Goal: Task Accomplishment & Management: Manage account settings

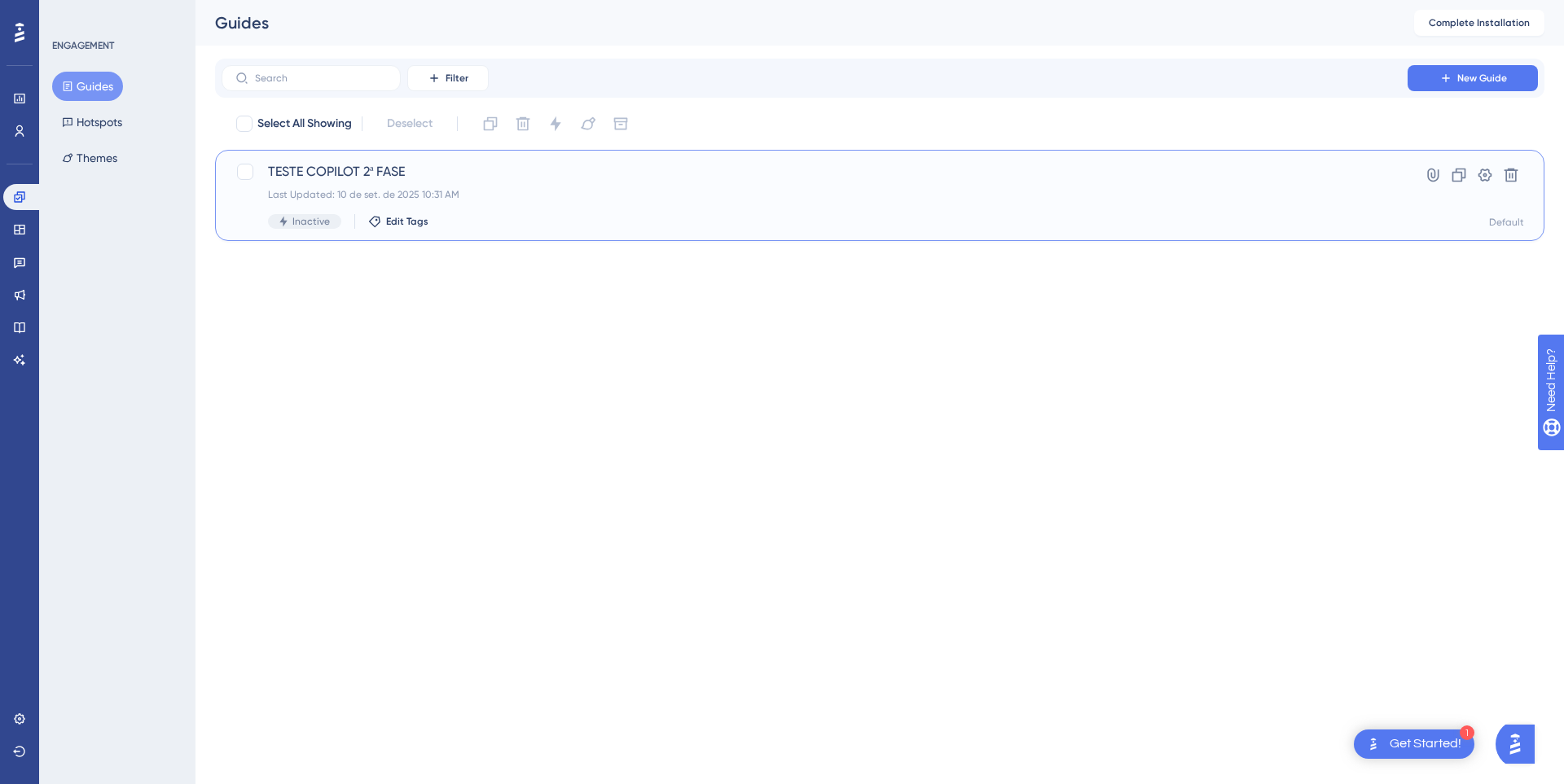
click at [1177, 194] on div "Last Updated: [DATE] 10:31 AM" at bounding box center [814, 195] width 1093 height 13
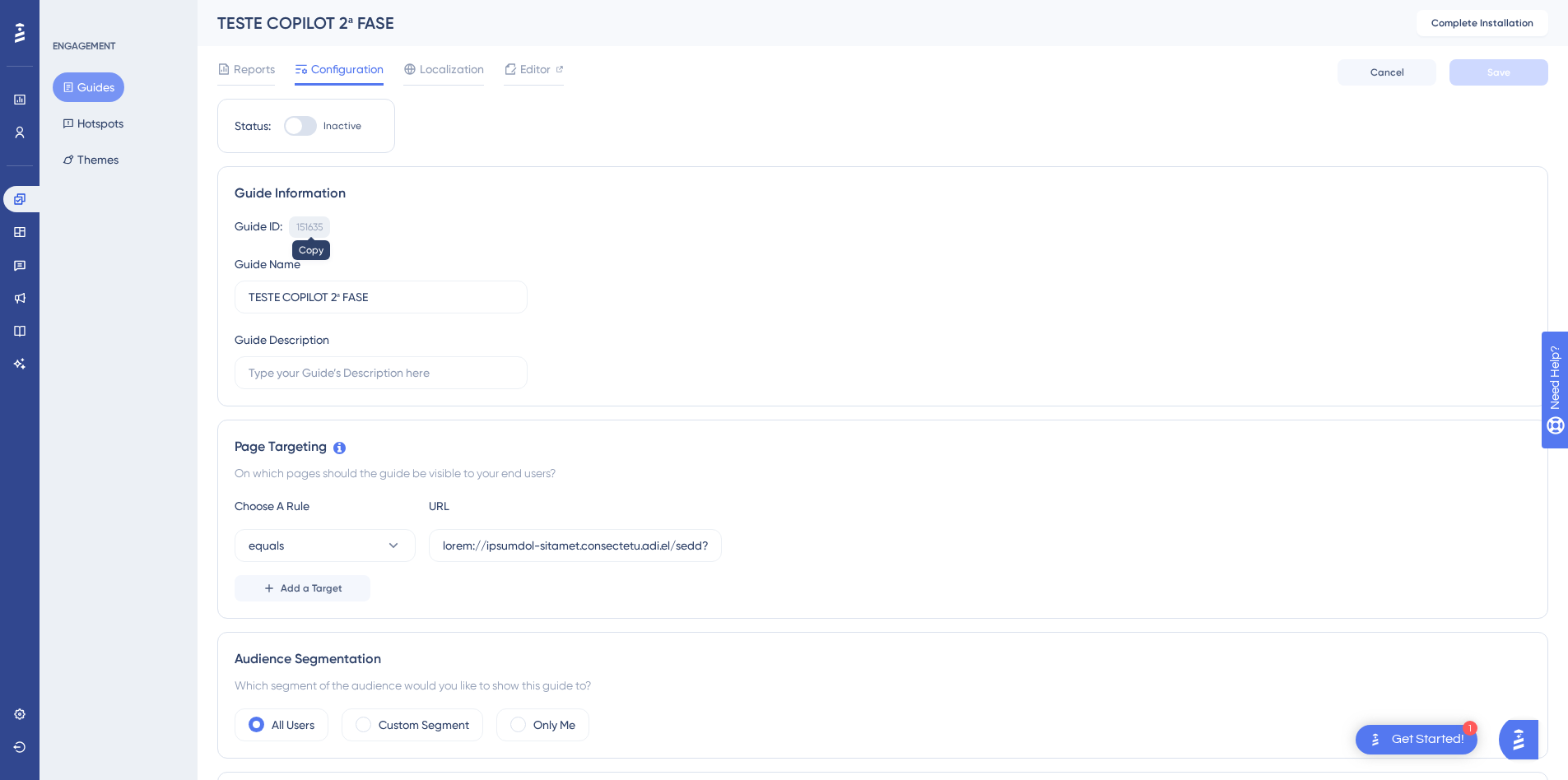
click at [310, 227] on div "151635" at bounding box center [309, 227] width 27 height 13
click at [307, 225] on div "151635" at bounding box center [309, 227] width 27 height 13
click at [90, 122] on button "Hotspots" at bounding box center [93, 123] width 81 height 29
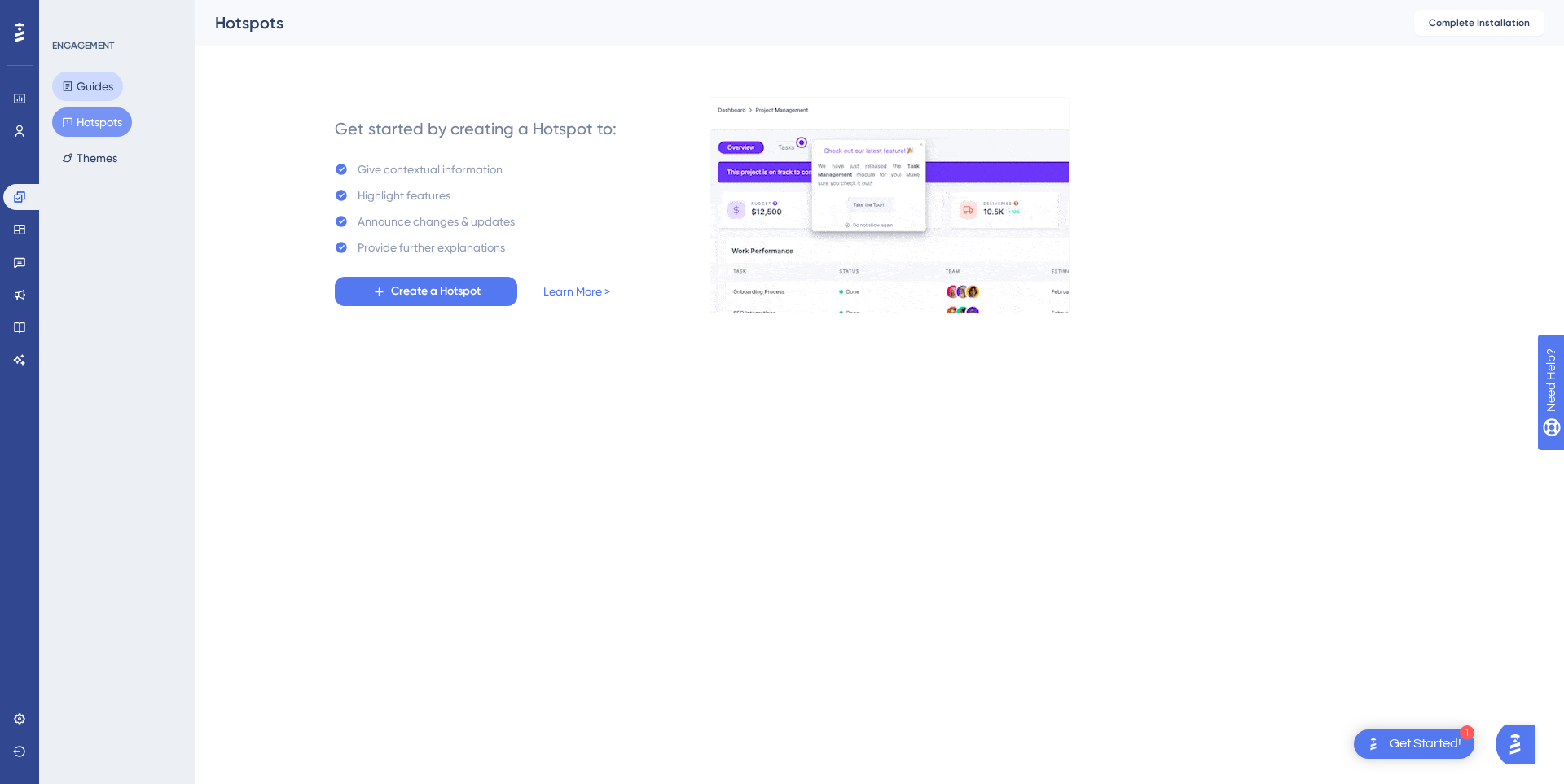
click at [92, 85] on button "Guides" at bounding box center [87, 87] width 71 height 29
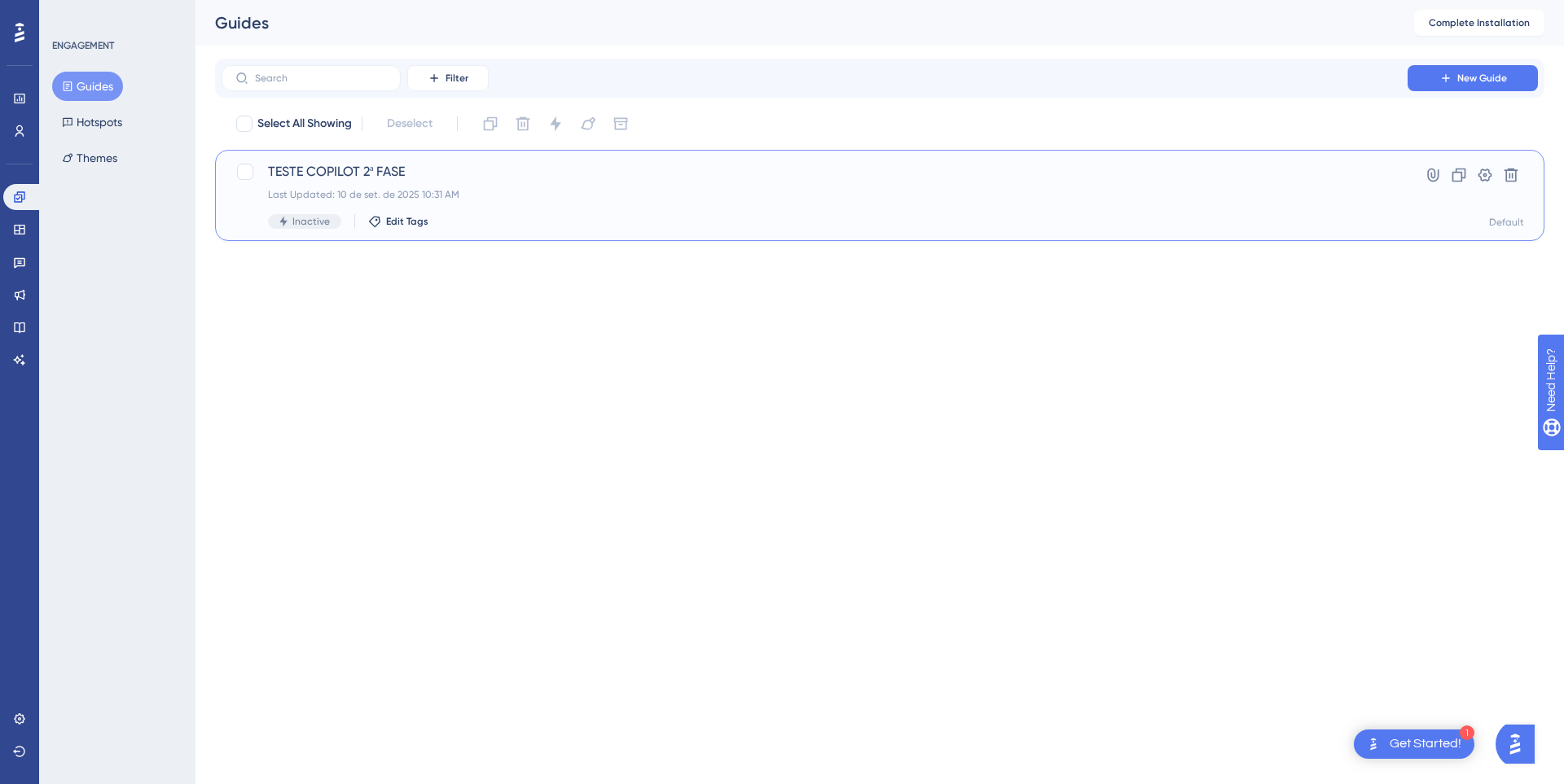
click at [477, 191] on div "Last Updated: 10 de set. de 2025 10:31 AM" at bounding box center [814, 195] width 1093 height 13
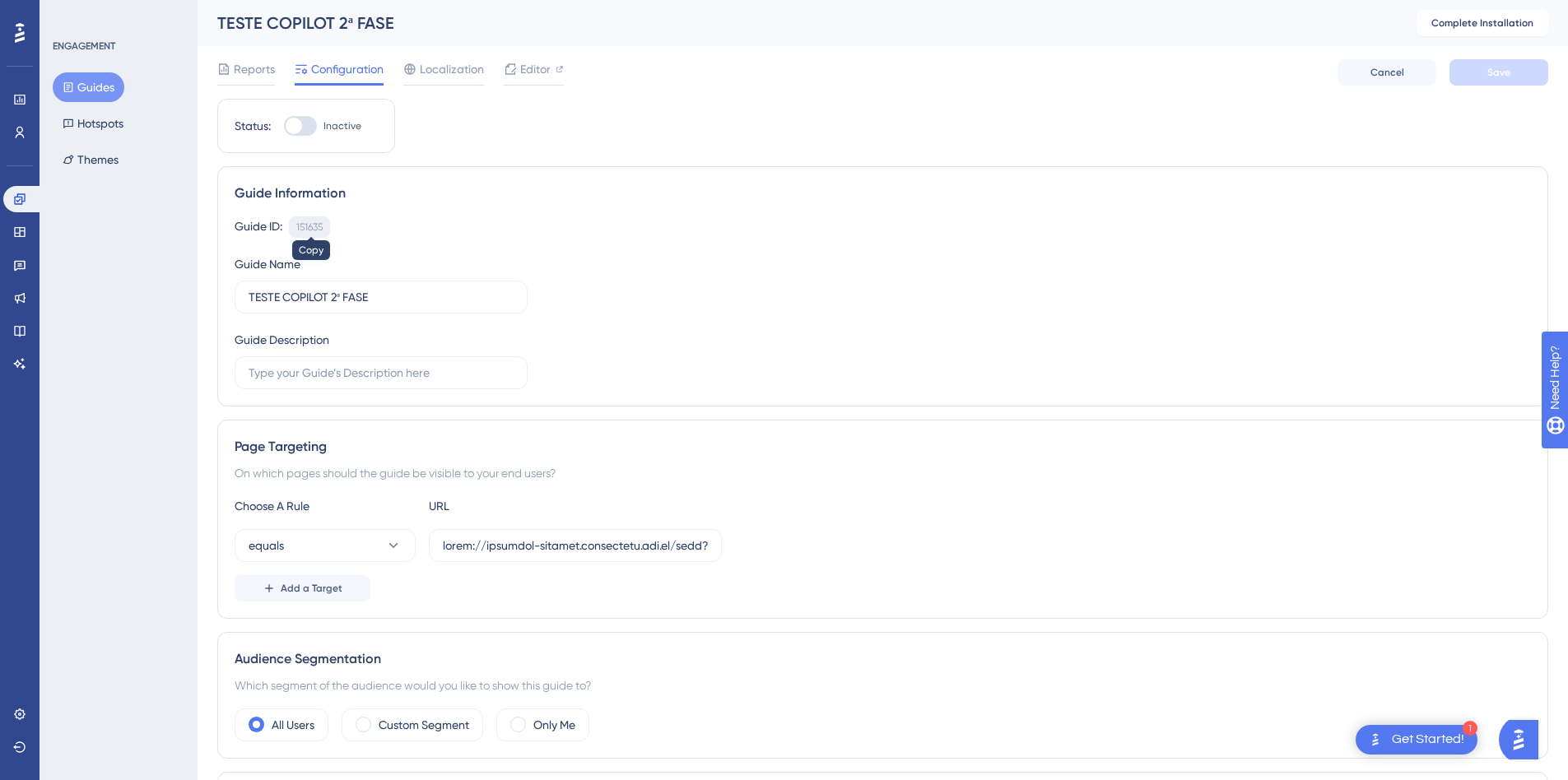
click at [301, 224] on div "151635" at bounding box center [309, 227] width 27 height 13
copy div "151635"
click at [303, 124] on div at bounding box center [301, 125] width 33 height 19
click at [284, 126] on input "Inactive" at bounding box center [283, 126] width 1 height 1
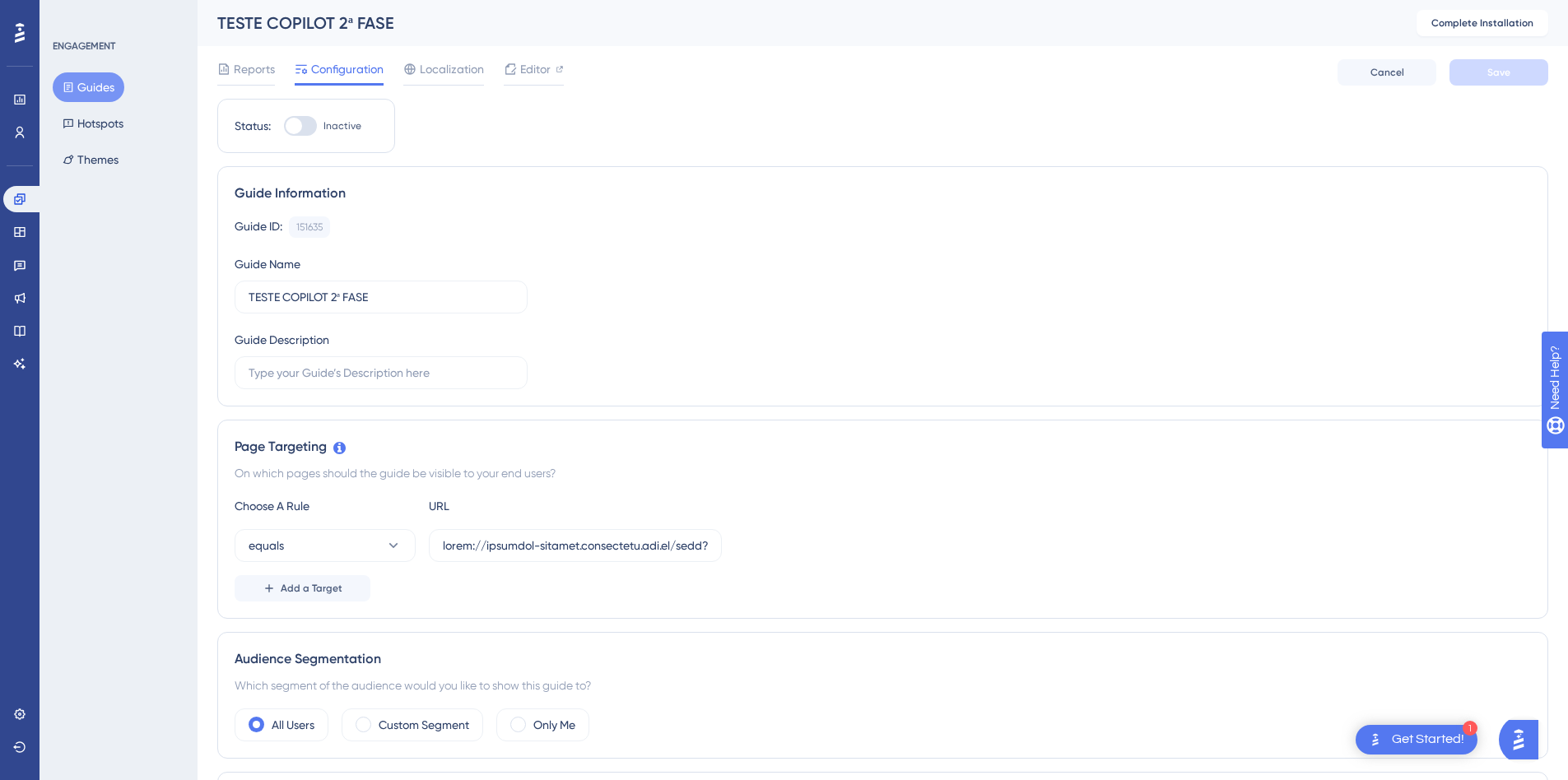
checkbox input "false"
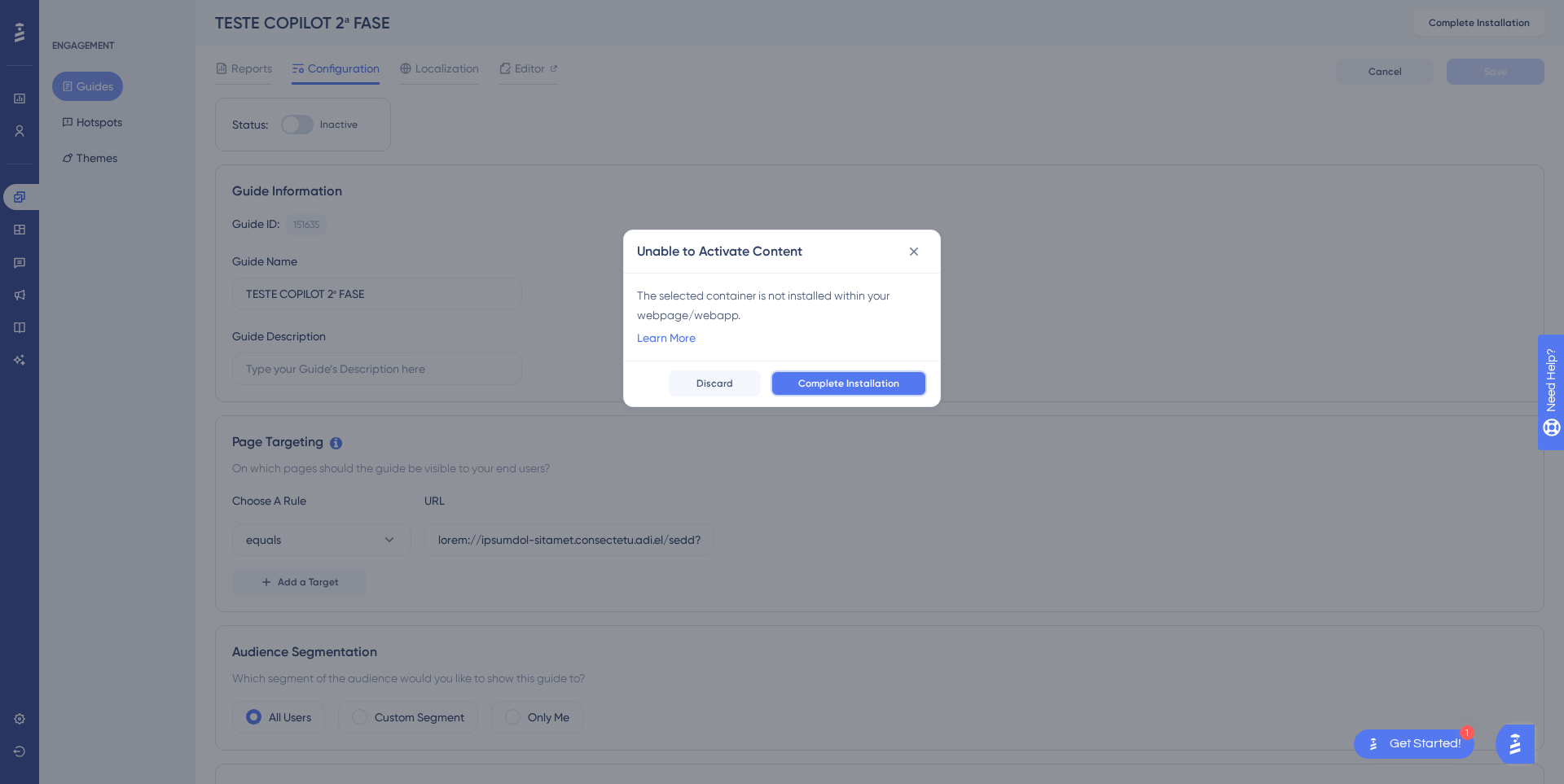
click at [854, 388] on span "Complete Installation" at bounding box center [848, 383] width 101 height 13
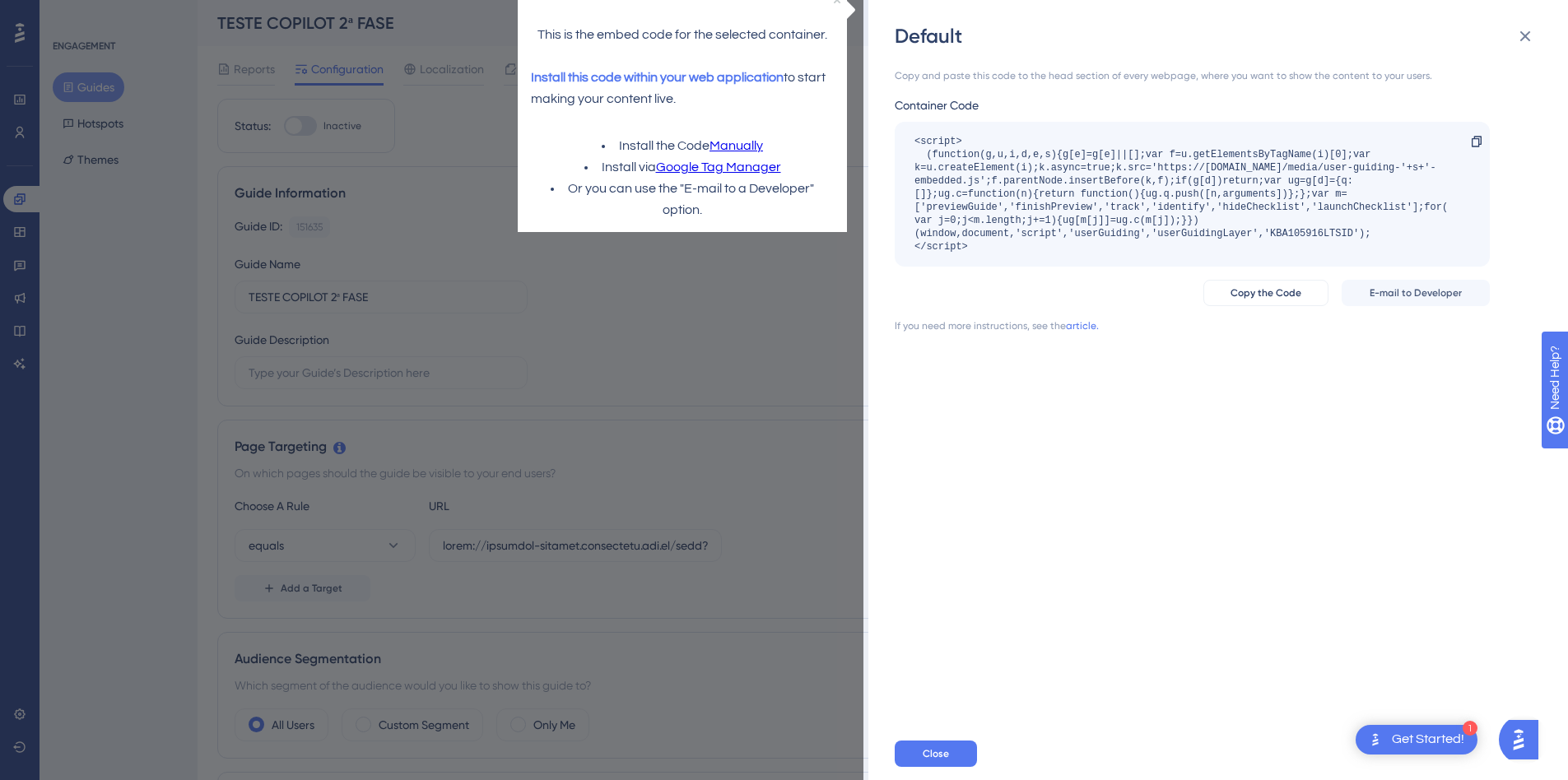
drag, startPoint x: 978, startPoint y: 244, endPoint x: 896, endPoint y: 119, distance: 149.5
click at [896, 119] on div "Container Code <script> (function(g,u,i,d,e,s){g[e]=g[e]||[];var f=u.getElement…" at bounding box center [1192, 181] width 595 height 171
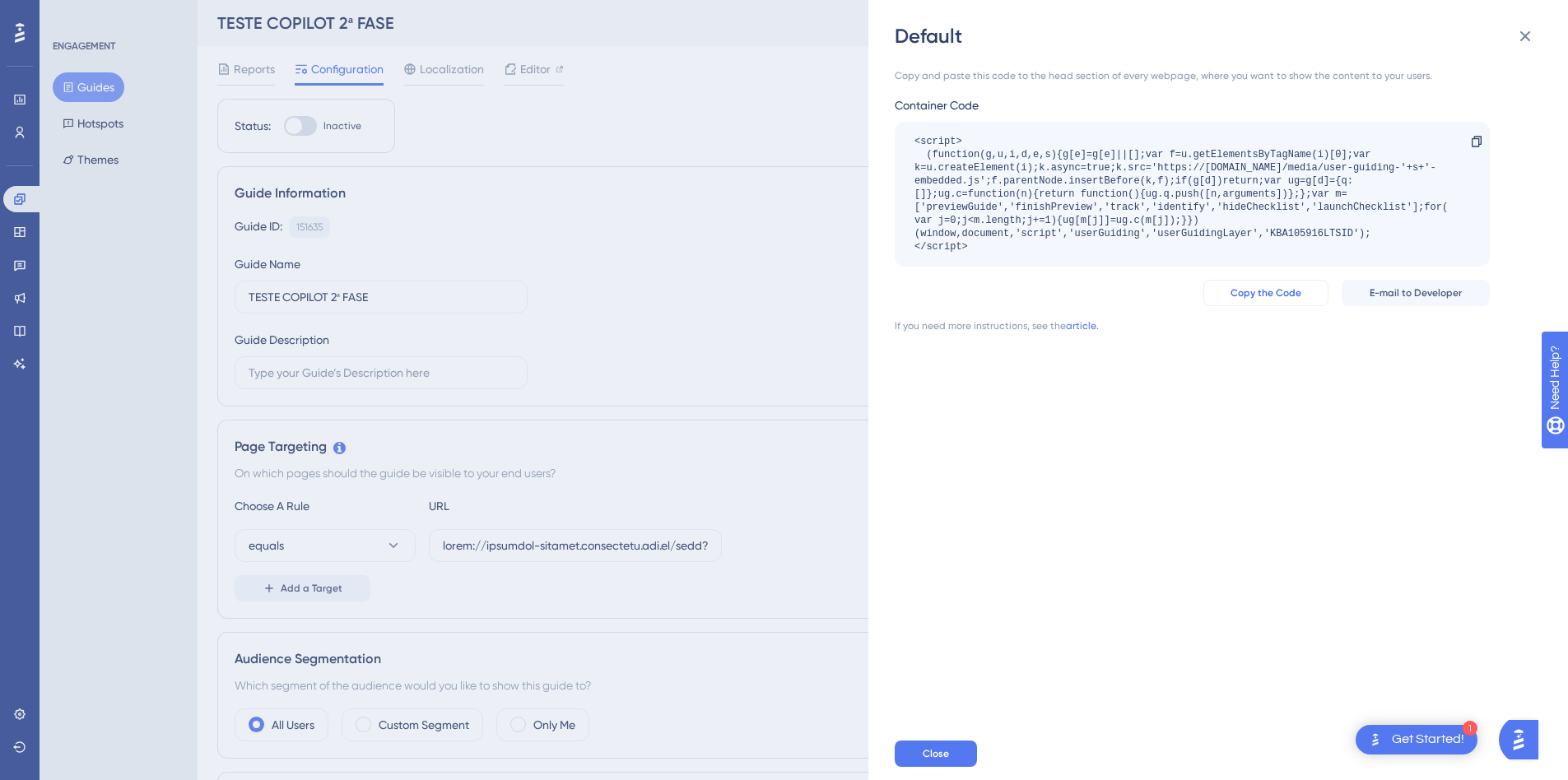
copy div "<script> (function(g,u,i,d,e,s){g[e]=g[e]||[];var f=u.getElementsByTagName(i)[0…"
click at [1291, 295] on span "Copy the Code" at bounding box center [1265, 292] width 71 height 13
click at [954, 766] on button "Close" at bounding box center [935, 753] width 82 height 27
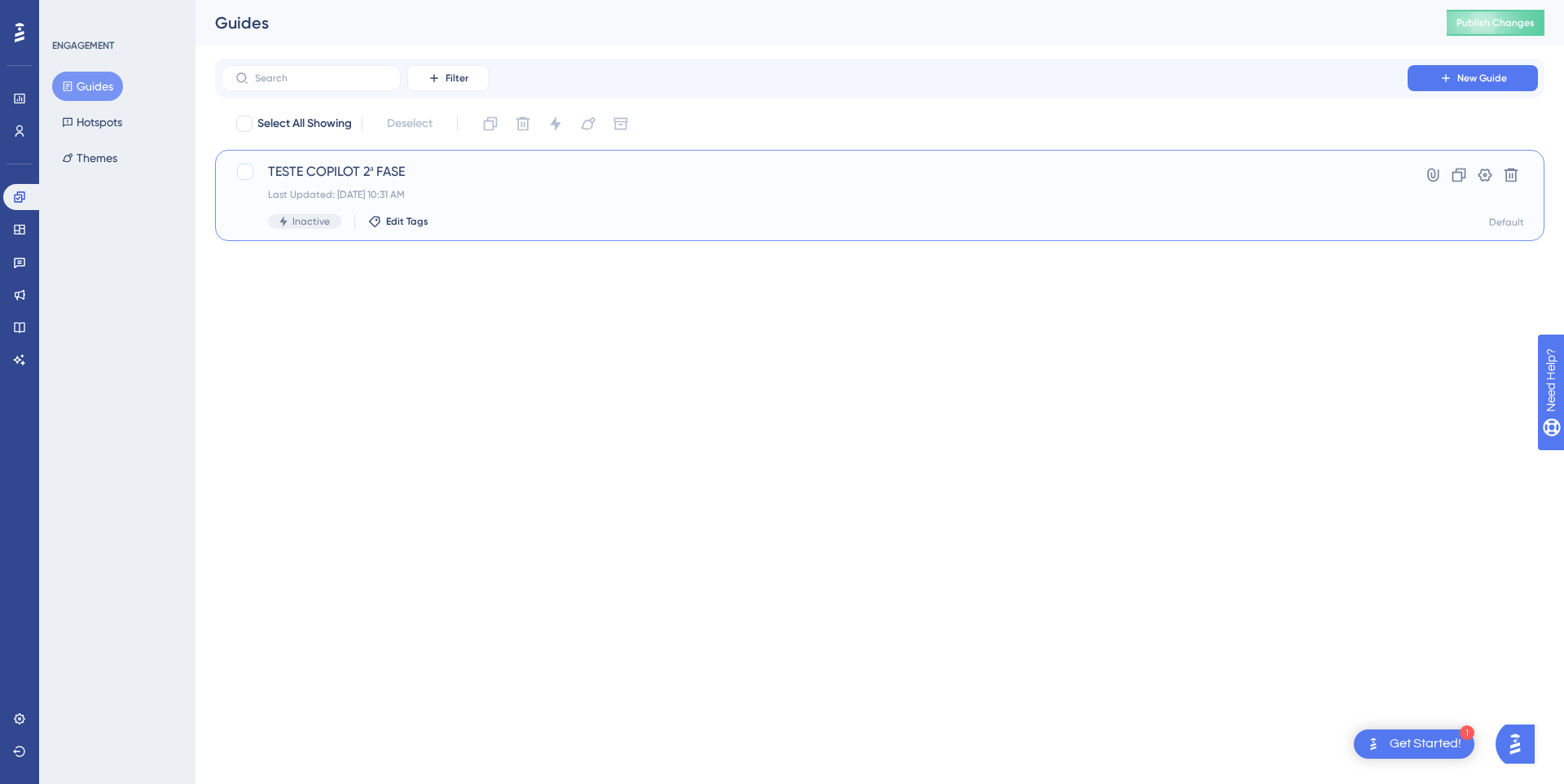
click at [514, 188] on div "Last Updated: 10 de set. de 2025 10:31 AM" at bounding box center [814, 195] width 1093 height 13
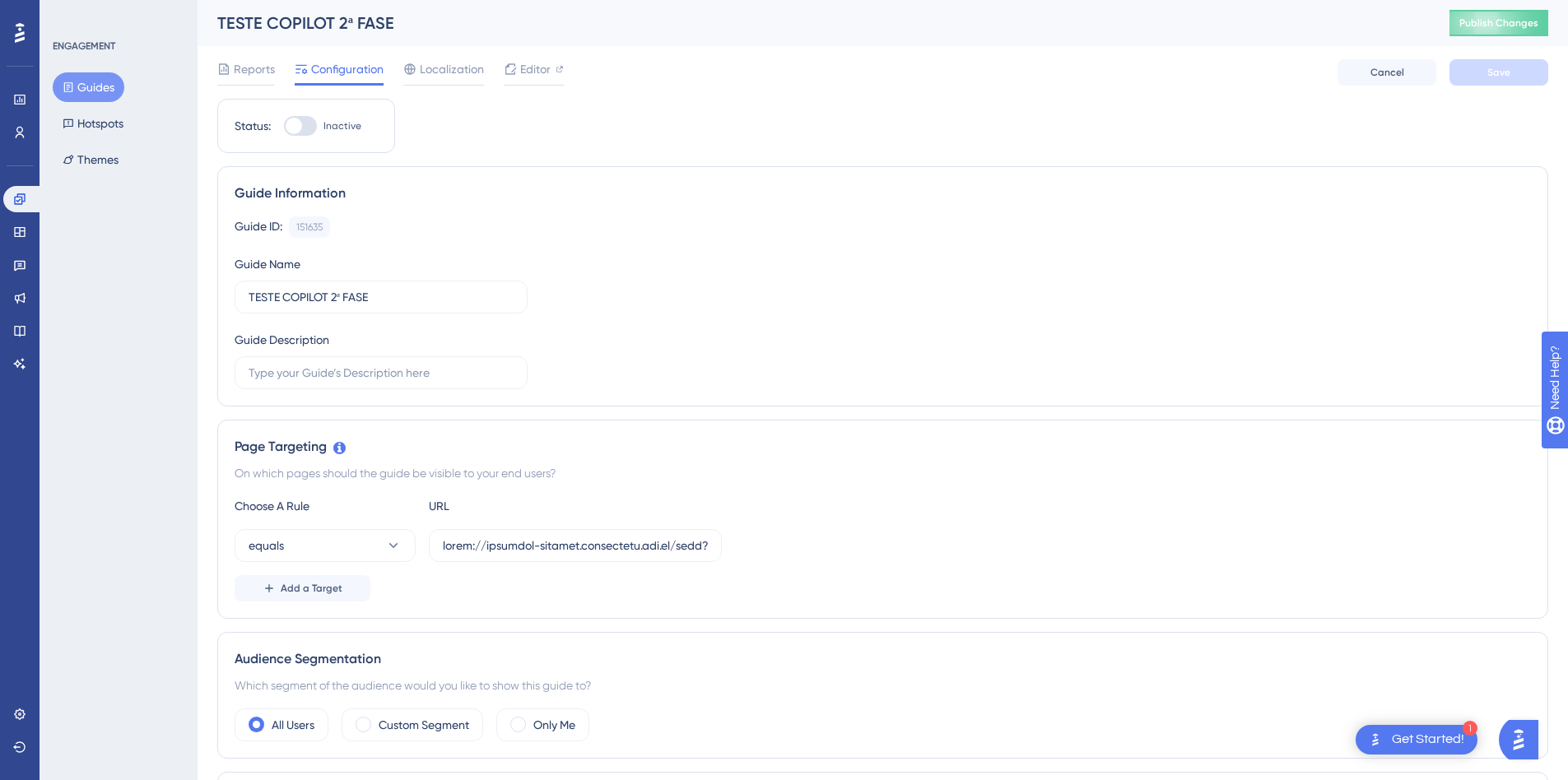
click at [308, 128] on div at bounding box center [301, 125] width 33 height 19
click at [284, 127] on input "Inactive" at bounding box center [283, 126] width 1 height 1
checkbox input "true"
click at [1519, 69] on button "Save" at bounding box center [1498, 72] width 98 height 27
click at [1526, 23] on span "Publish Changes" at bounding box center [1499, 23] width 79 height 13
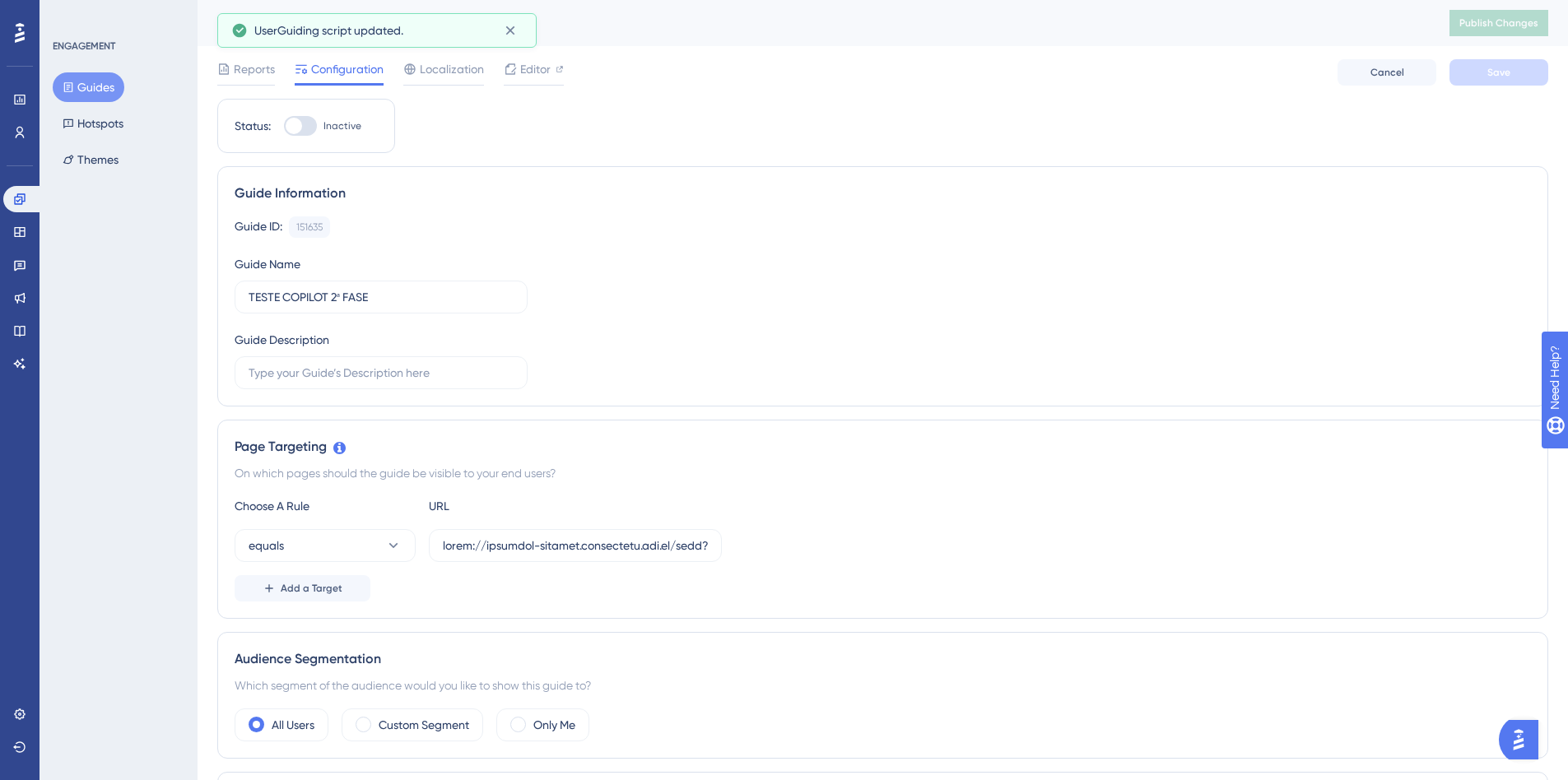
click at [297, 123] on div at bounding box center [294, 126] width 17 height 17
click at [284, 126] on input "Inactive" at bounding box center [283, 126] width 1 height 1
checkbox input "true"
click at [1506, 68] on span "Save" at bounding box center [1498, 73] width 23 height 13
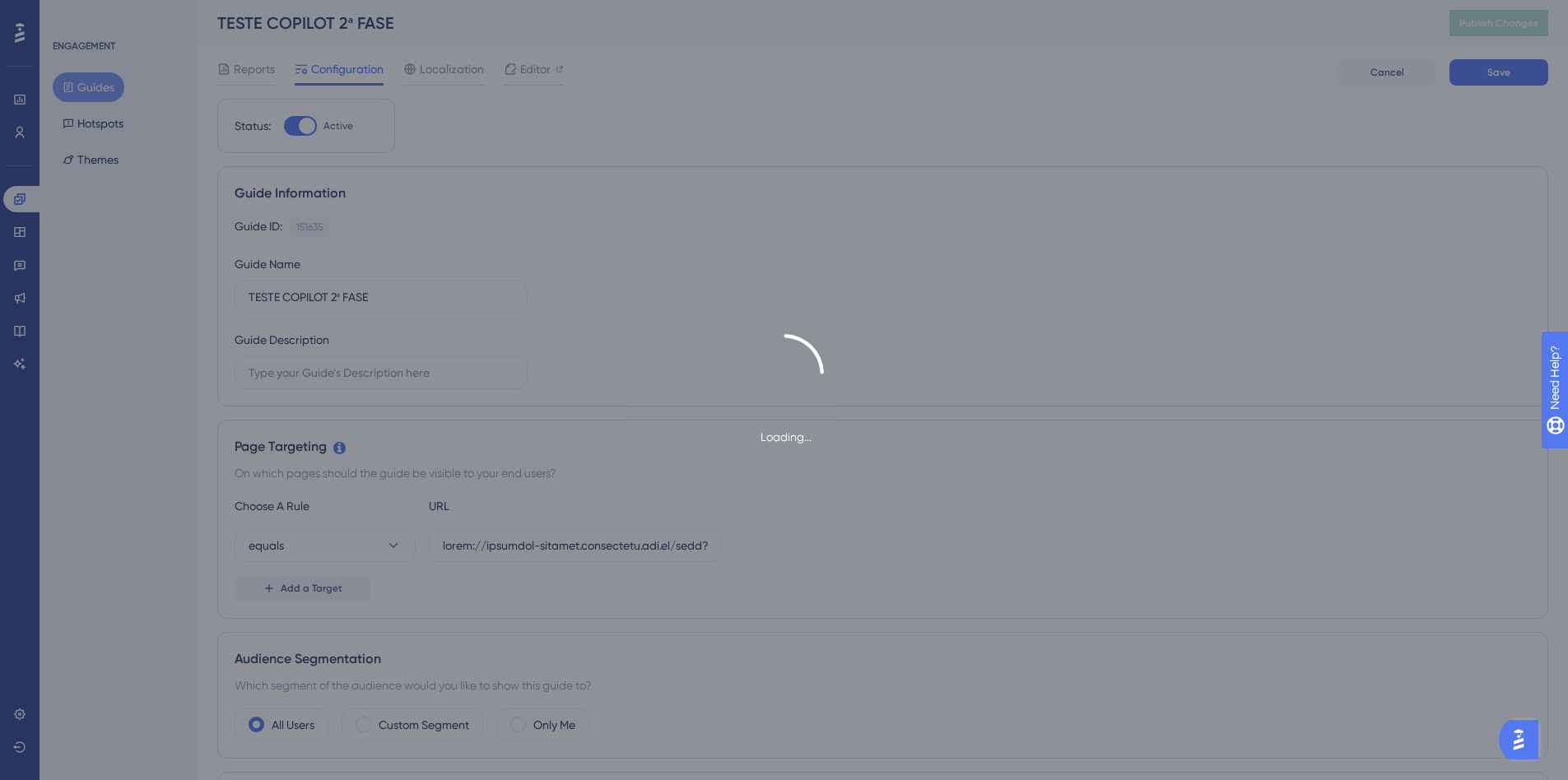
drag, startPoint x: 322, startPoint y: 28, endPoint x: 426, endPoint y: 39, distance: 104.6
click at [596, 276] on div "Loading..." at bounding box center [784, 390] width 1568 height 780
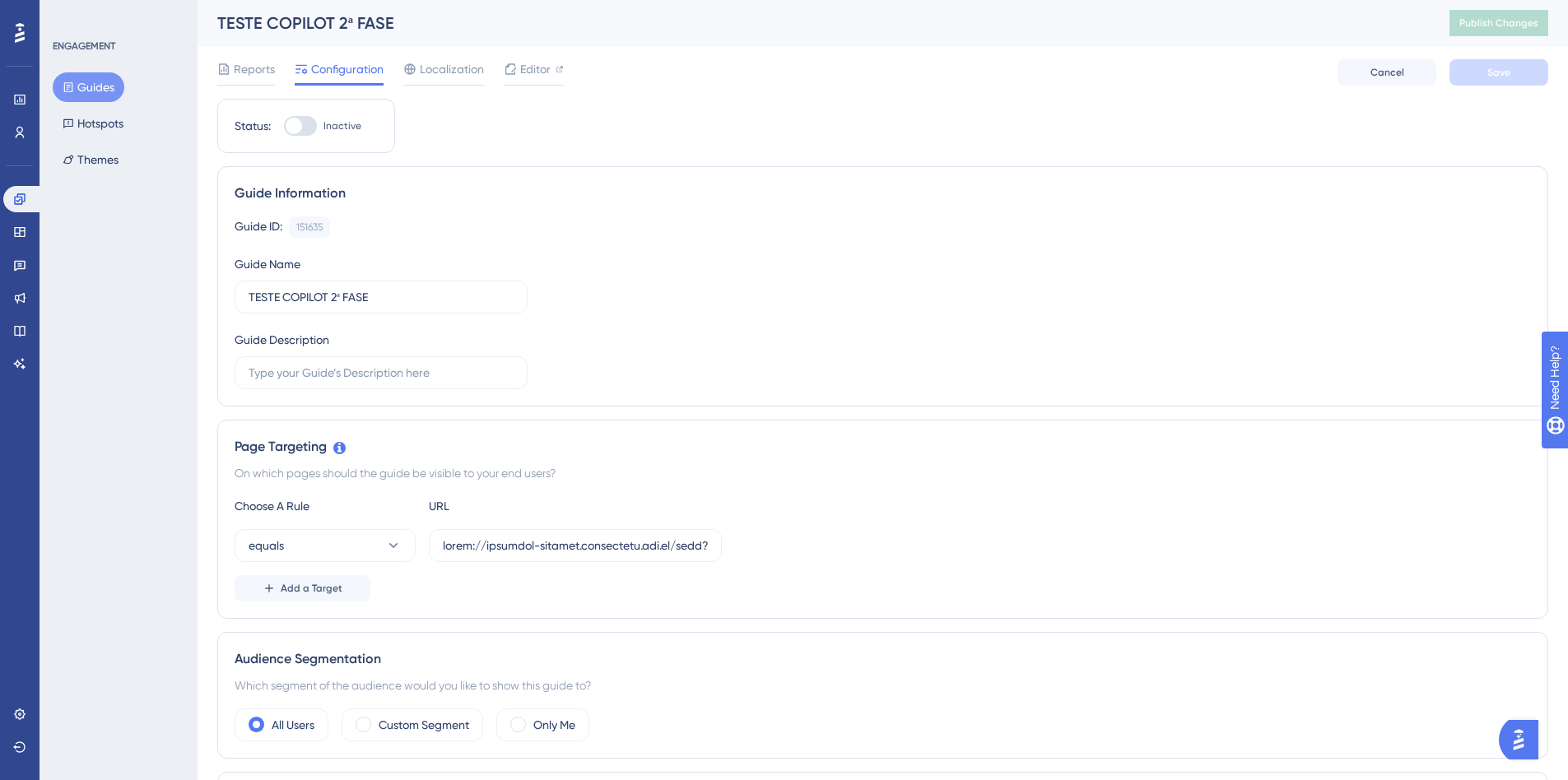
click at [298, 120] on div at bounding box center [294, 126] width 17 height 17
click at [284, 126] on input "Inactive" at bounding box center [283, 126] width 1 height 1
checkbox input "true"
click at [1518, 62] on button "Save" at bounding box center [1498, 72] width 98 height 27
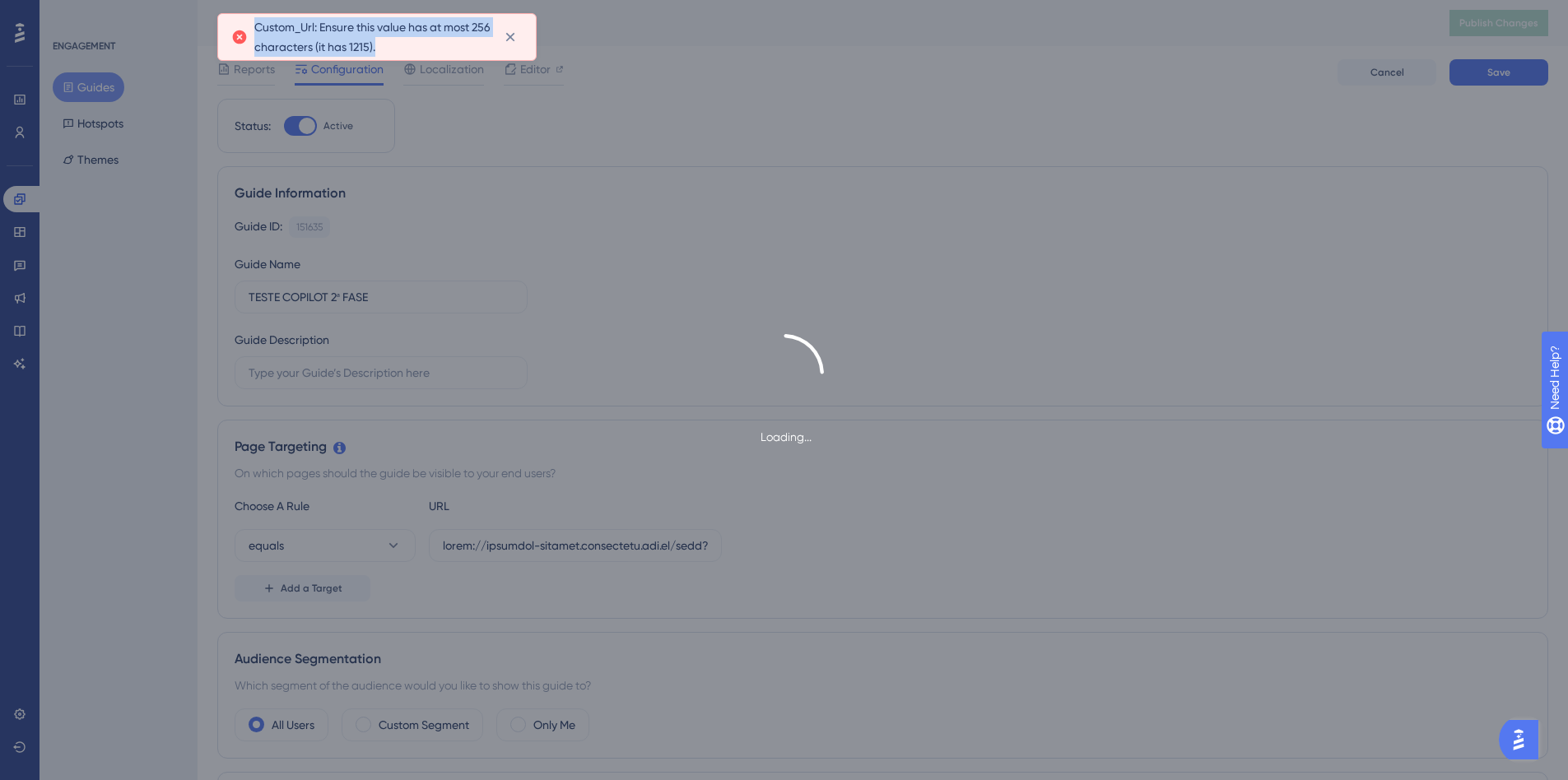
drag, startPoint x: 397, startPoint y: 48, endPoint x: 248, endPoint y: 28, distance: 150.3
click at [248, 28] on div "Custom_Url: Ensure this value has at most 256 characters (it has 1215)." at bounding box center [376, 37] width 292 height 40
copy span "Custom_Url: Ensure this value has at most 256 characters (it has 1215)."
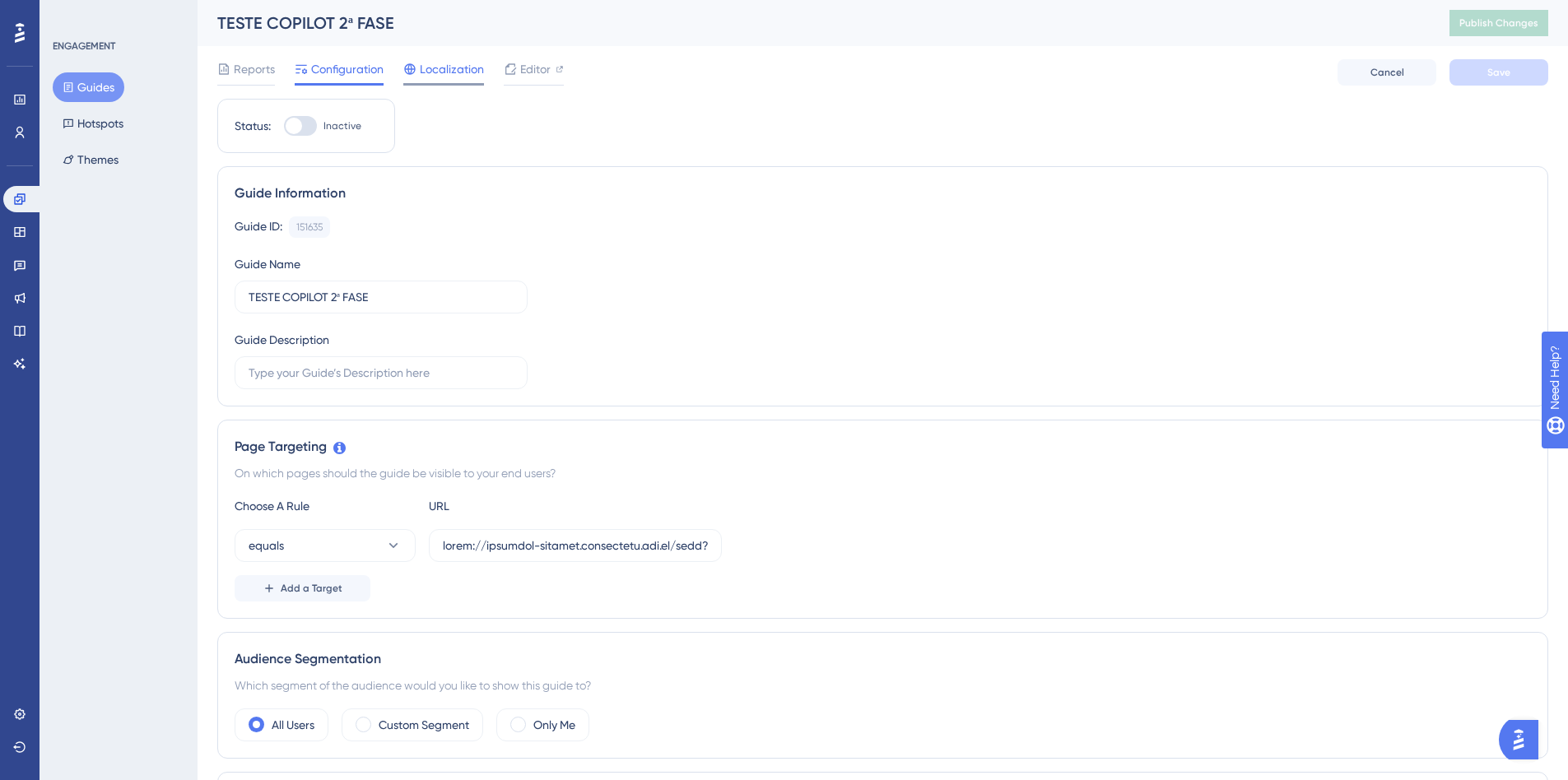
click at [455, 75] on span "Localization" at bounding box center [452, 68] width 64 height 19
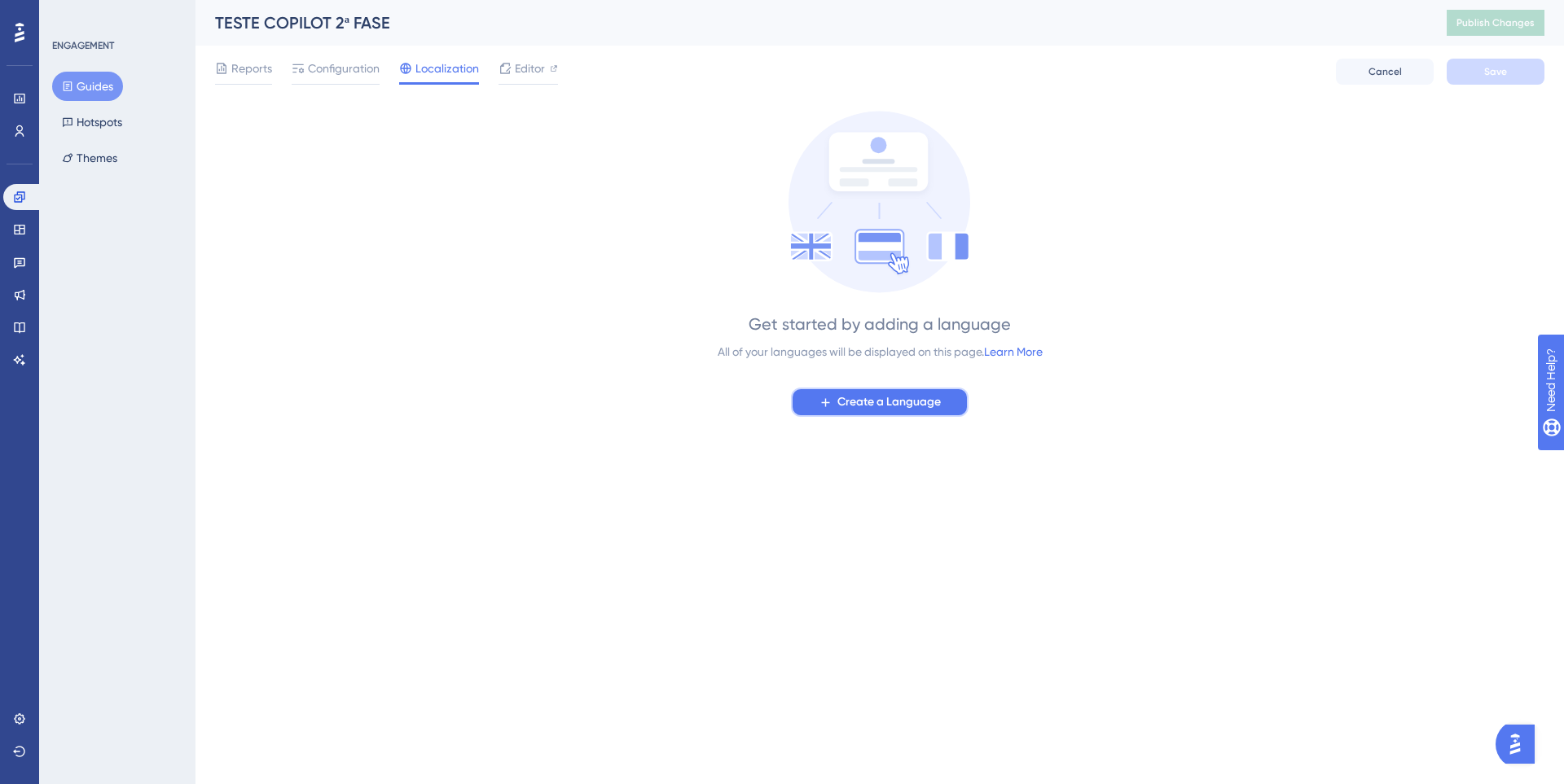
click at [904, 404] on span "Create a Language" at bounding box center [889, 402] width 104 height 19
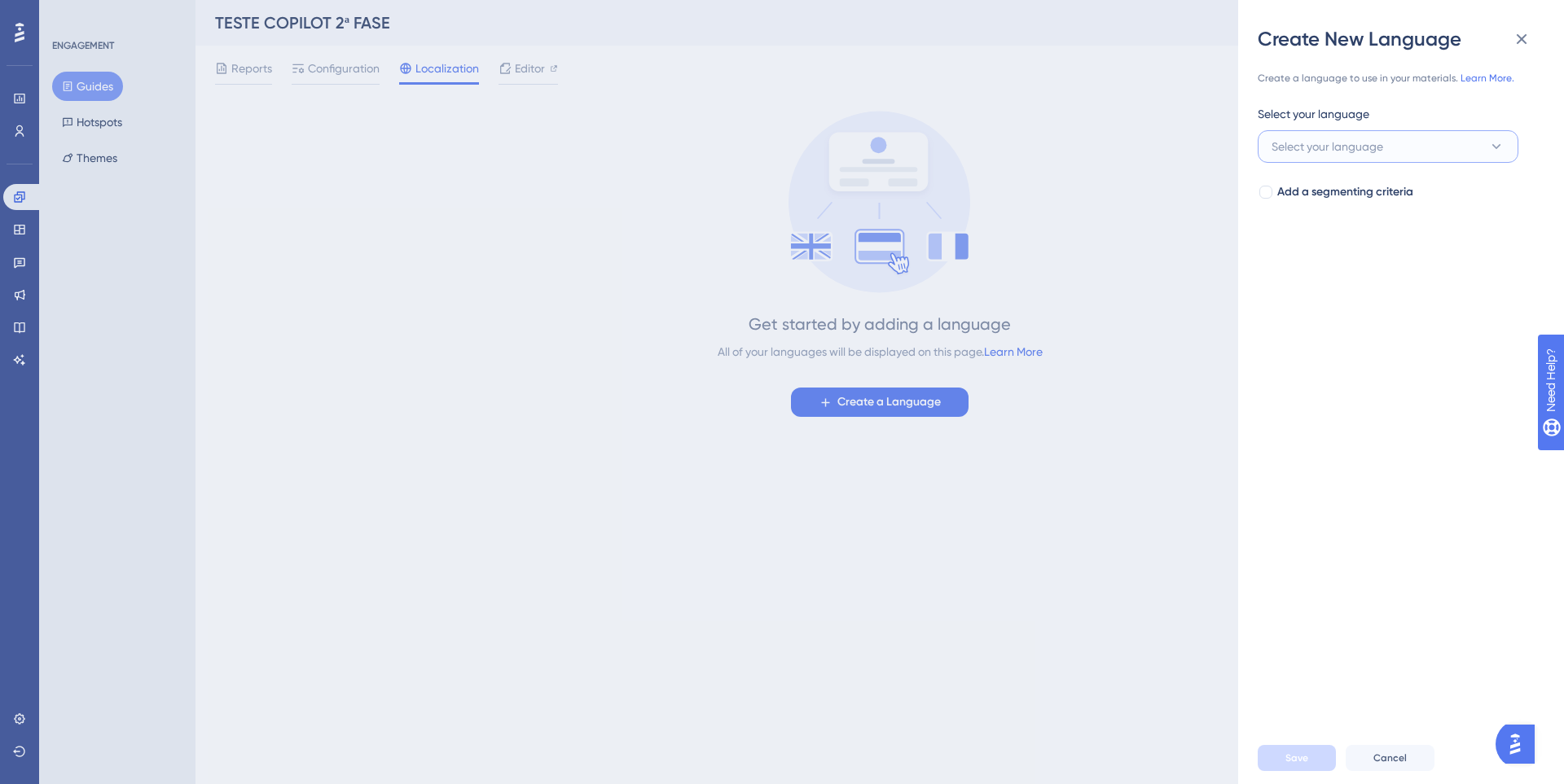
click at [1432, 135] on button "Select your language" at bounding box center [1388, 147] width 261 height 33
click at [1522, 34] on icon at bounding box center [1521, 38] width 19 height 19
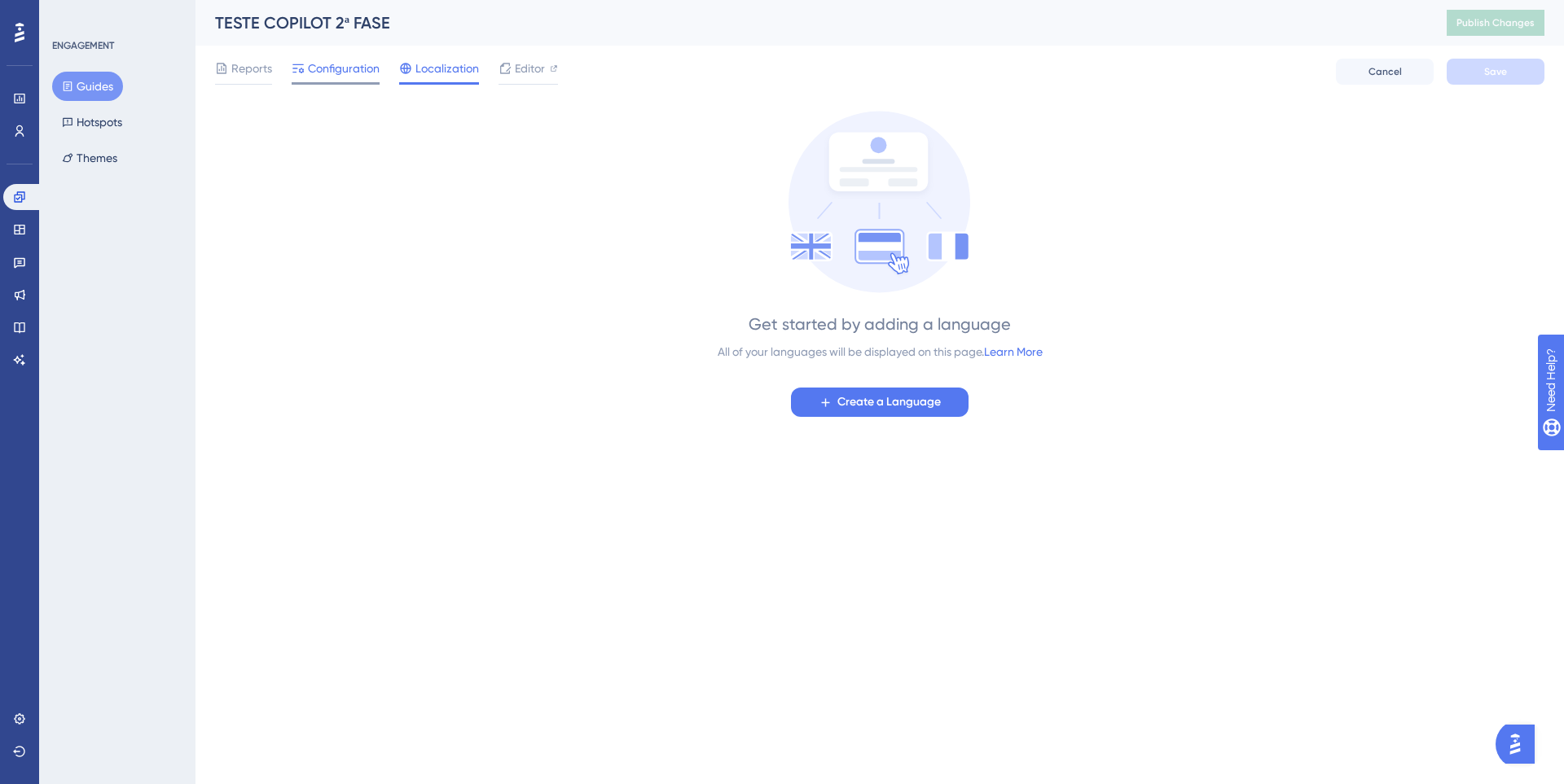
click at [351, 63] on span "Configuration" at bounding box center [343, 67] width 72 height 19
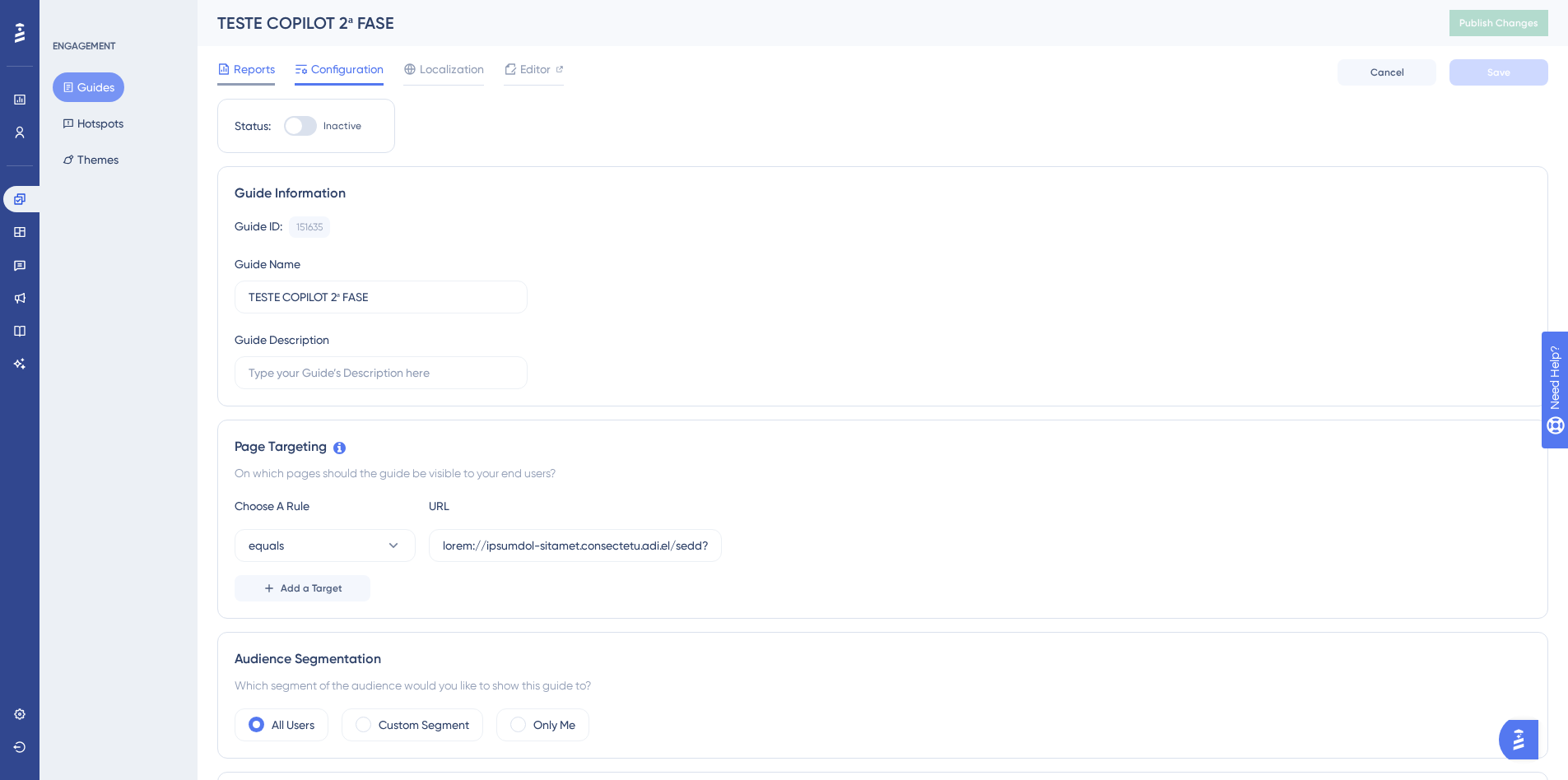
click at [252, 73] on span "Reports" at bounding box center [254, 68] width 41 height 19
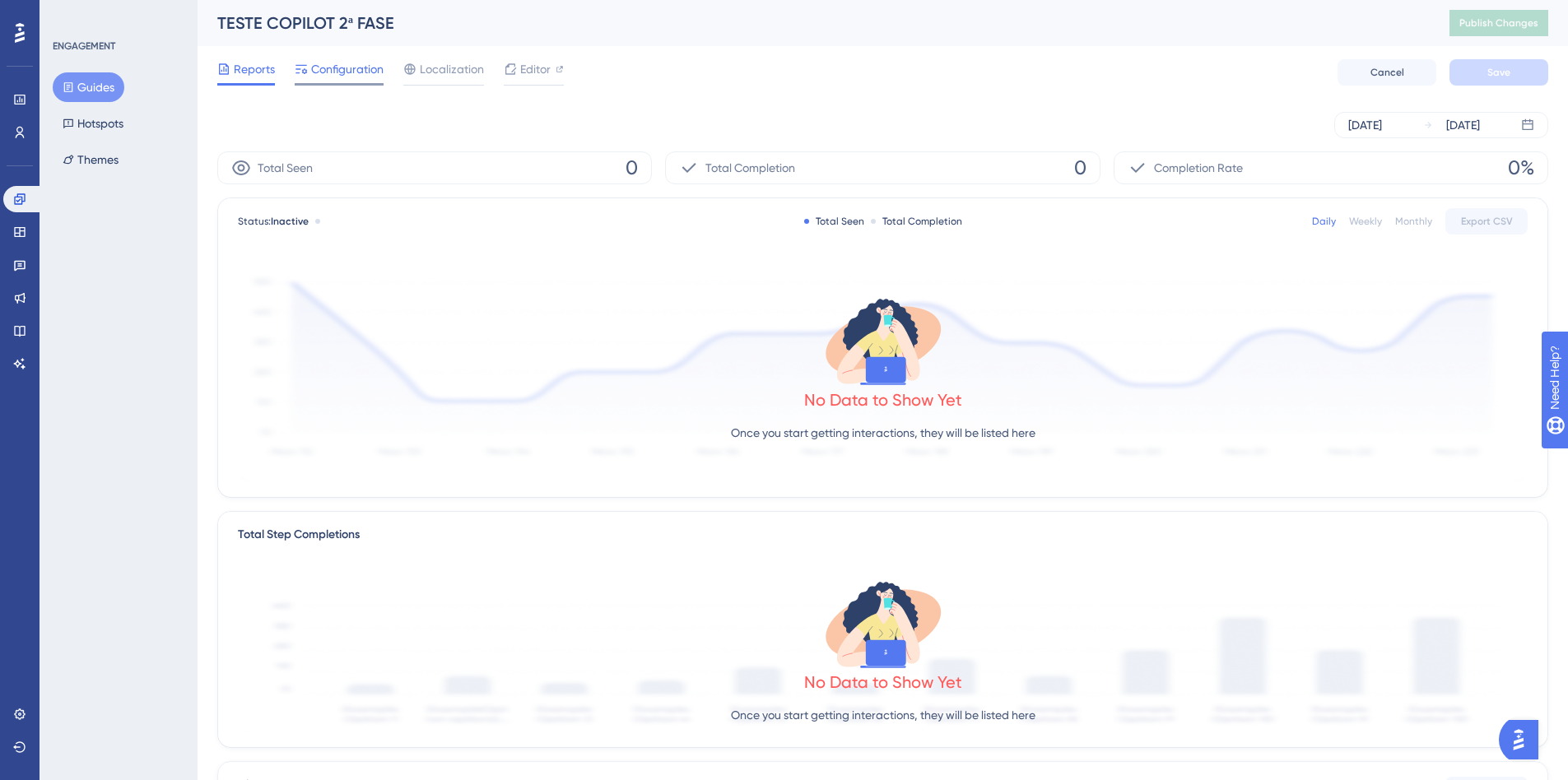
click at [346, 75] on span "Configuration" at bounding box center [347, 68] width 73 height 19
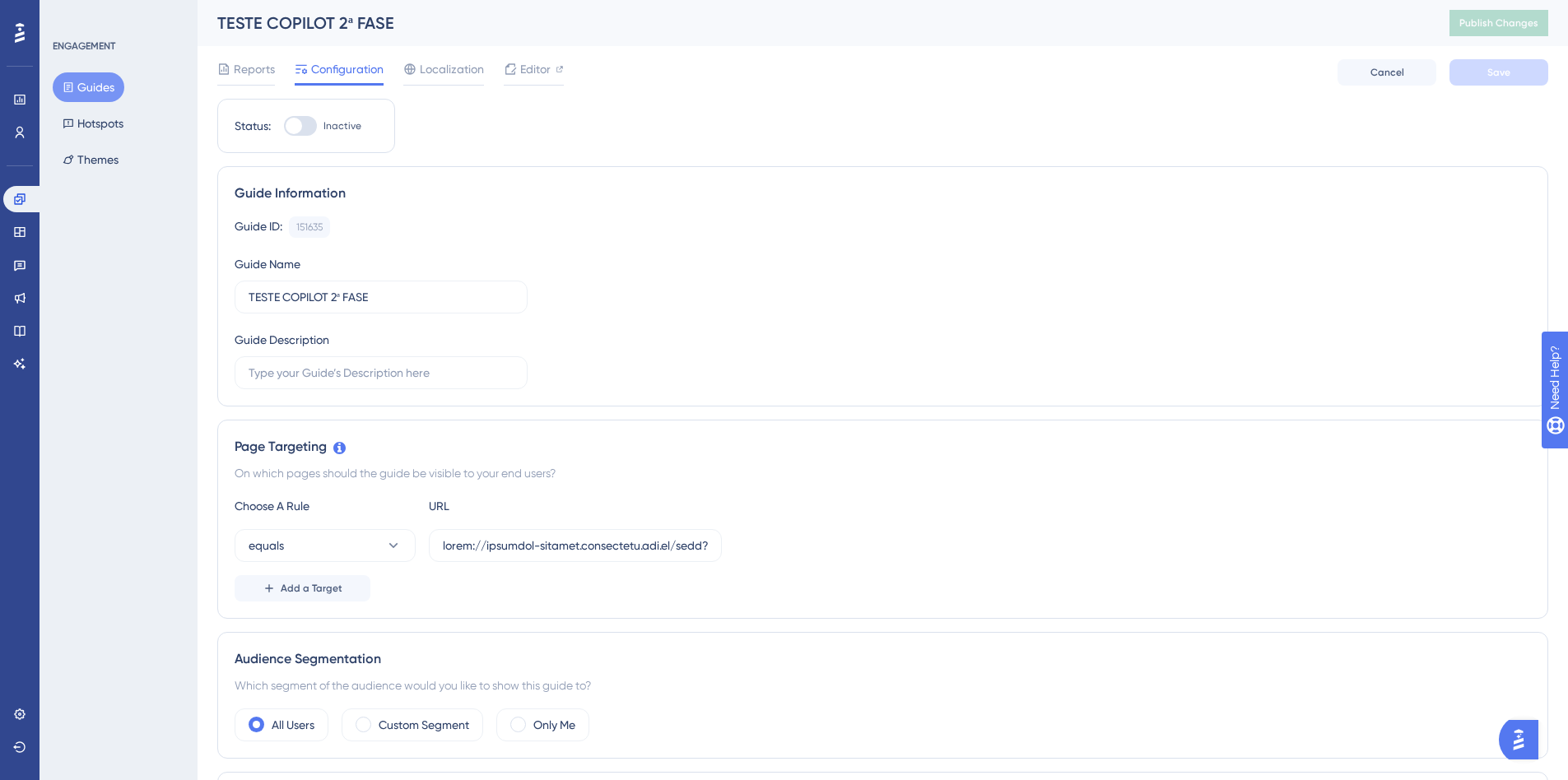
click at [306, 123] on div at bounding box center [301, 125] width 33 height 19
click at [284, 126] on input "Inactive" at bounding box center [283, 126] width 1 height 1
checkbox input "true"
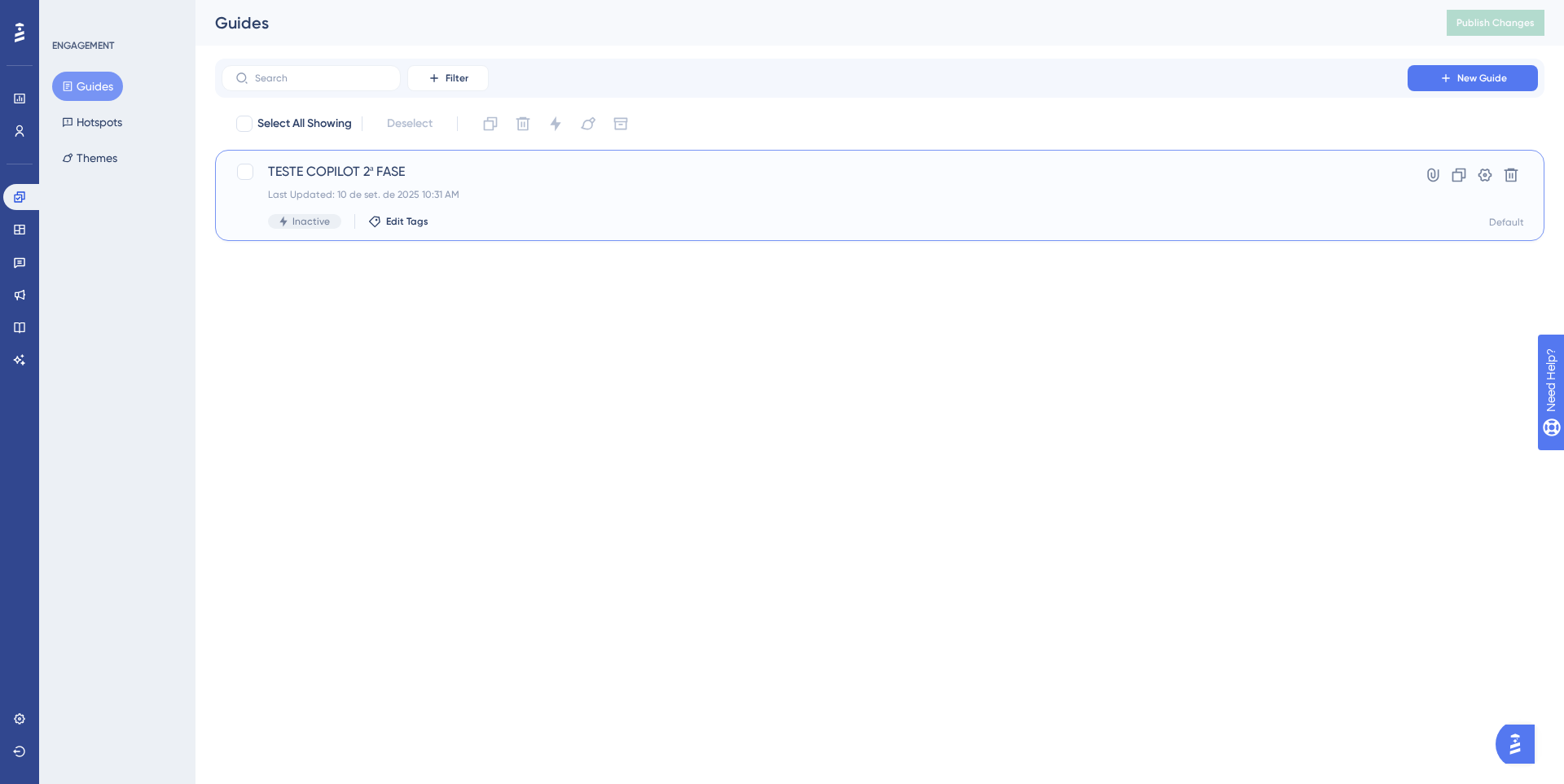
click at [563, 216] on div "Inactive Edit Tags" at bounding box center [814, 221] width 1093 height 15
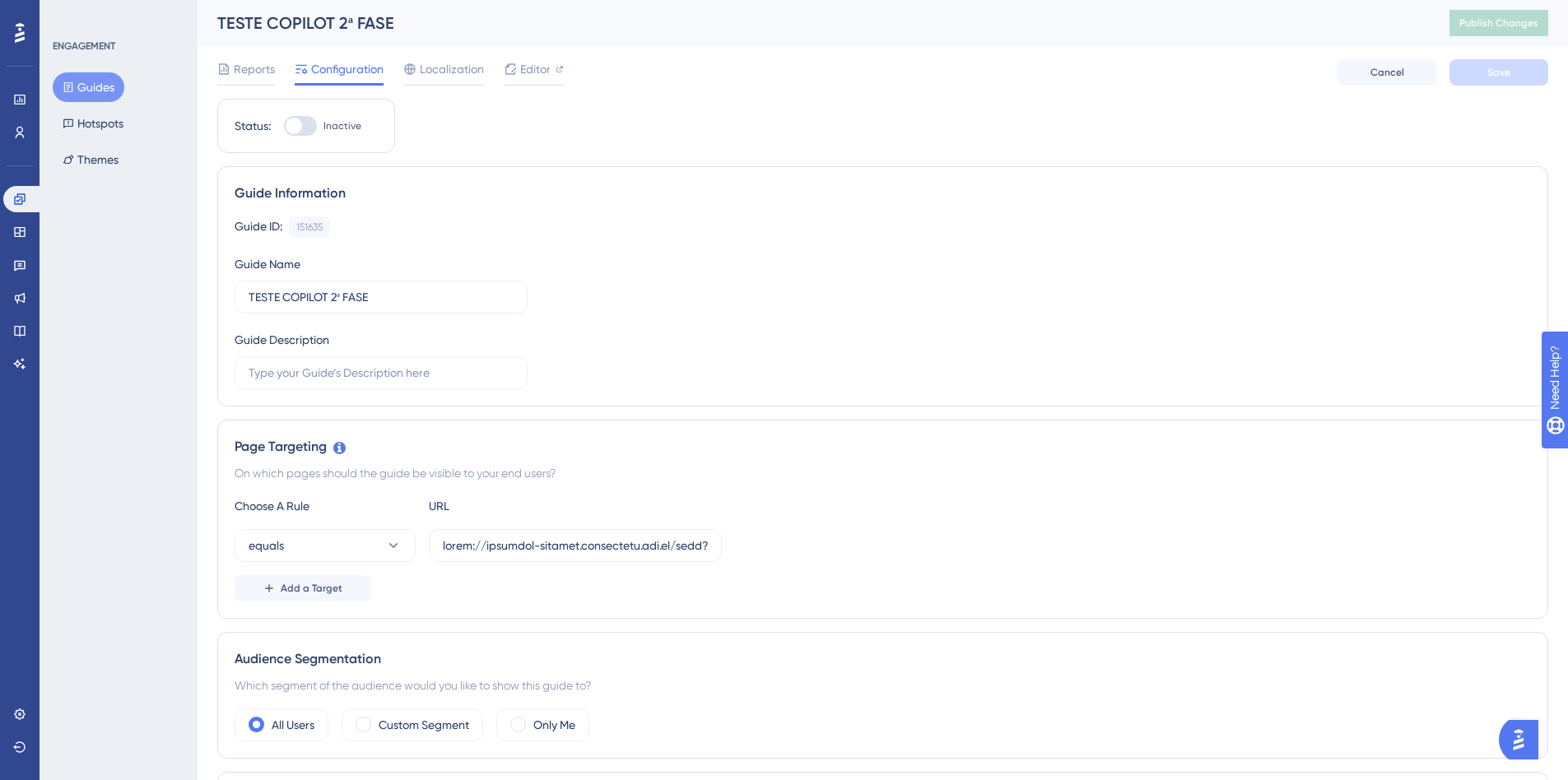
click at [302, 117] on div at bounding box center [301, 125] width 33 height 19
click at [284, 126] on input "Inactive" at bounding box center [283, 126] width 1 height 1
checkbox input "true"
click at [1511, 68] on button "Save" at bounding box center [1498, 72] width 98 height 27
click at [317, 117] on div at bounding box center [301, 125] width 33 height 19
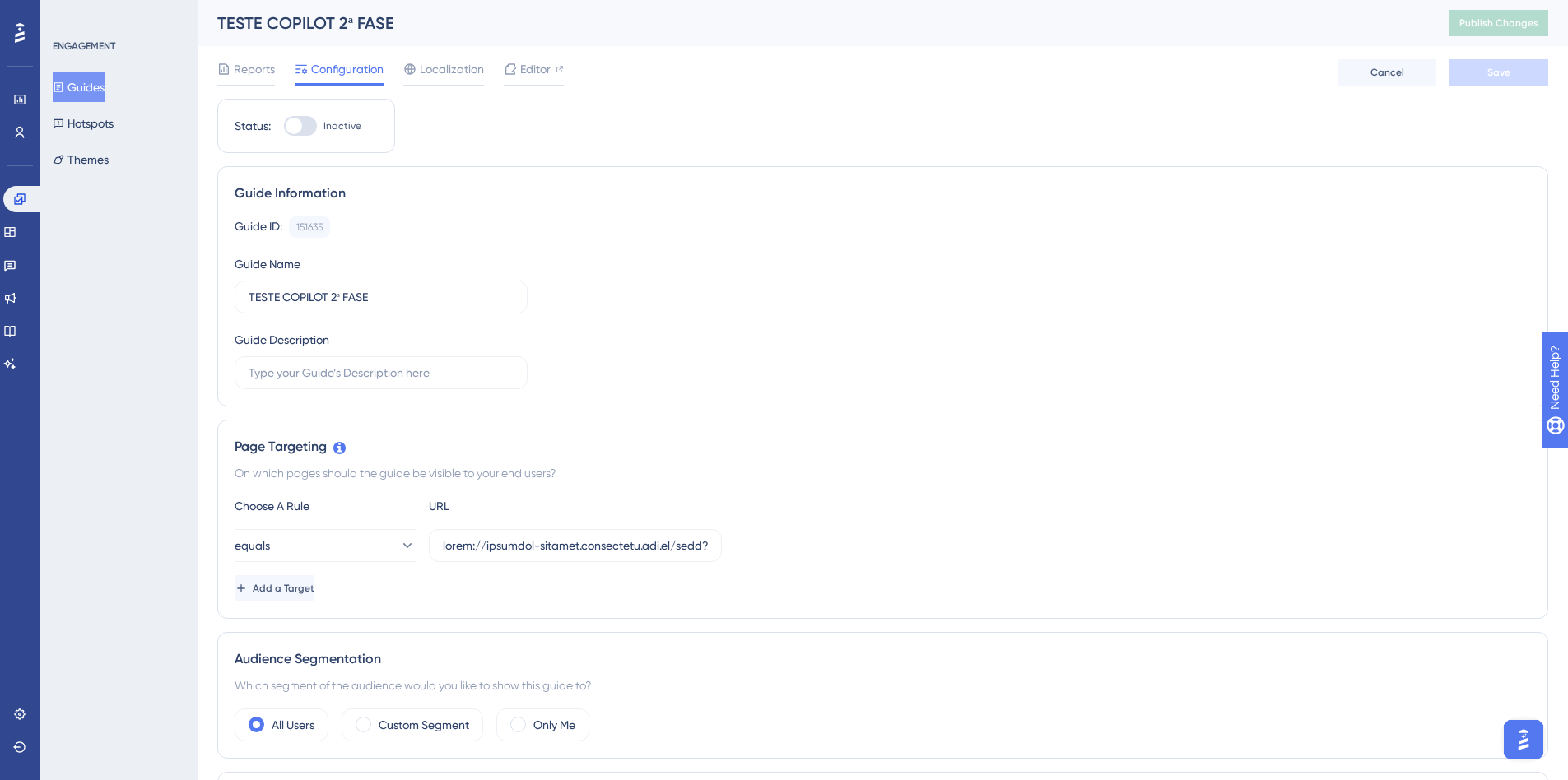
click at [284, 126] on input "Inactive" at bounding box center [283, 126] width 1 height 1
checkbox input "true"
click at [1502, 67] on span "Save" at bounding box center [1498, 73] width 23 height 13
click at [342, 371] on input "text" at bounding box center [381, 373] width 265 height 18
click at [798, 455] on div "Page Targeting" at bounding box center [882, 446] width 1296 height 19
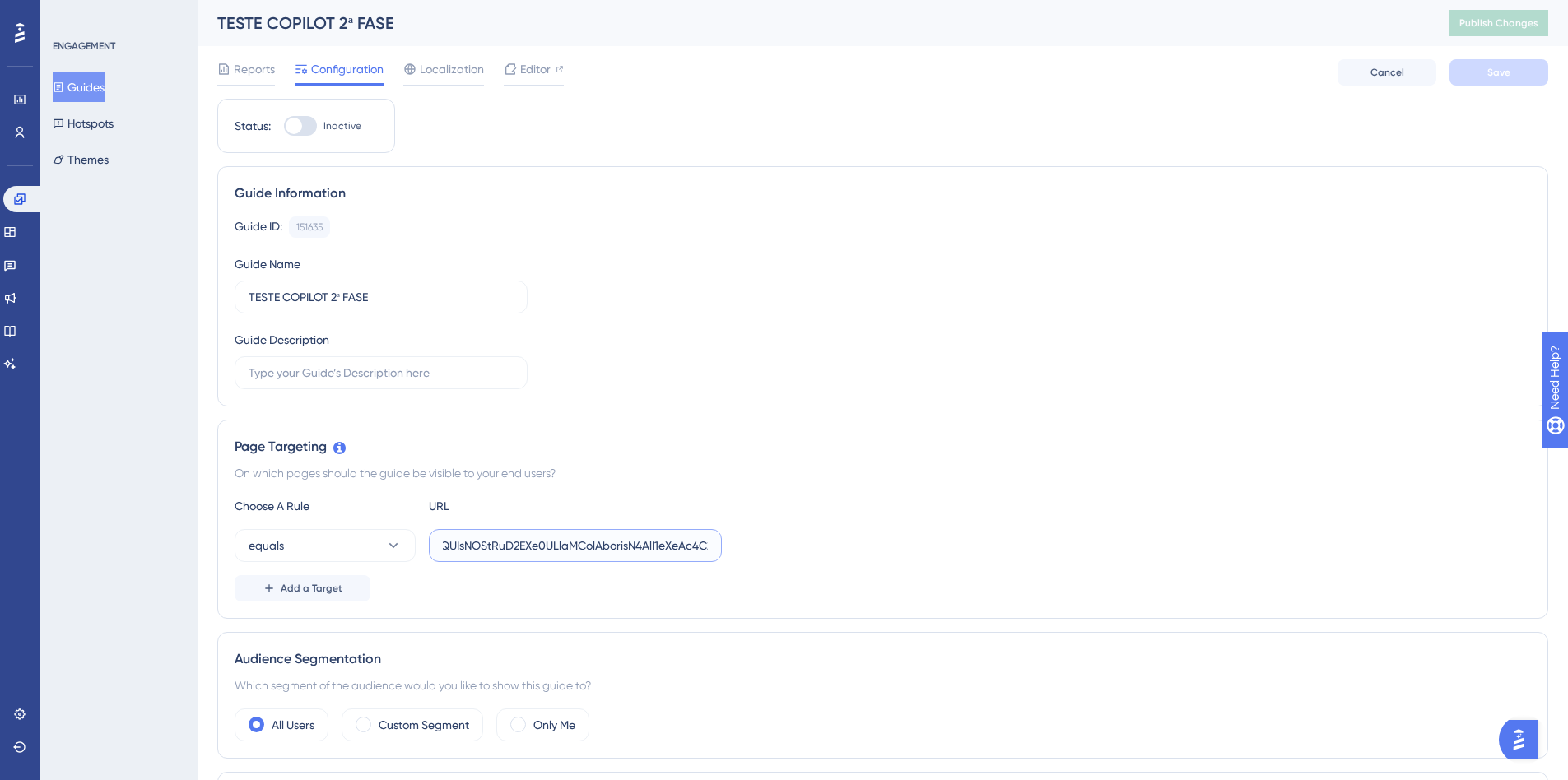
scroll to position [0, 7243]
drag, startPoint x: 467, startPoint y: 541, endPoint x: 821, endPoint y: 534, distance: 354.1
click at [821, 534] on div "equals" at bounding box center [882, 545] width 1296 height 33
click at [634, 548] on input "text" at bounding box center [575, 545] width 265 height 18
drag, startPoint x: 702, startPoint y: 542, endPoint x: 423, endPoint y: 533, distance: 279.1
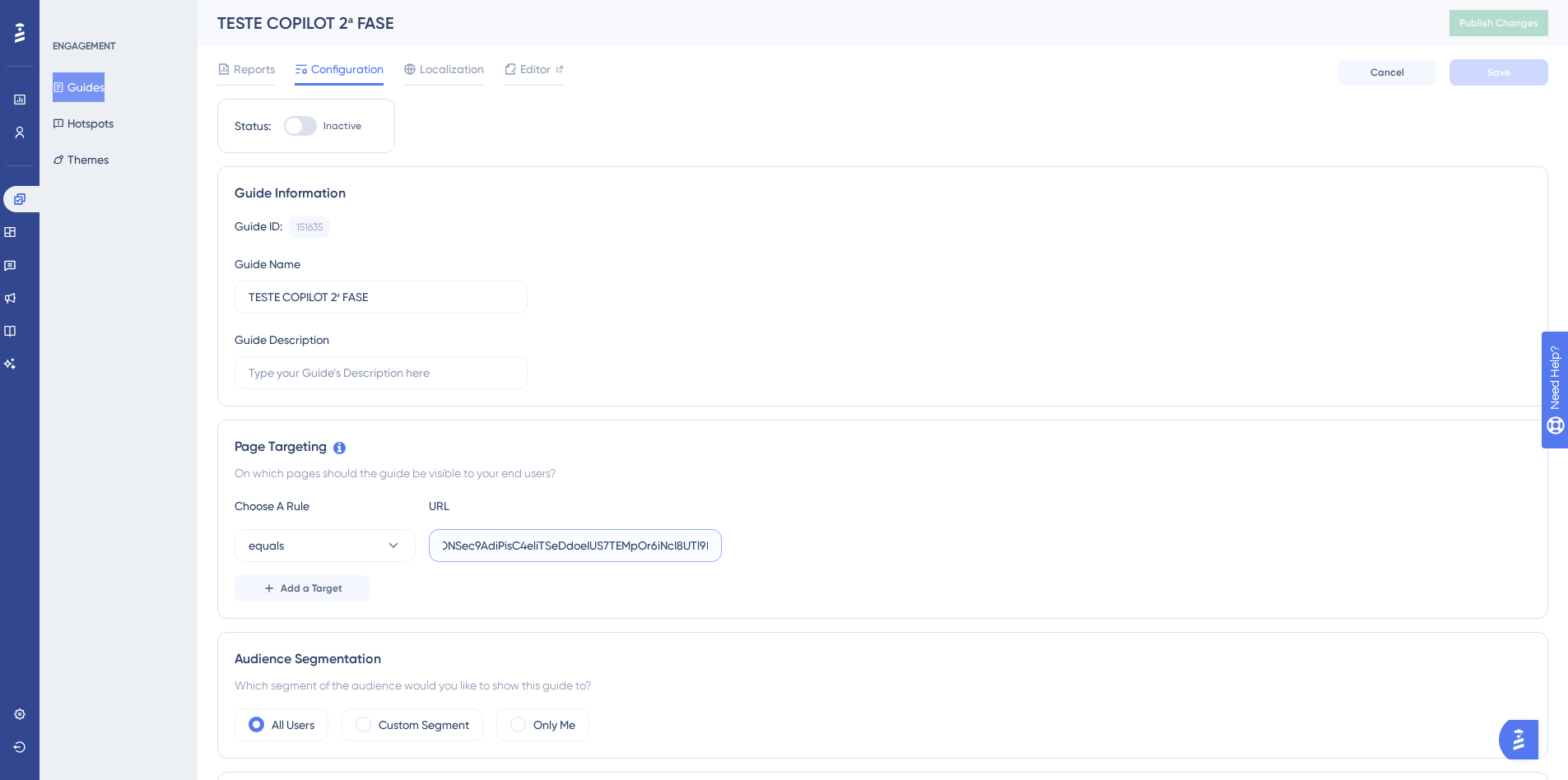
click at [423, 533] on div "equals" at bounding box center [478, 545] width 487 height 33
click at [602, 533] on label at bounding box center [575, 545] width 293 height 33
click at [602, 536] on input "text" at bounding box center [575, 545] width 265 height 18
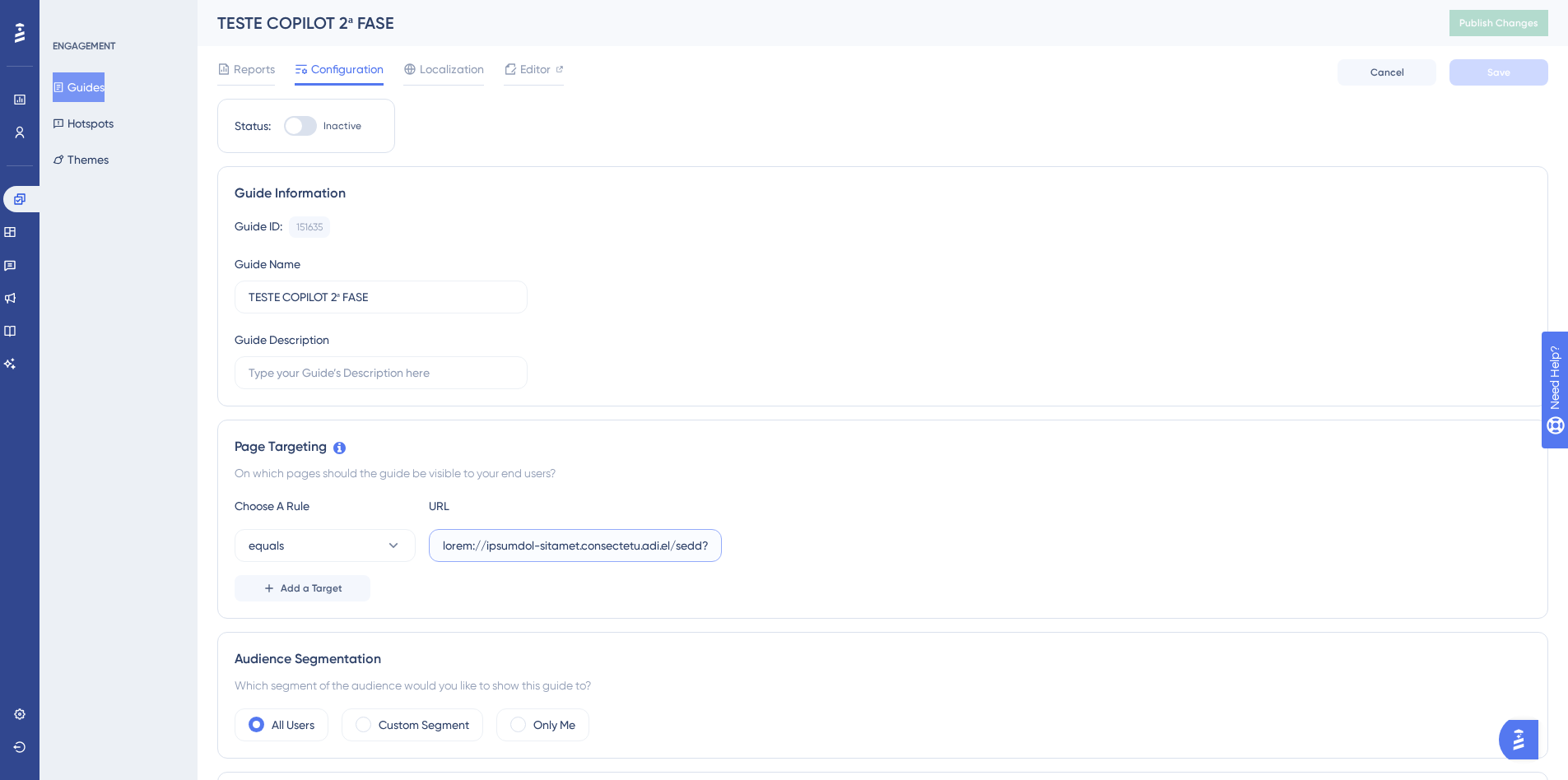
click at [472, 536] on input "text" at bounding box center [575, 545] width 265 height 18
click at [706, 541] on input "text" at bounding box center [575, 545] width 265 height 18
drag, startPoint x: 705, startPoint y: 548, endPoint x: 838, endPoint y: 539, distance: 133.3
click at [859, 548] on div "equals" at bounding box center [882, 545] width 1296 height 33
click at [698, 551] on input "text" at bounding box center [575, 545] width 265 height 18
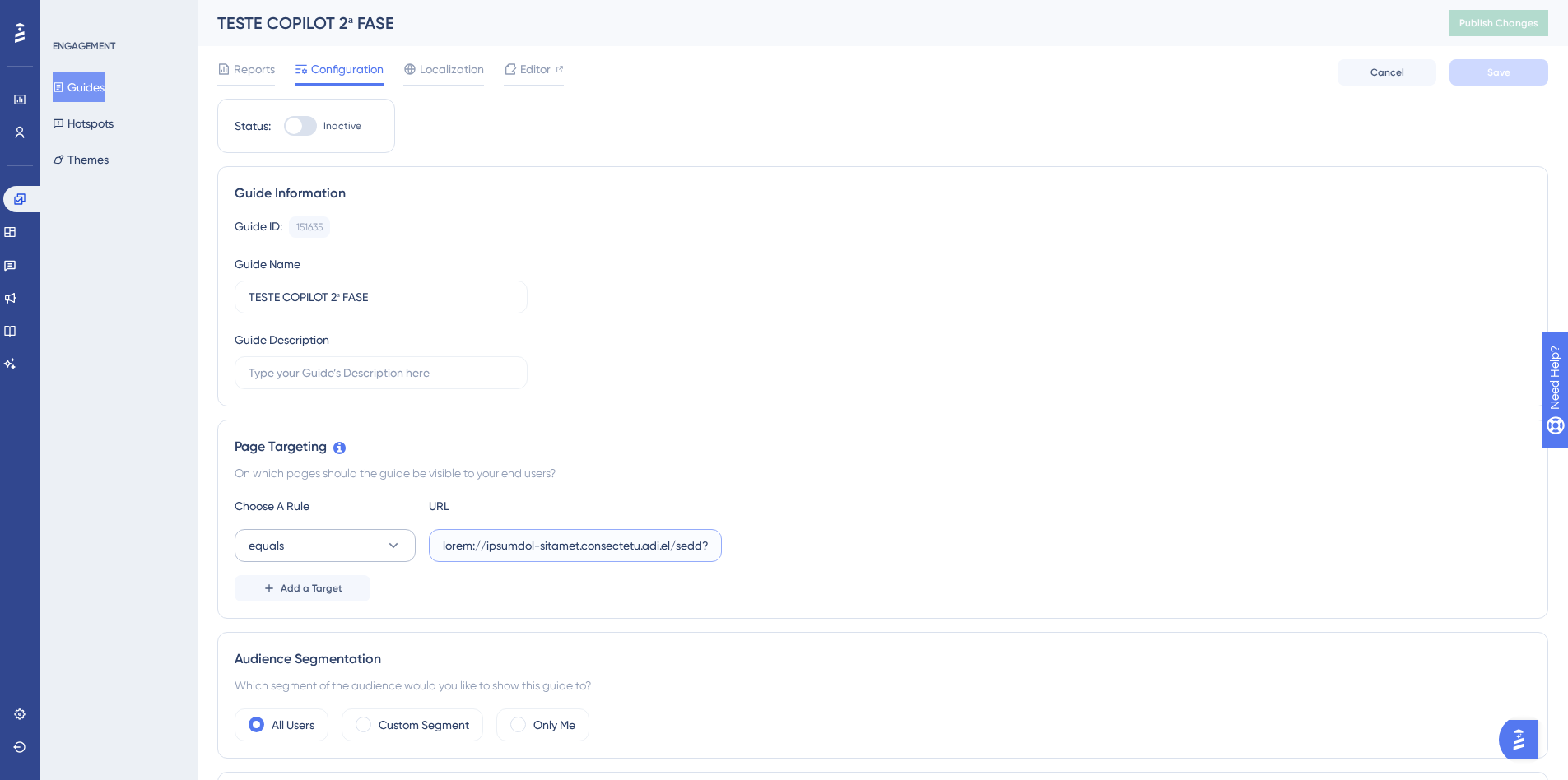
drag, startPoint x: 707, startPoint y: 548, endPoint x: 339, endPoint y: 549, distance: 368.0
click at [339, 549] on div "equals" at bounding box center [478, 545] width 487 height 33
type input "?token=eyJhbGciOiJIUzI1NiIsInR5cCI6IkpXVCJ9.eyJ1bmlxdWVfbmFtZSI6Im1heWFyYS5jYXZ…"
paste input "[URL][DOMAIN_NAME]"
drag, startPoint x: 697, startPoint y: 545, endPoint x: 673, endPoint y: 560, distance: 28.3
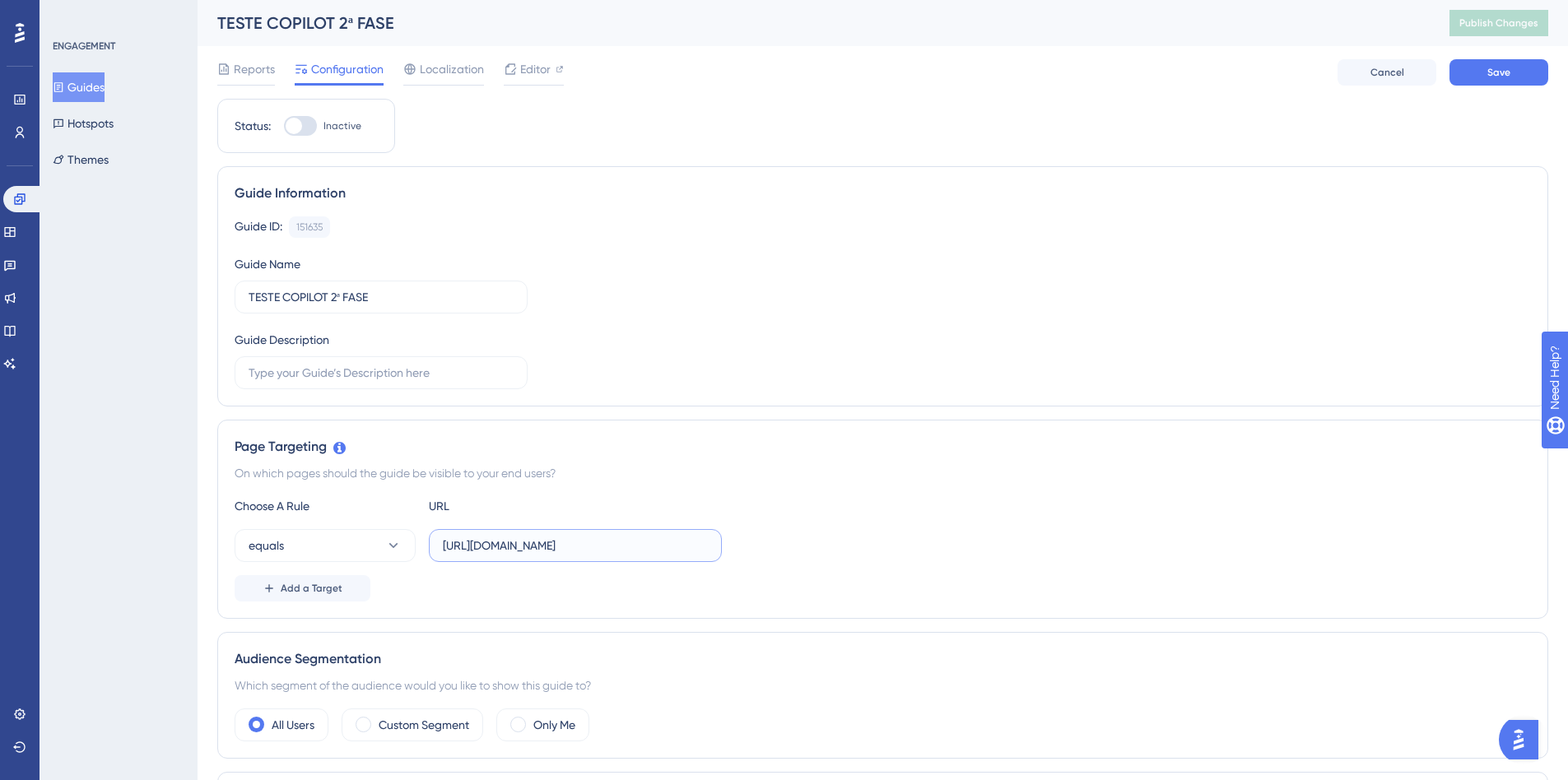
click at [651, 560] on label "[URL][DOMAIN_NAME]" at bounding box center [575, 545] width 293 height 33
type input "[URL][DOMAIN_NAME]"
click at [1504, 71] on span "Save" at bounding box center [1498, 73] width 23 height 13
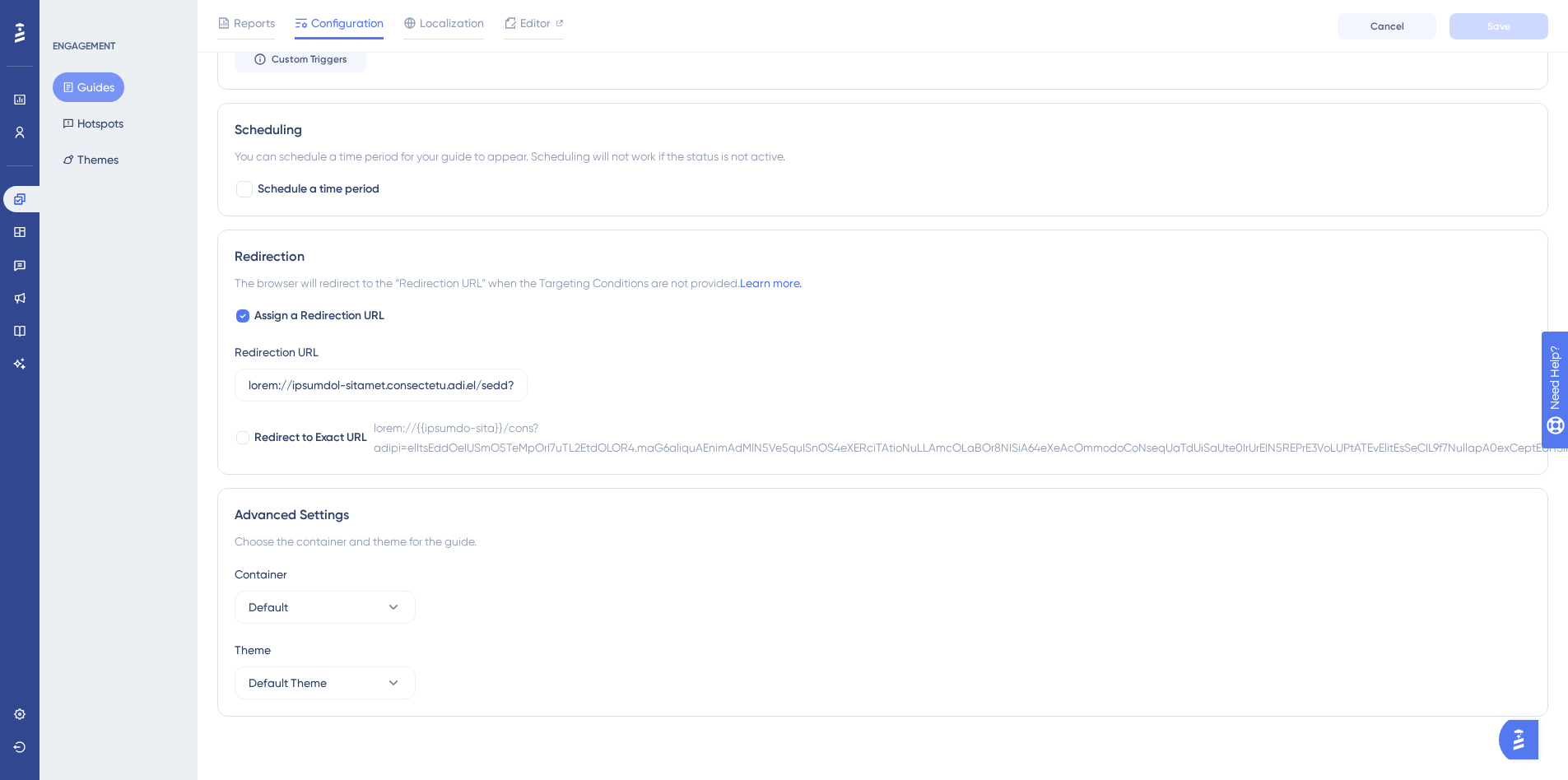
scroll to position [992, 0]
drag, startPoint x: 455, startPoint y: 386, endPoint x: 569, endPoint y: 383, distance: 114.0
click at [569, 383] on div "Assign a Redirection URL Redirection URL -959 Redirect to Exact URL" at bounding box center [882, 379] width 1296 height 152
click at [371, 382] on input "-959" at bounding box center [366, 383] width 236 height 18
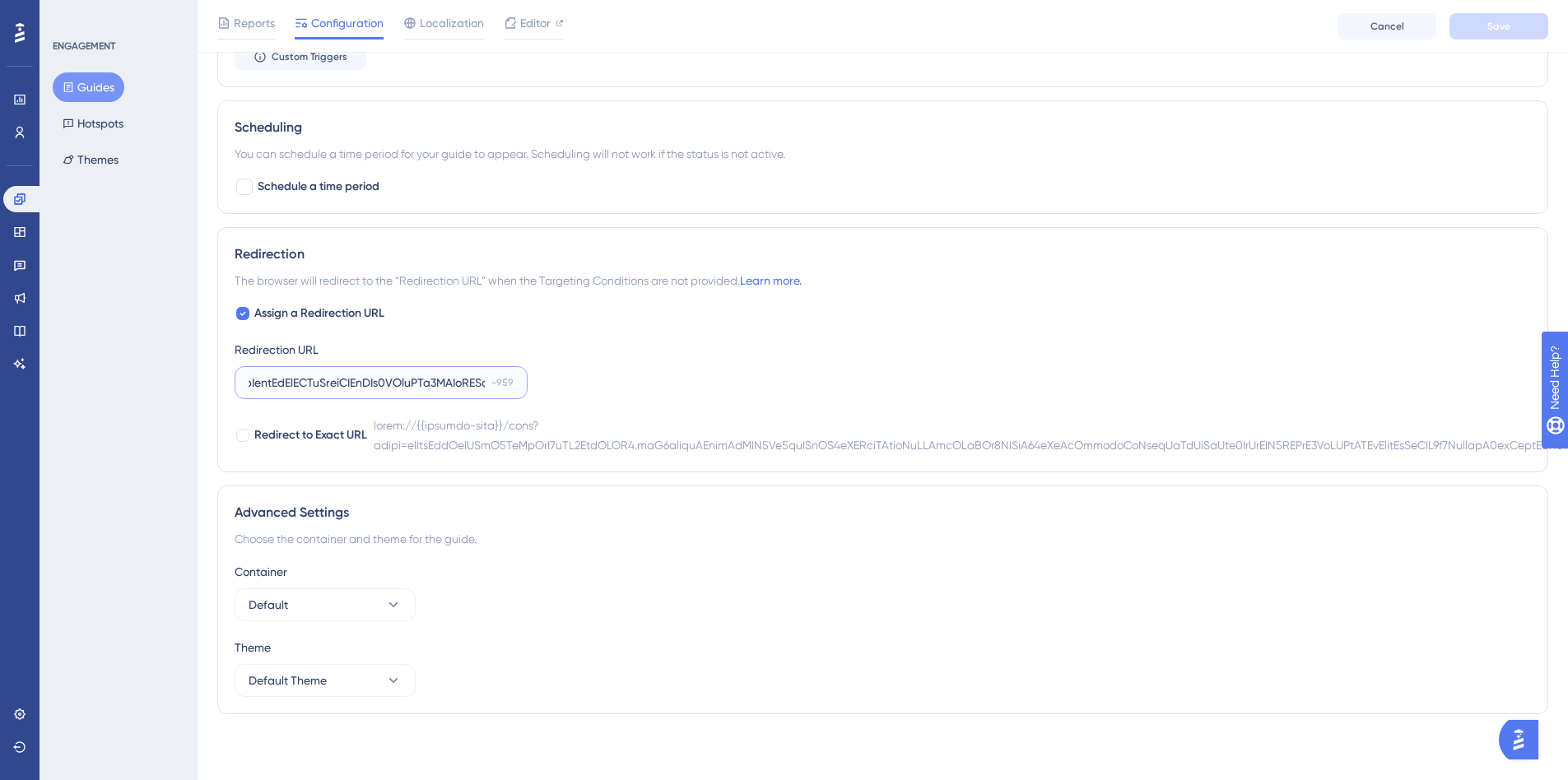
paste input "text"
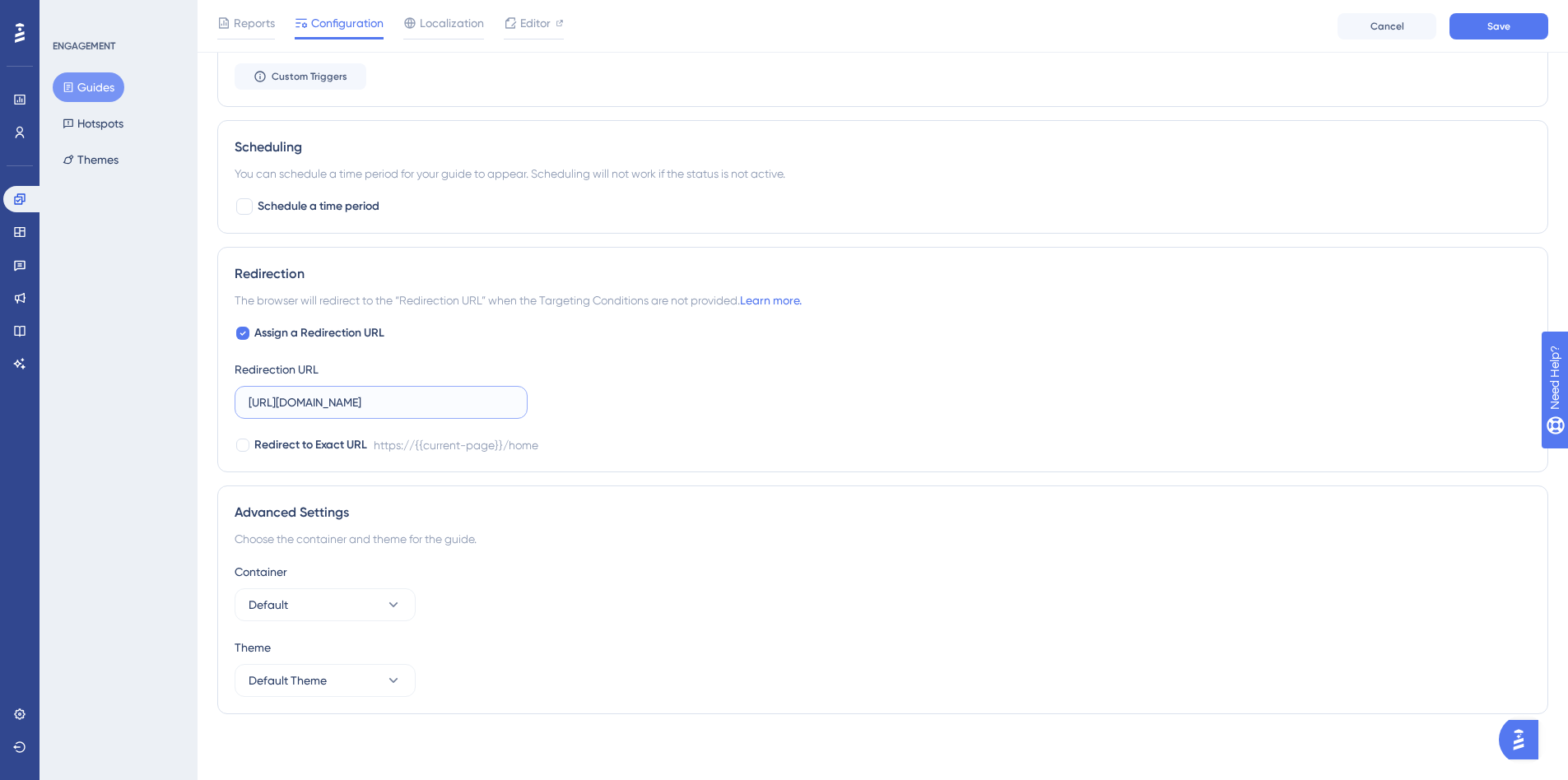
type input "[URL][DOMAIN_NAME]"
drag, startPoint x: 513, startPoint y: 407, endPoint x: 566, endPoint y: 405, distance: 53.0
click at [566, 405] on div "Assign a Redirection URL Redirection URL [URL][DOMAIN_NAME] Redirect to Exact U…" at bounding box center [882, 388] width 1296 height 132
click at [513, 399] on input "[URL][DOMAIN_NAME]" at bounding box center [381, 402] width 265 height 18
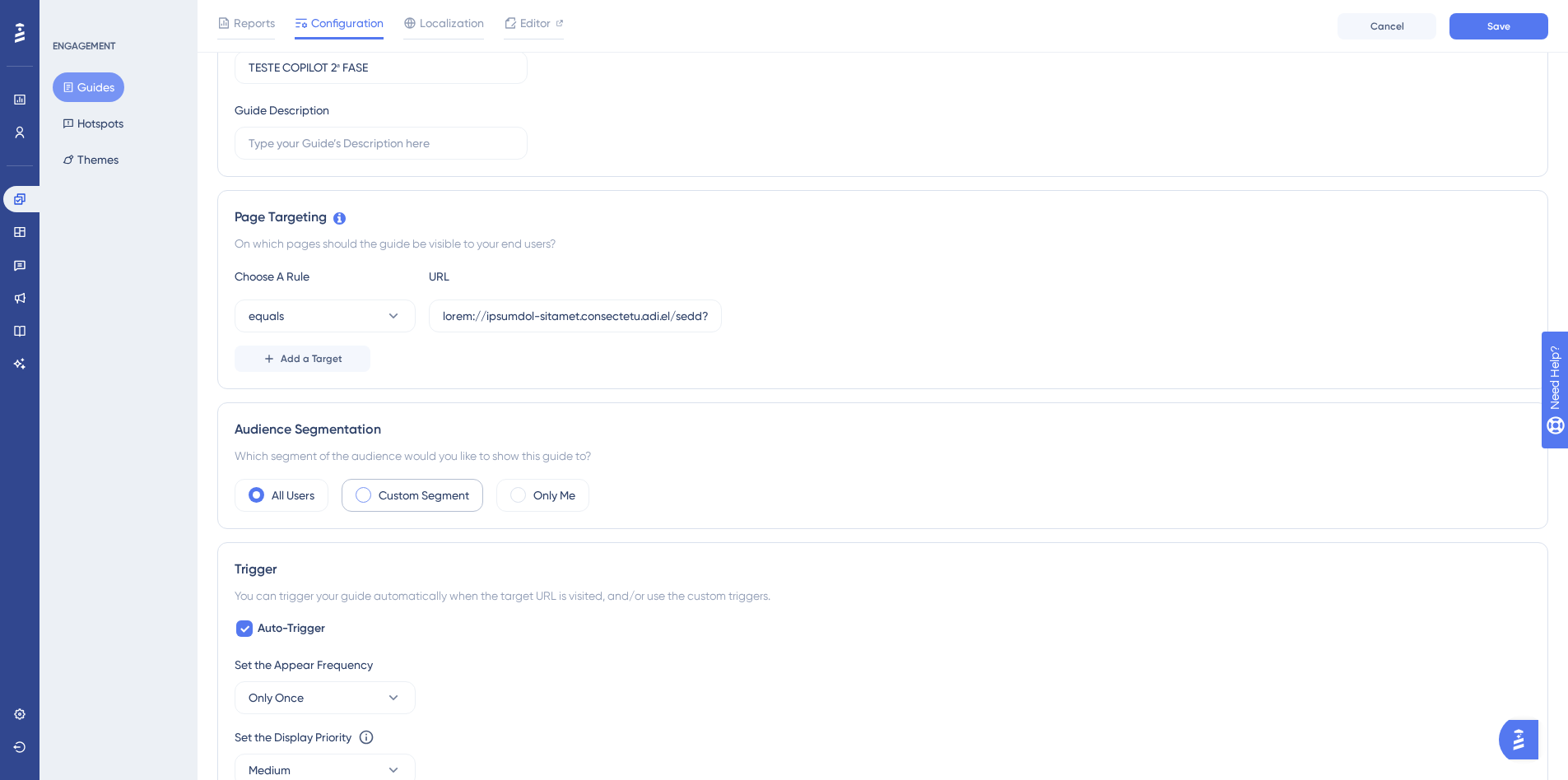
scroll to position [67, 0]
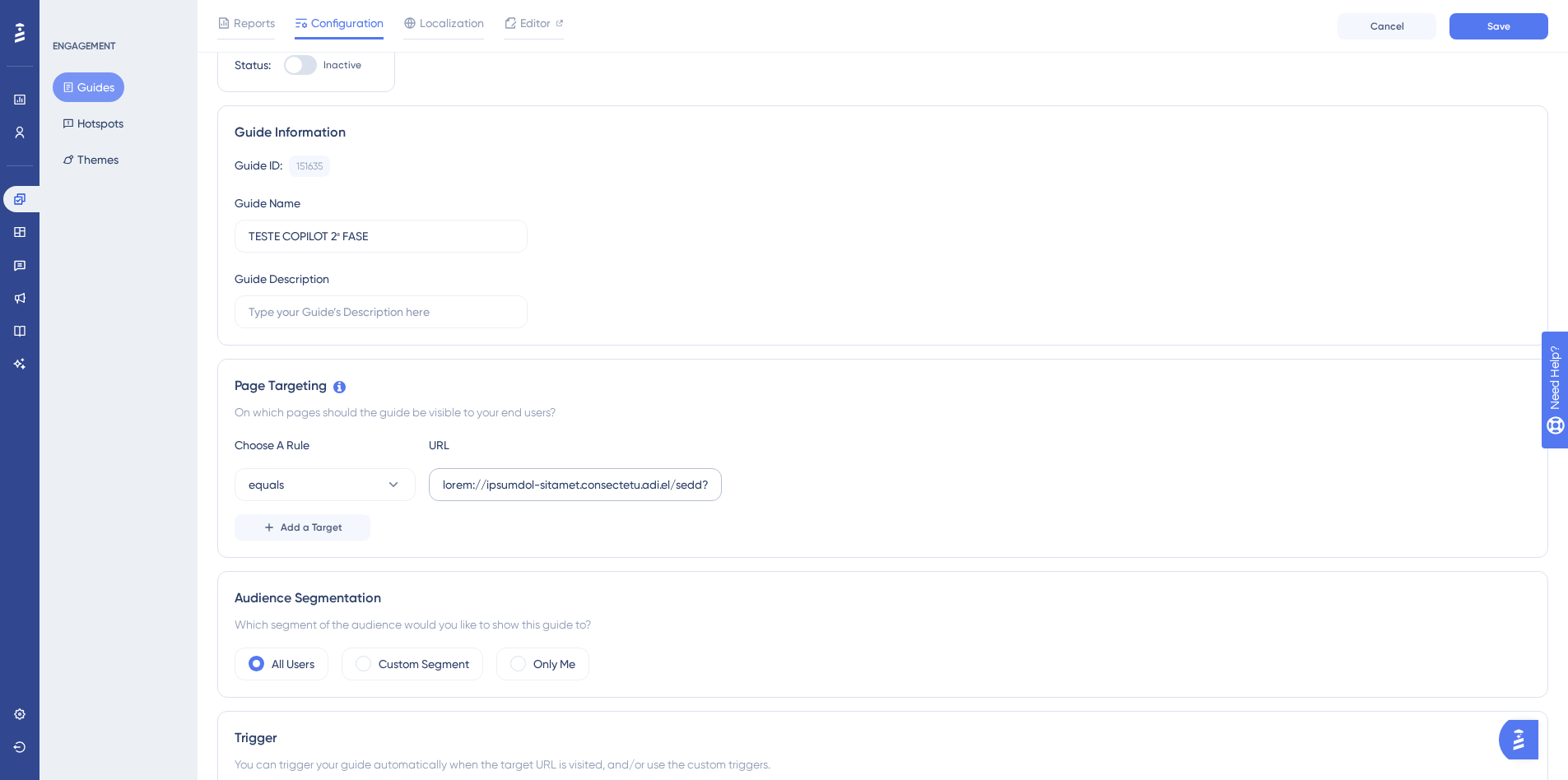
click at [553, 469] on label at bounding box center [575, 485] width 293 height 33
click at [553, 476] on input "text" at bounding box center [575, 485] width 265 height 18
paste input "text"
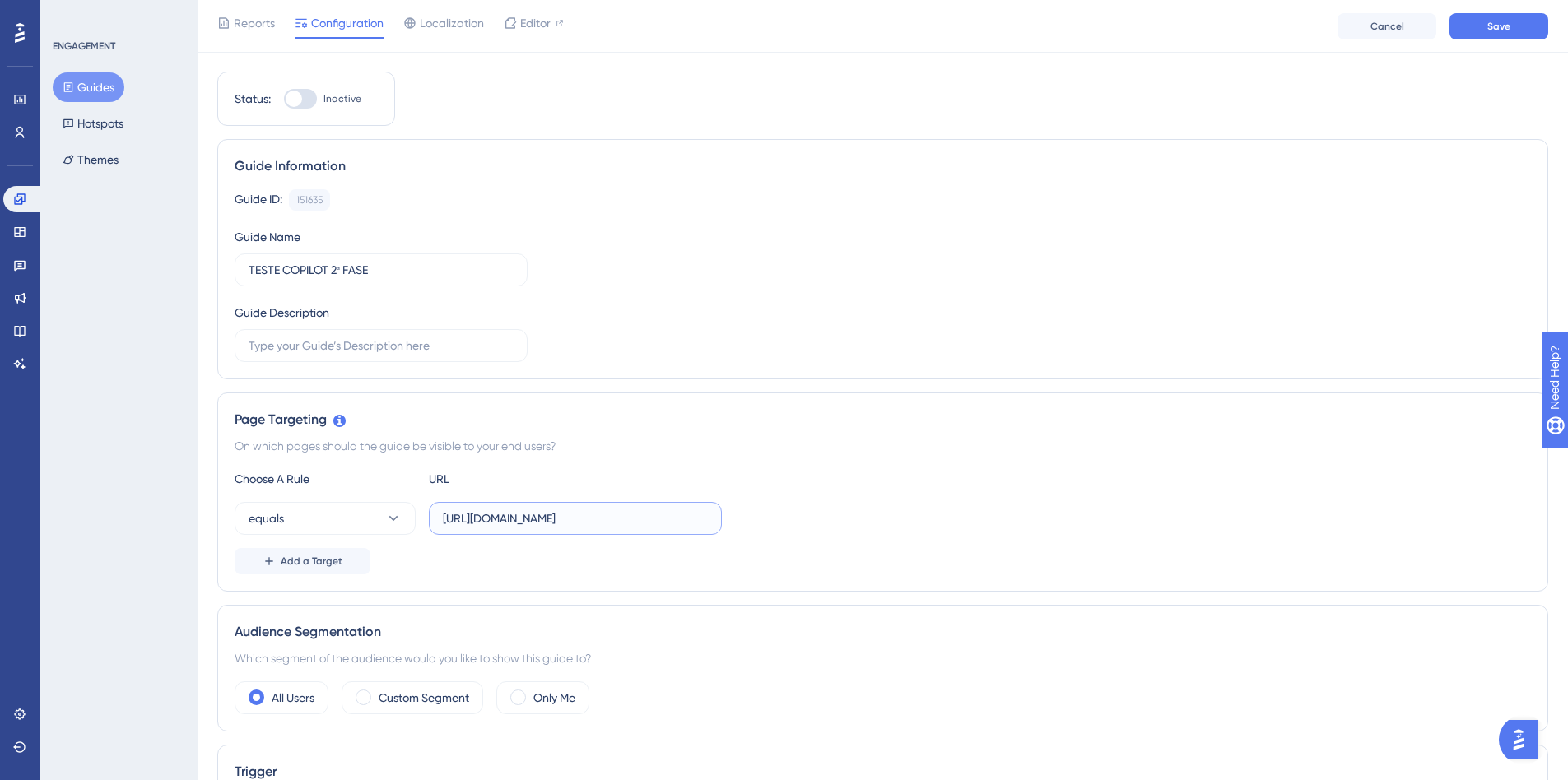
scroll to position [0, 0]
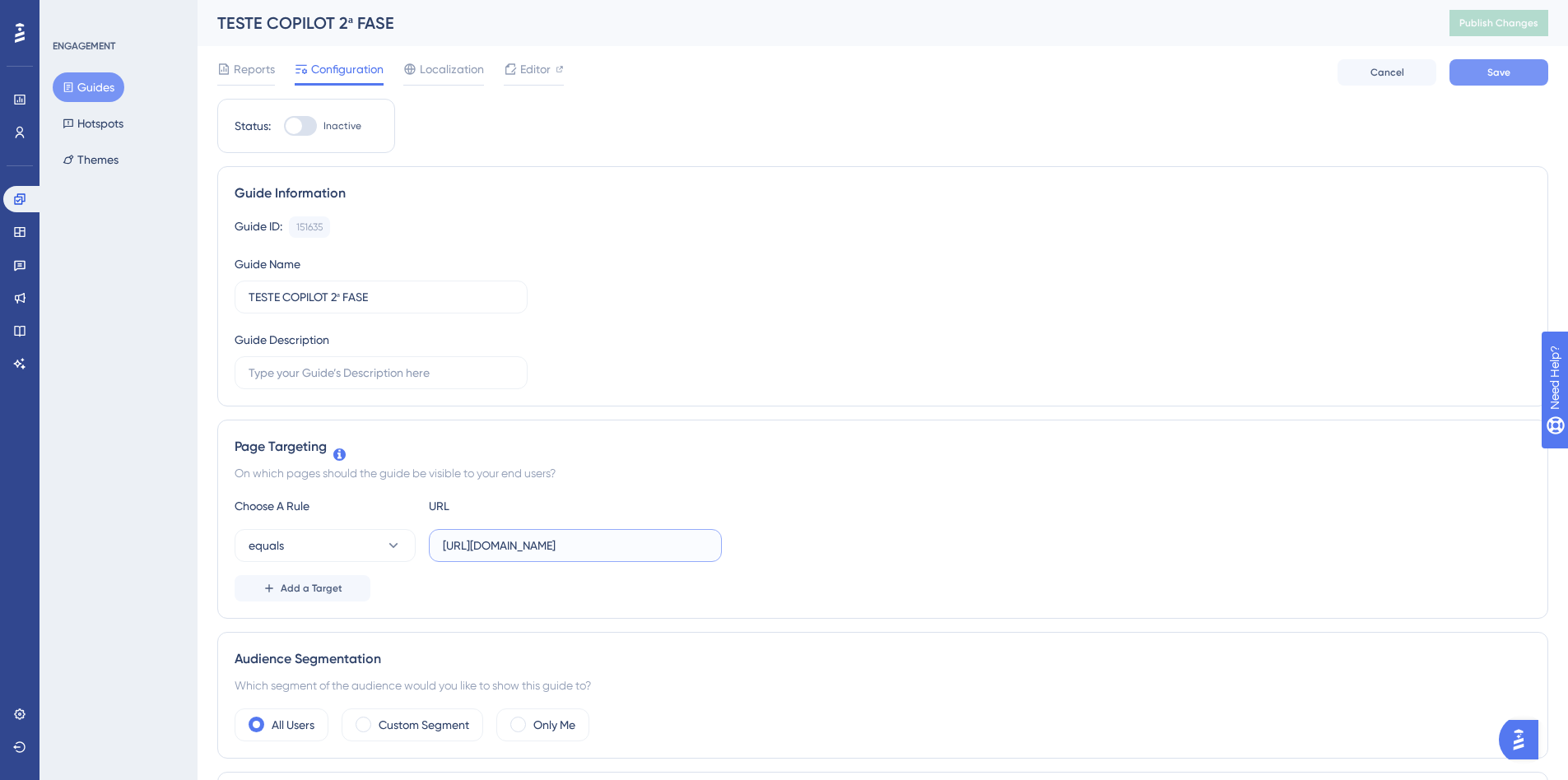
type input "https://insights-staging.datalawyer.com.br/home"
click at [1488, 63] on button "Save" at bounding box center [1498, 72] width 98 height 27
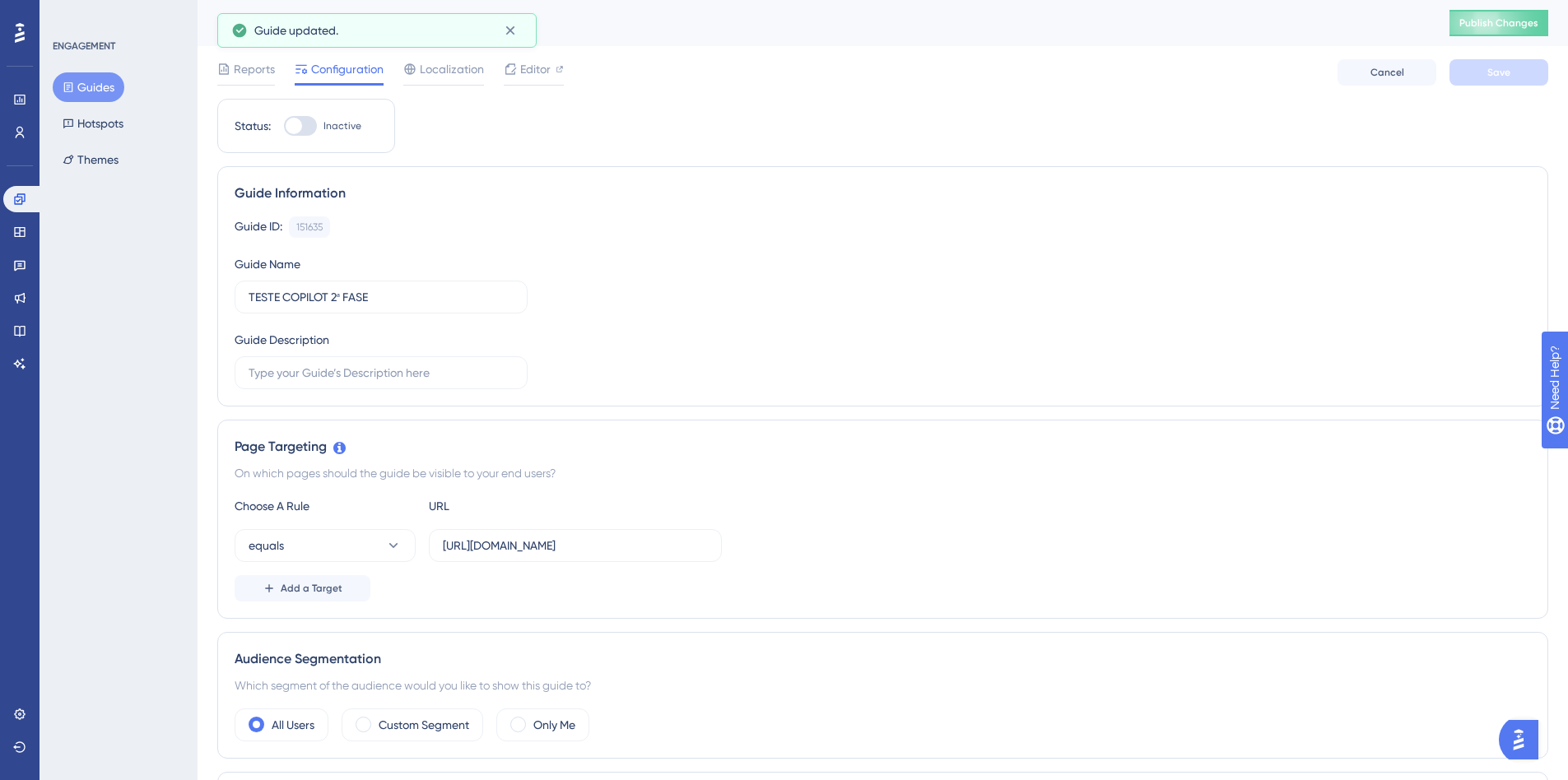
click at [304, 129] on div at bounding box center [301, 125] width 33 height 19
click at [284, 127] on input "Inactive" at bounding box center [283, 126] width 1 height 1
checkbox input "true"
click at [1482, 74] on button "Save" at bounding box center [1498, 72] width 98 height 27
click at [1532, 19] on span "Publish Changes" at bounding box center [1499, 23] width 79 height 13
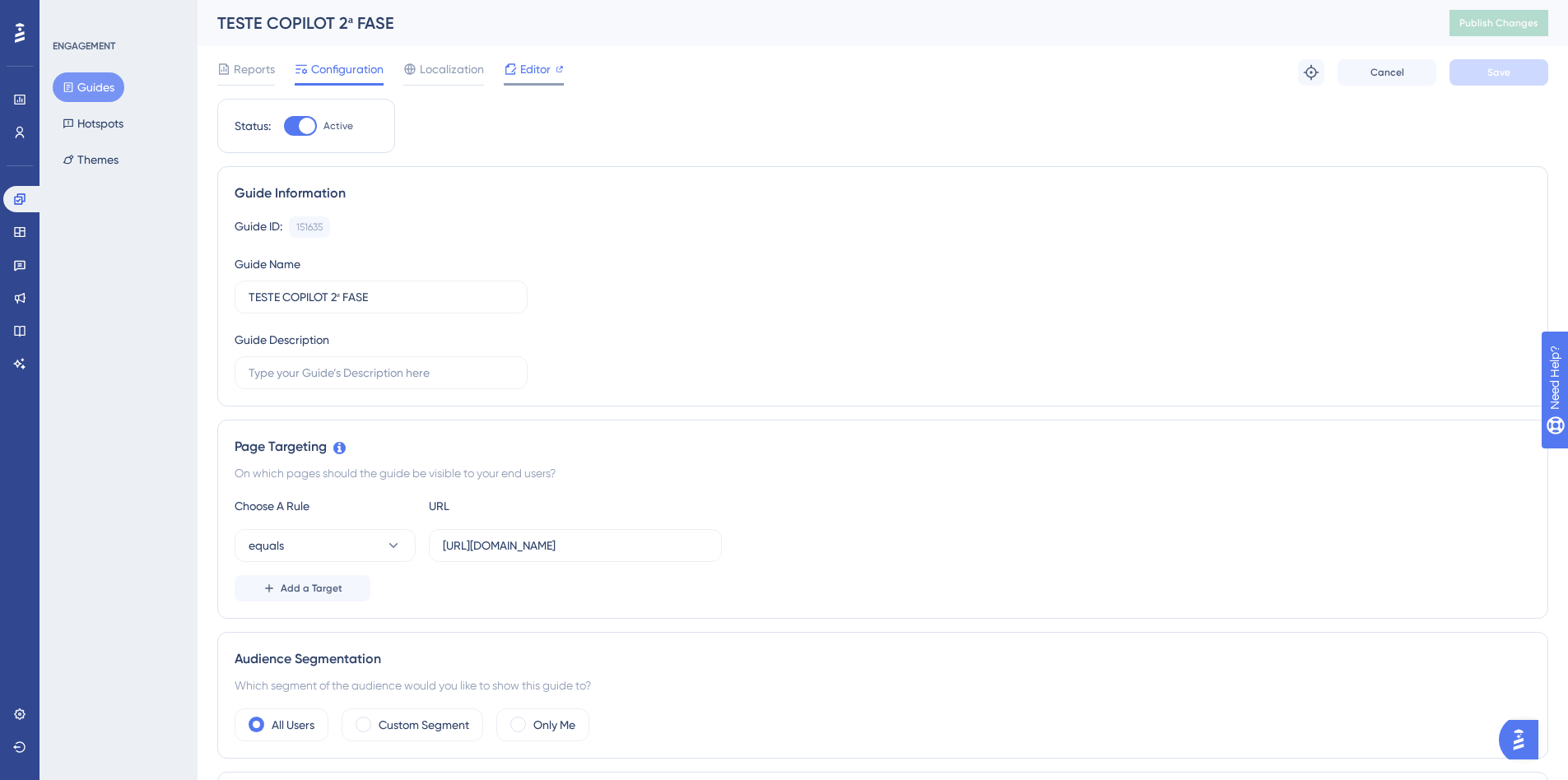
click at [527, 76] on span "Editor" at bounding box center [535, 68] width 30 height 19
click at [242, 73] on span "Reports" at bounding box center [254, 68] width 41 height 19
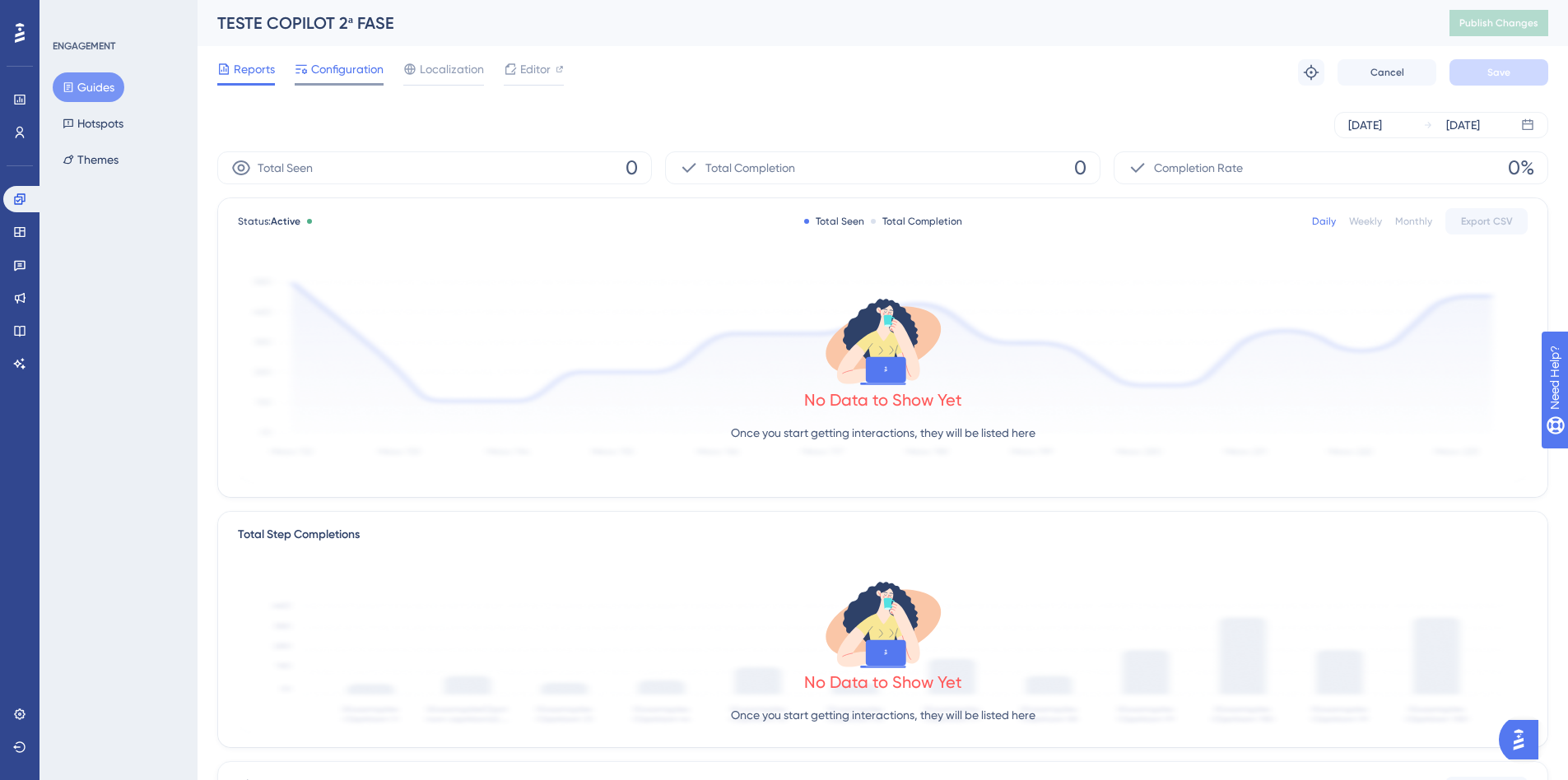
click at [329, 61] on span "Configuration" at bounding box center [347, 68] width 73 height 19
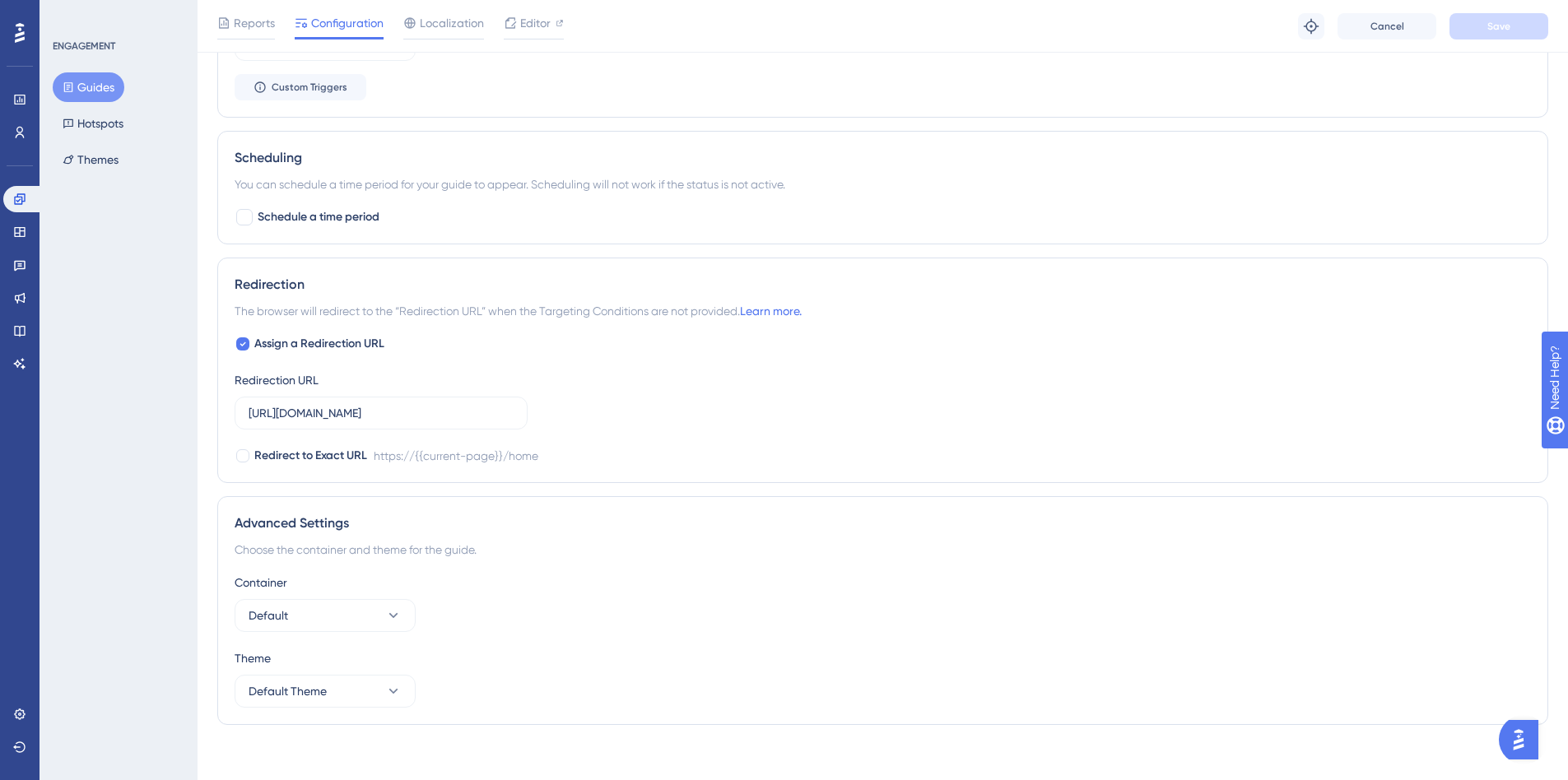
scroll to position [972, 0]
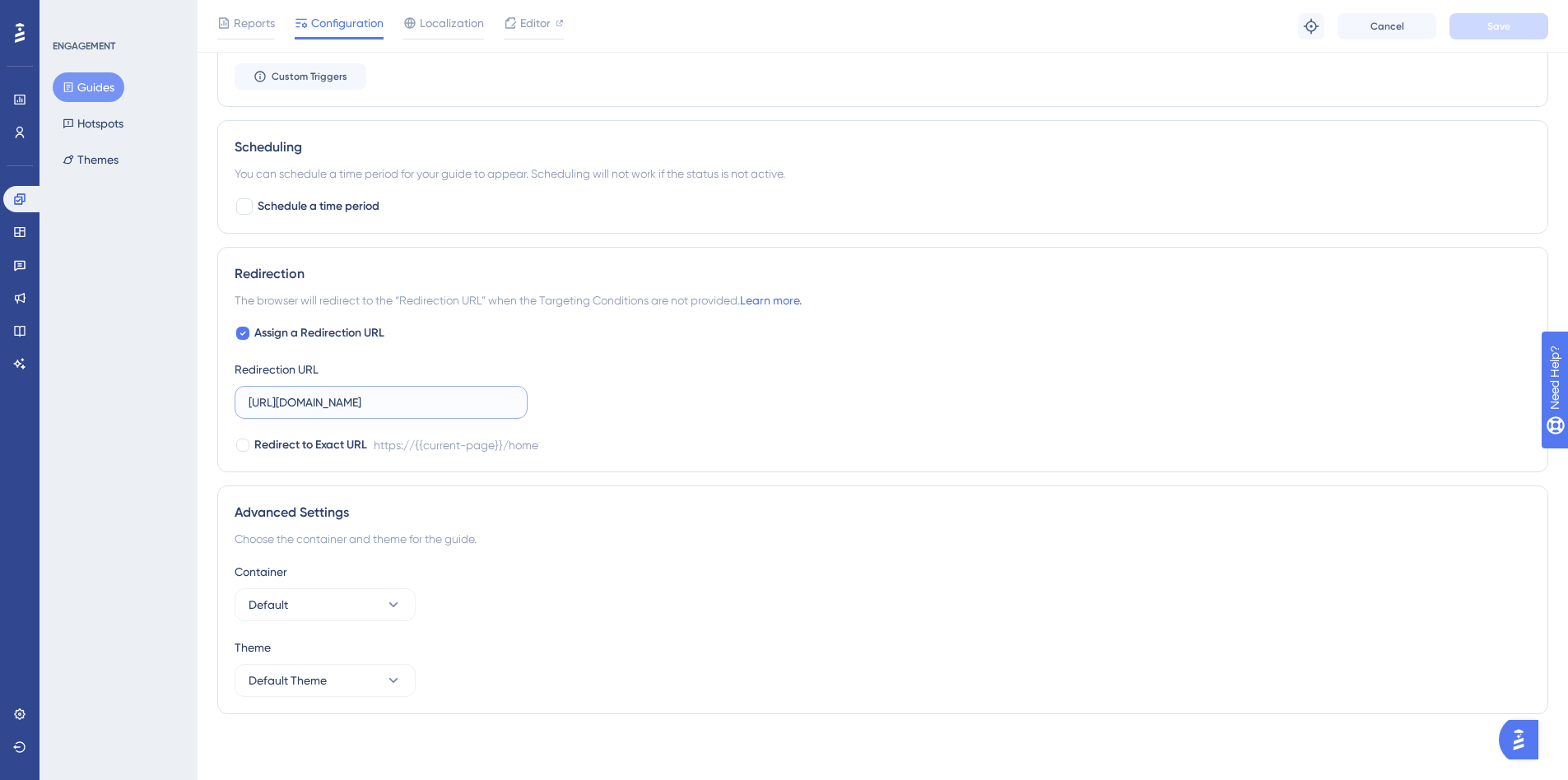
drag, startPoint x: 390, startPoint y: 401, endPoint x: 697, endPoint y: 403, distance: 307.0
click at [697, 403] on div "Assign a Redirection URL Redirection URL https://insights-staging.datalawyer.co…" at bounding box center [882, 388] width 1296 height 132
click at [638, 415] on div "Assign a Redirection URL Redirection URL https://insights-staging.datalawyer.co…" at bounding box center [882, 388] width 1296 height 132
click at [317, 681] on span "Default Theme" at bounding box center [287, 680] width 78 height 19
drag, startPoint x: 317, startPoint y: 681, endPoint x: 345, endPoint y: 647, distance: 44.0
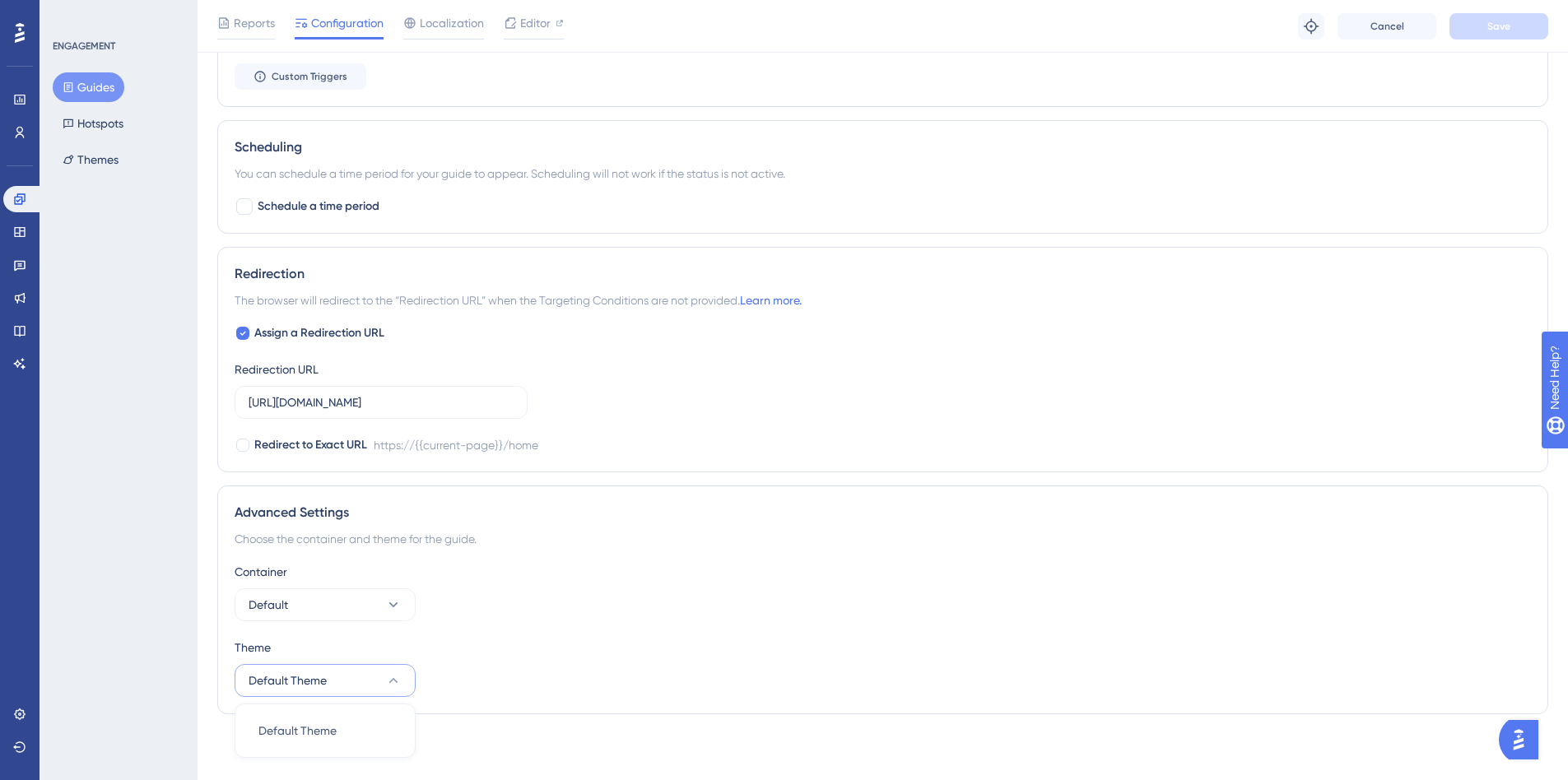
click at [317, 682] on span "Default Theme" at bounding box center [287, 680] width 78 height 19
click at [355, 591] on button "Default" at bounding box center [325, 604] width 181 height 33
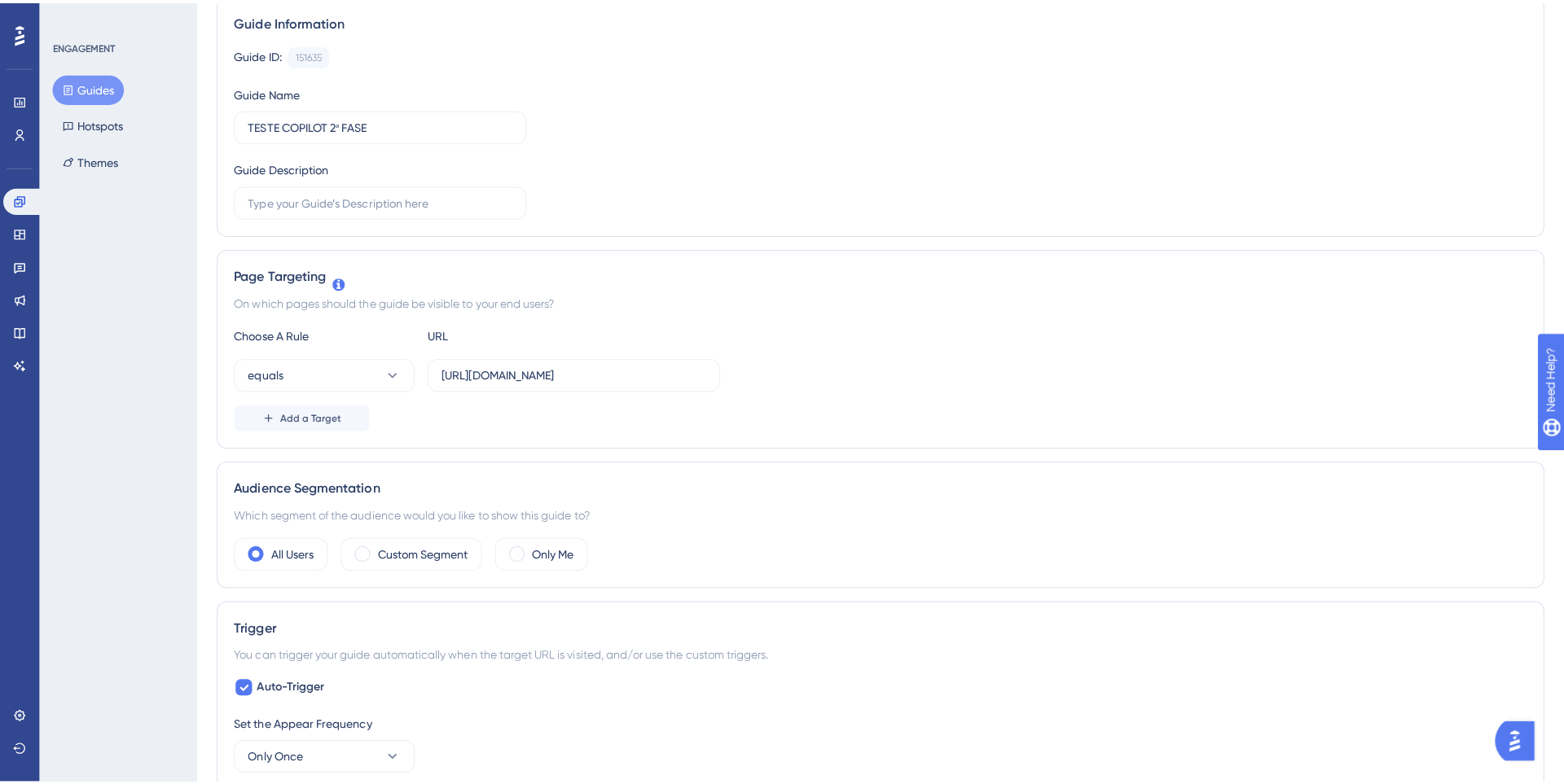
scroll to position [0, 0]
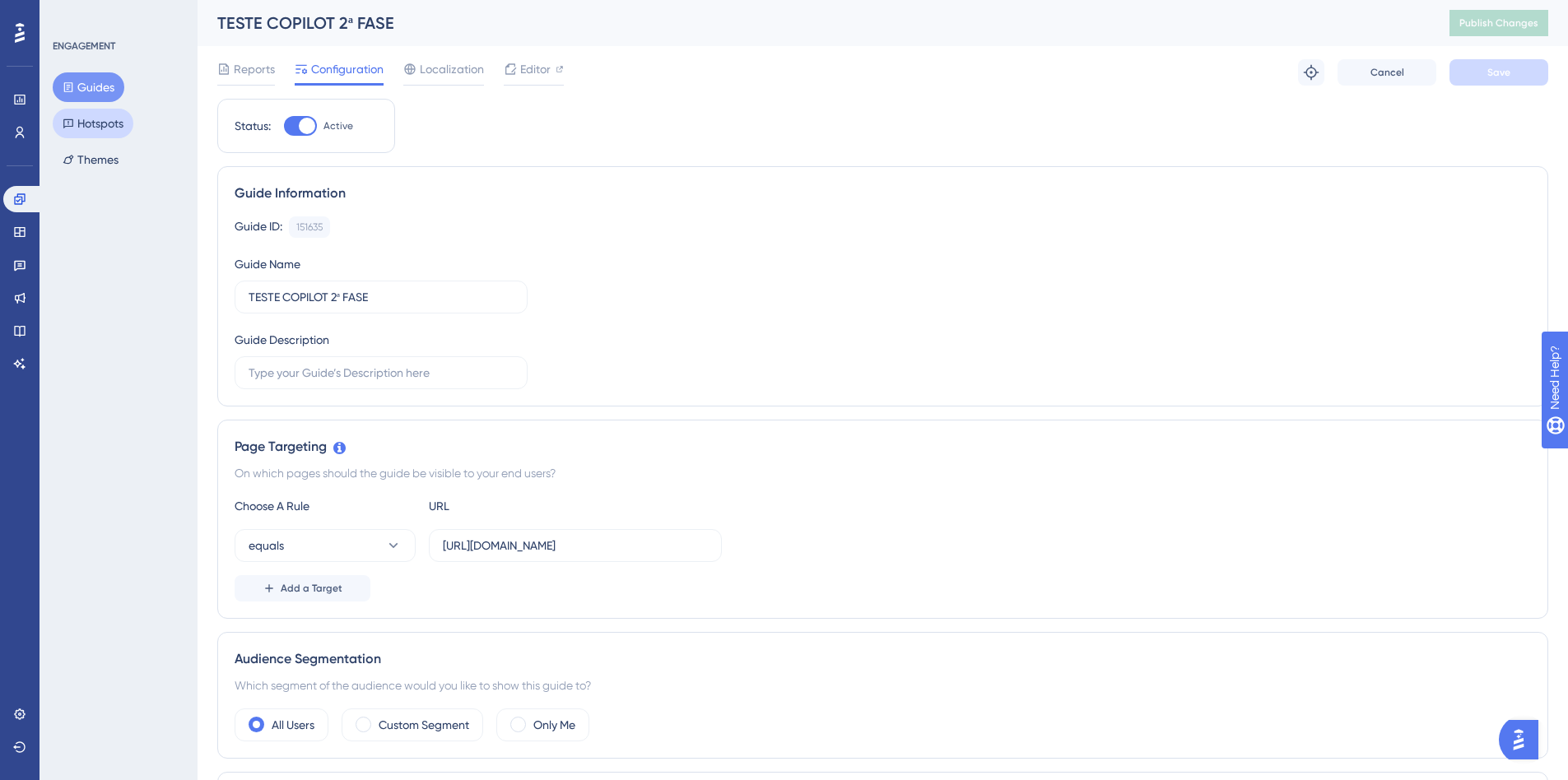
click at [129, 129] on button "Hotspots" at bounding box center [93, 123] width 81 height 29
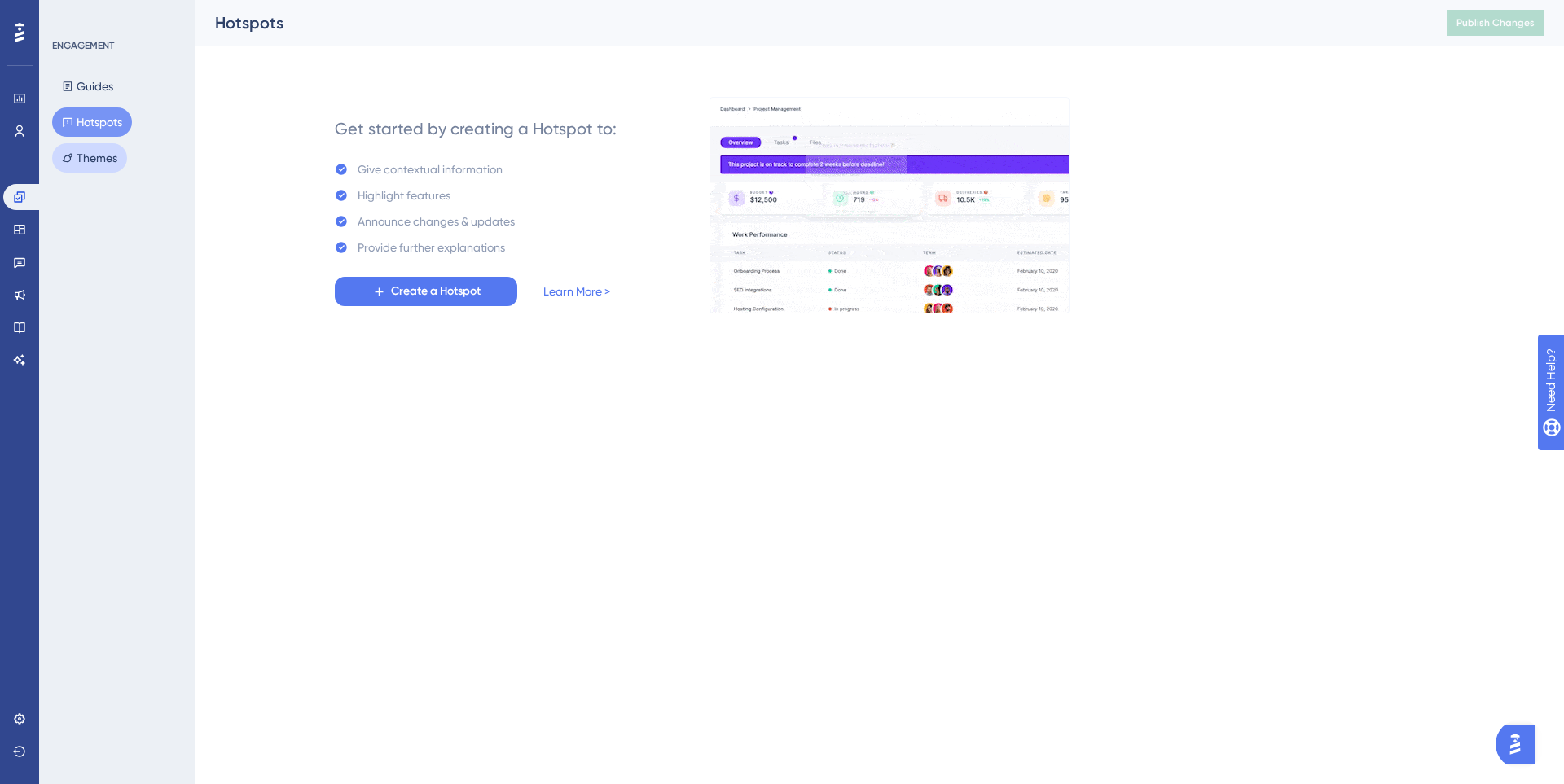
click at [90, 158] on button "Themes" at bounding box center [89, 158] width 75 height 29
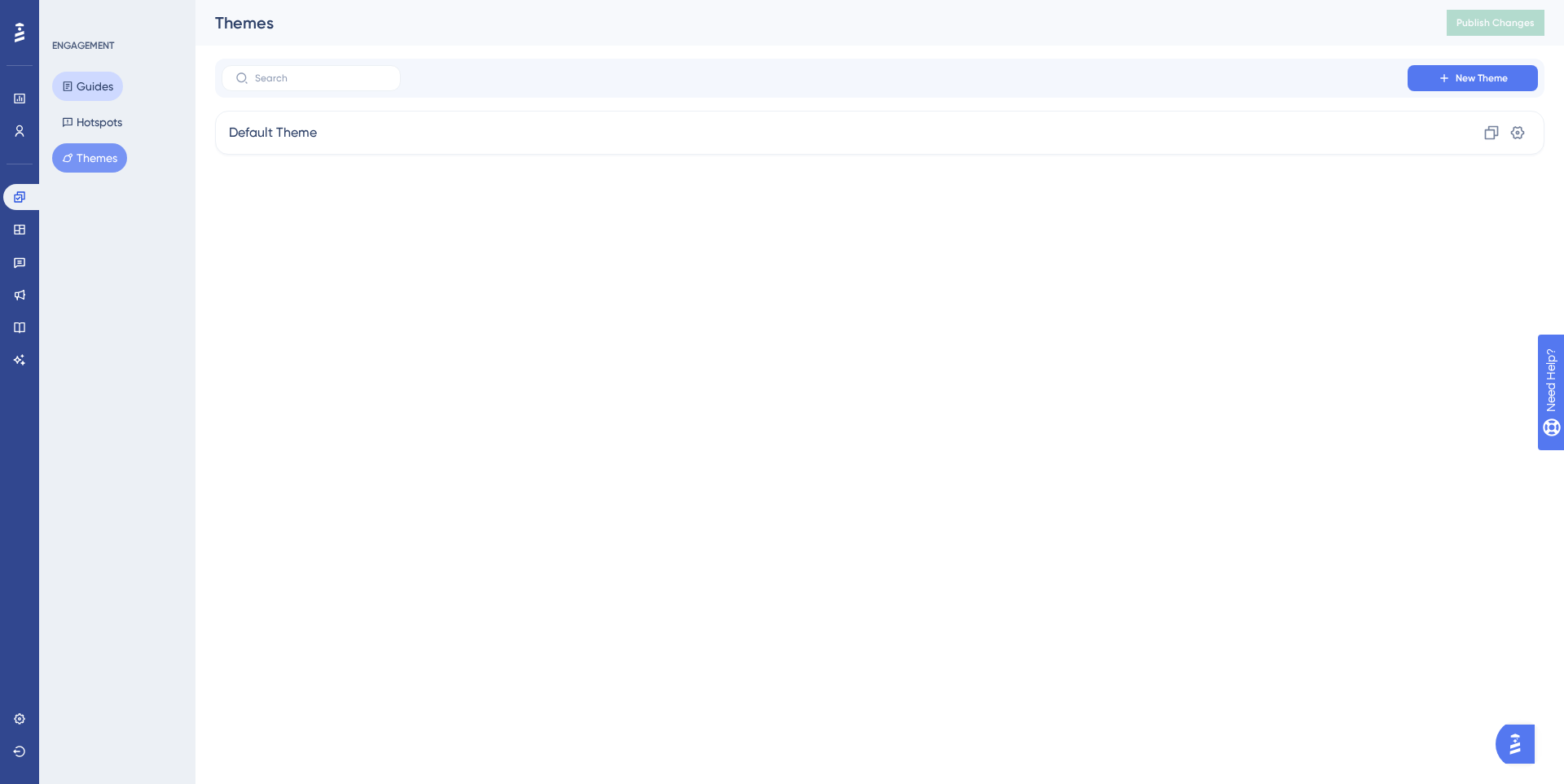
click at [95, 83] on button "Guides" at bounding box center [87, 87] width 71 height 29
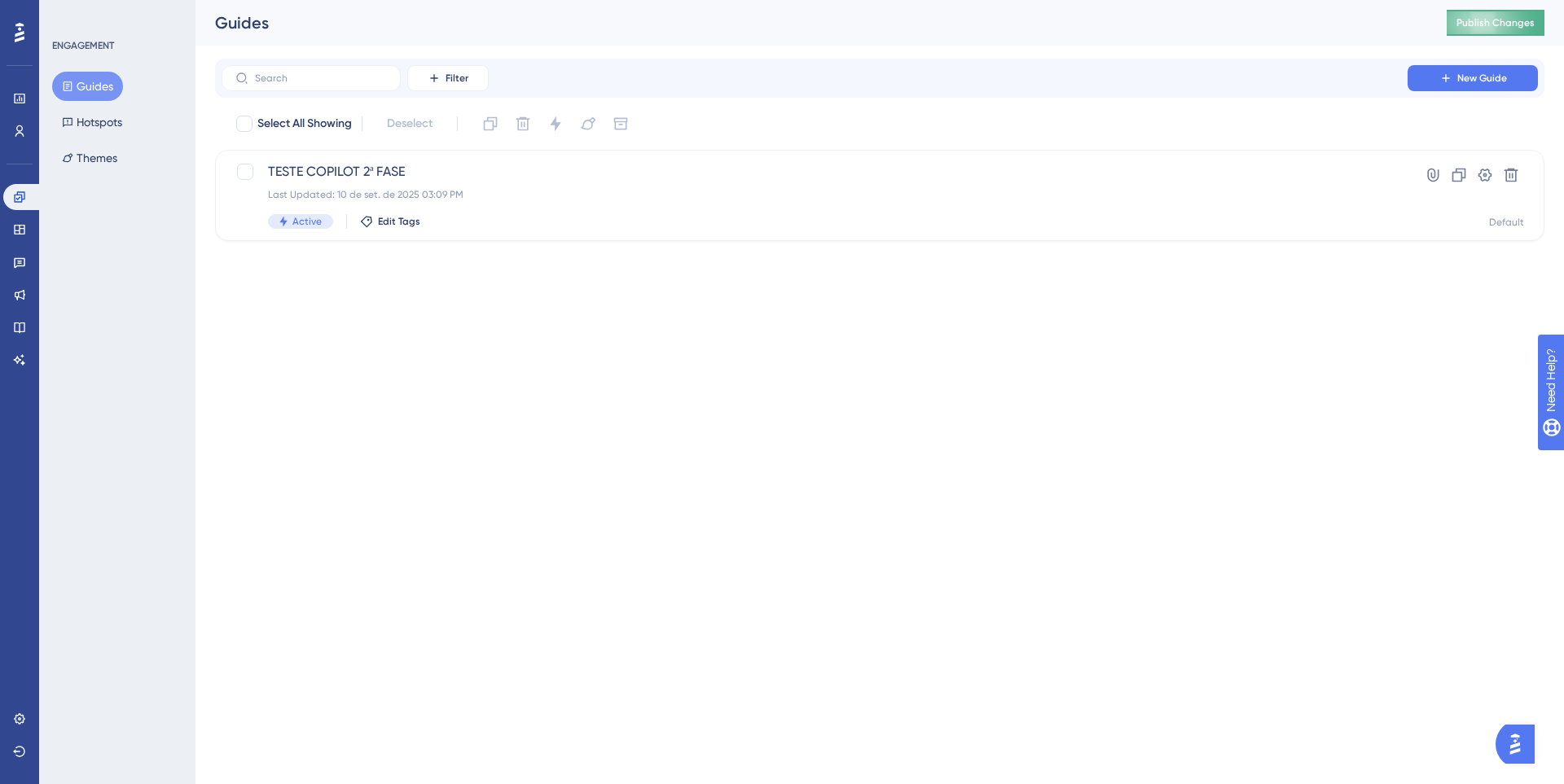
click at [1518, 11] on button "Publish Changes" at bounding box center [1495, 23] width 97 height 26
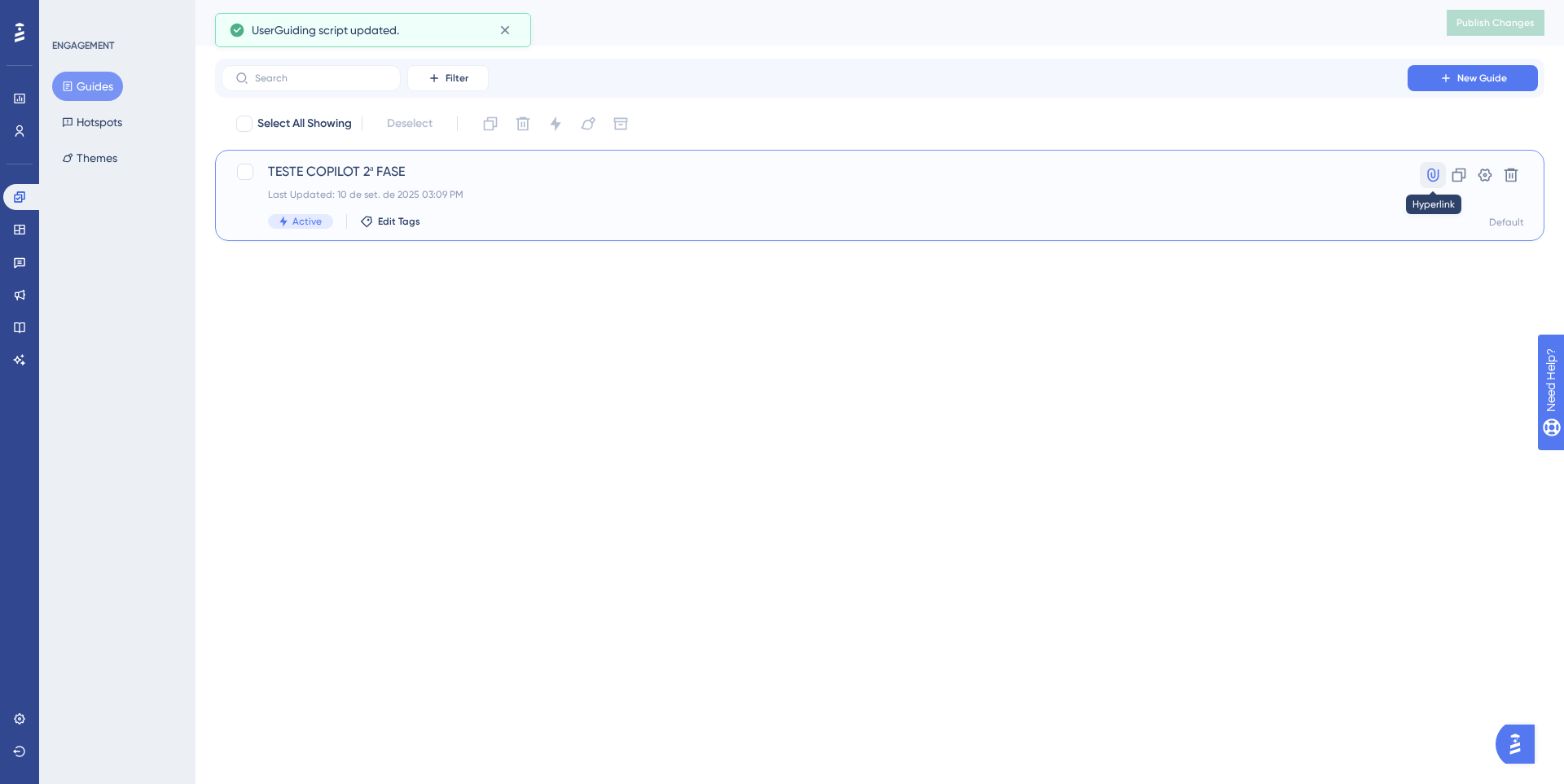
click at [1429, 174] on icon at bounding box center [1433, 175] width 16 height 16
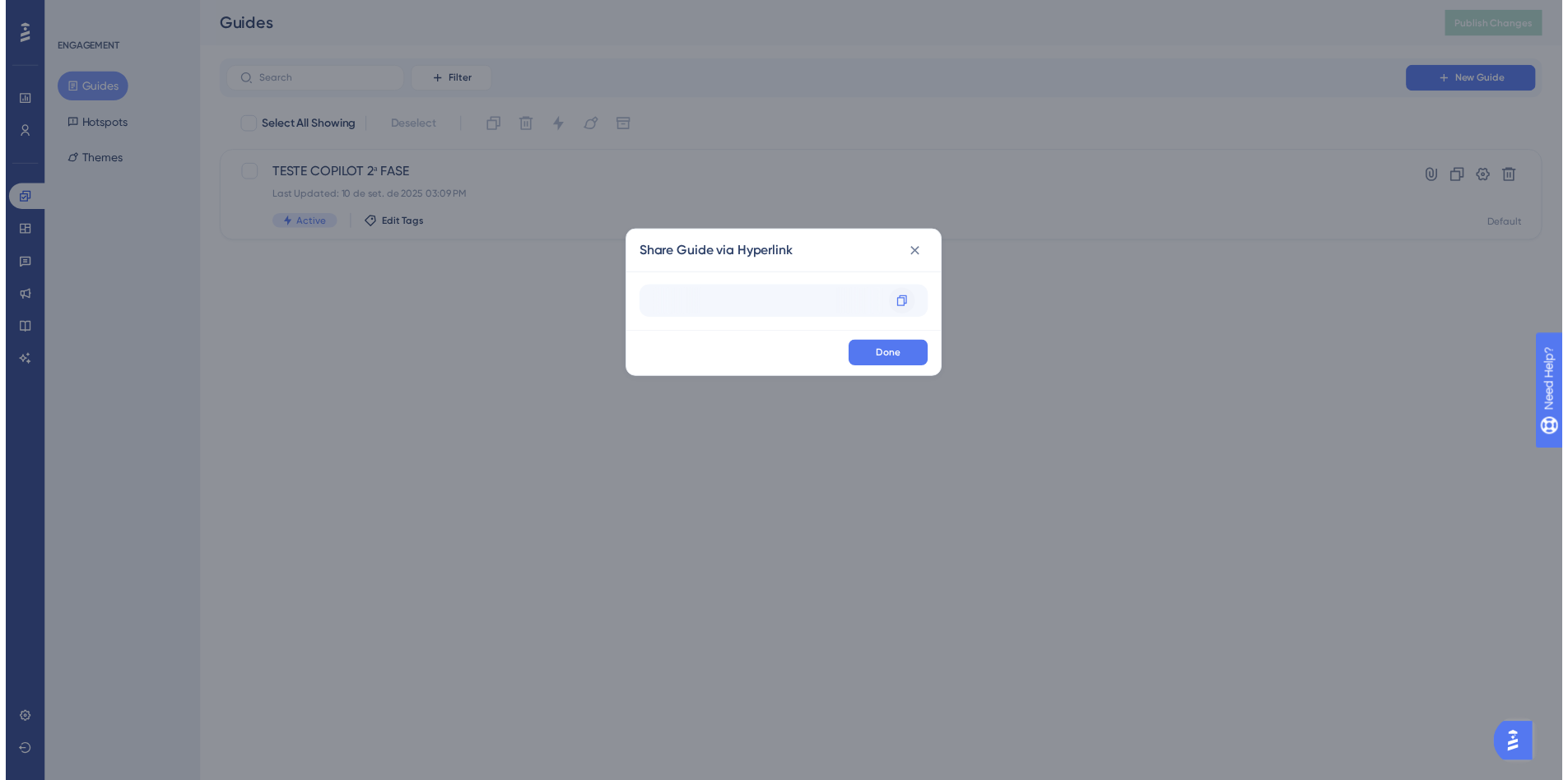
scroll to position [0, 128]
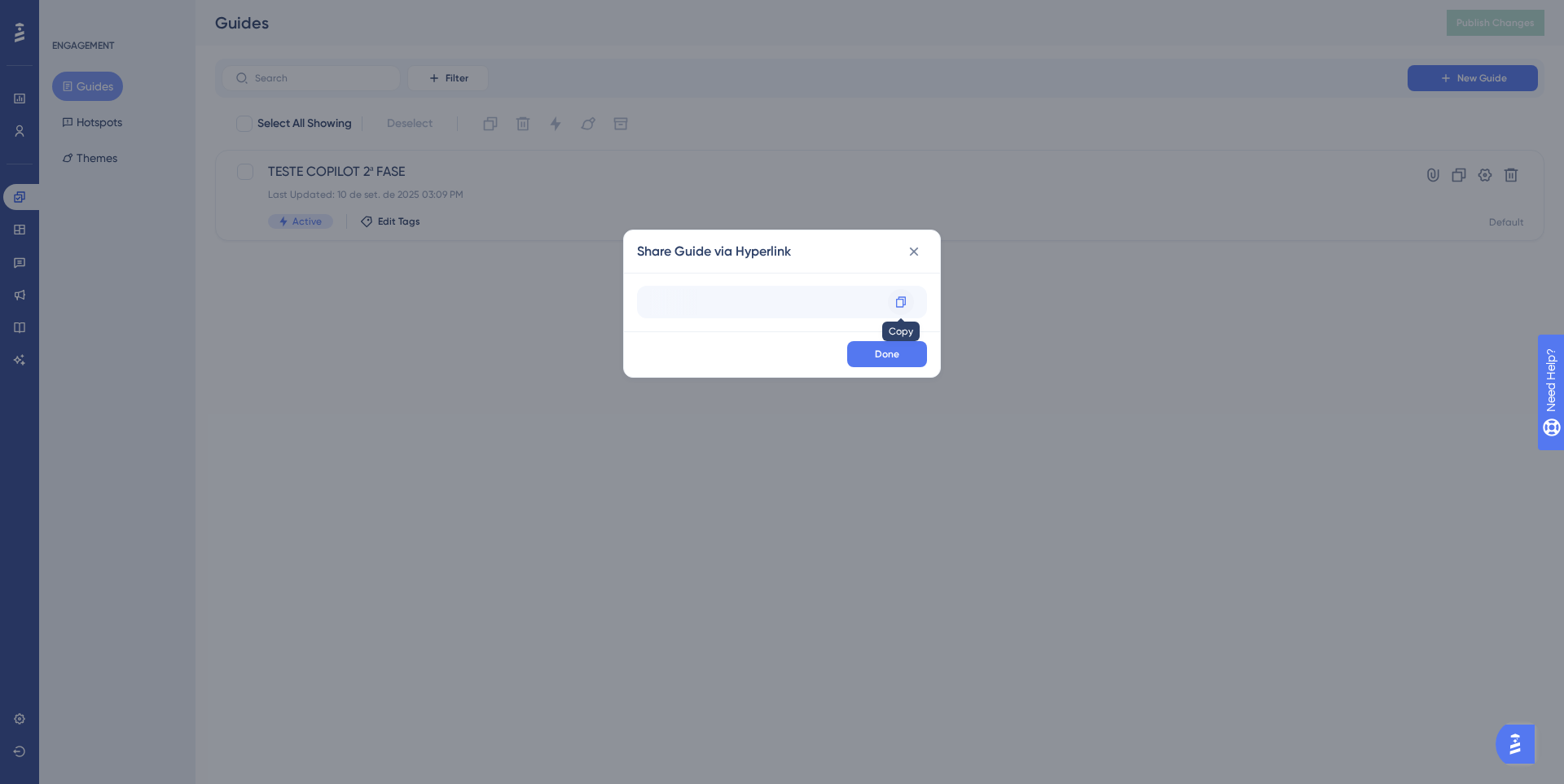
drag, startPoint x: 818, startPoint y: 299, endPoint x: 894, endPoint y: 303, distance: 76.1
click at [894, 303] on div "https://insights-staging.datalawyer.com.br/home?__ug__=151635 Copy" at bounding box center [782, 302] width 290 height 33
click at [907, 297] on div at bounding box center [901, 301] width 26 height 26
copy div "lawyer.com.br/home?__ug__=151635 Copy"
click at [925, 250] on button at bounding box center [914, 251] width 26 height 26
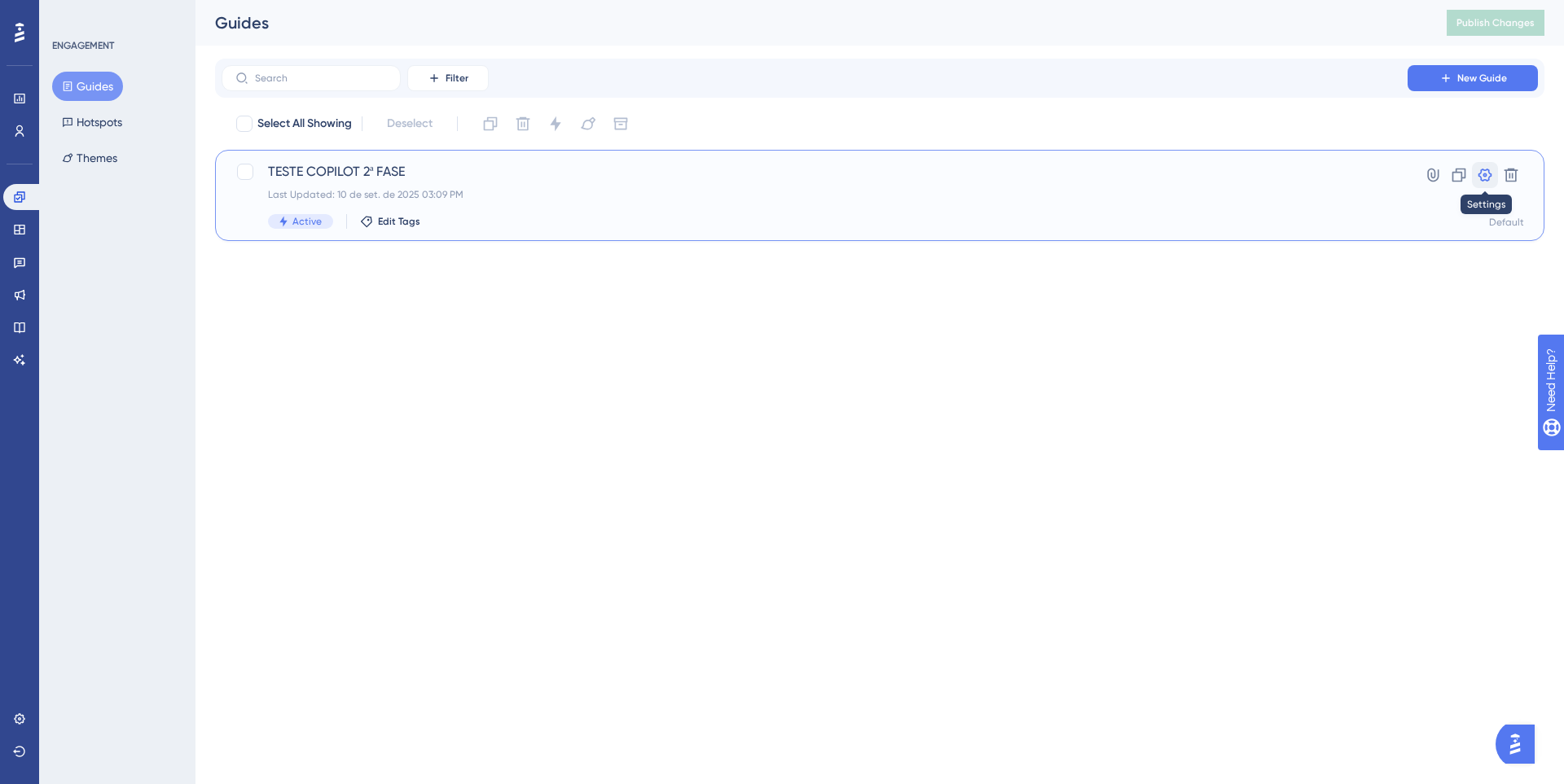
click at [1488, 178] on icon at bounding box center [1485, 175] width 16 height 16
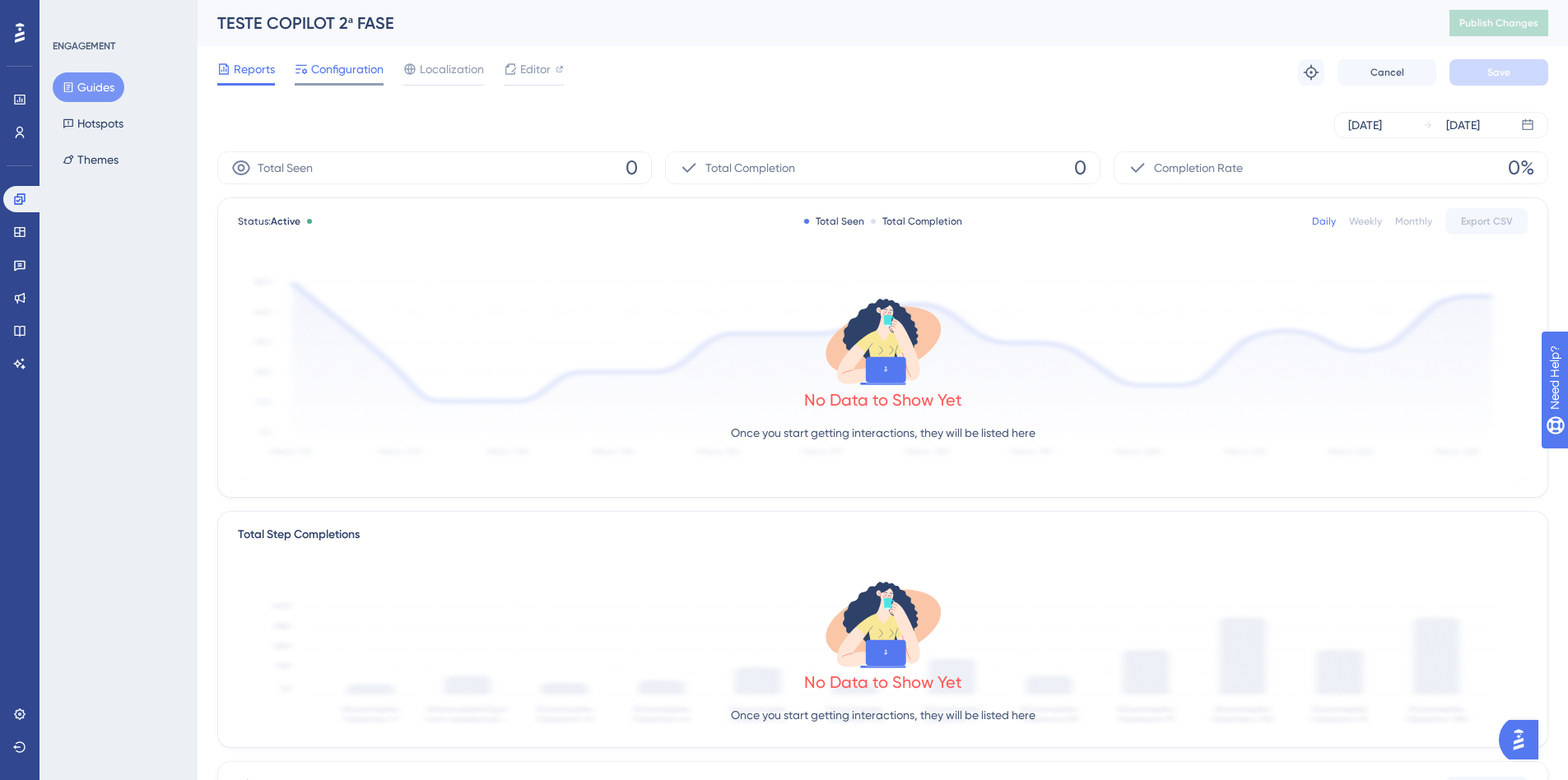
click at [317, 64] on span "Configuration" at bounding box center [347, 68] width 73 height 19
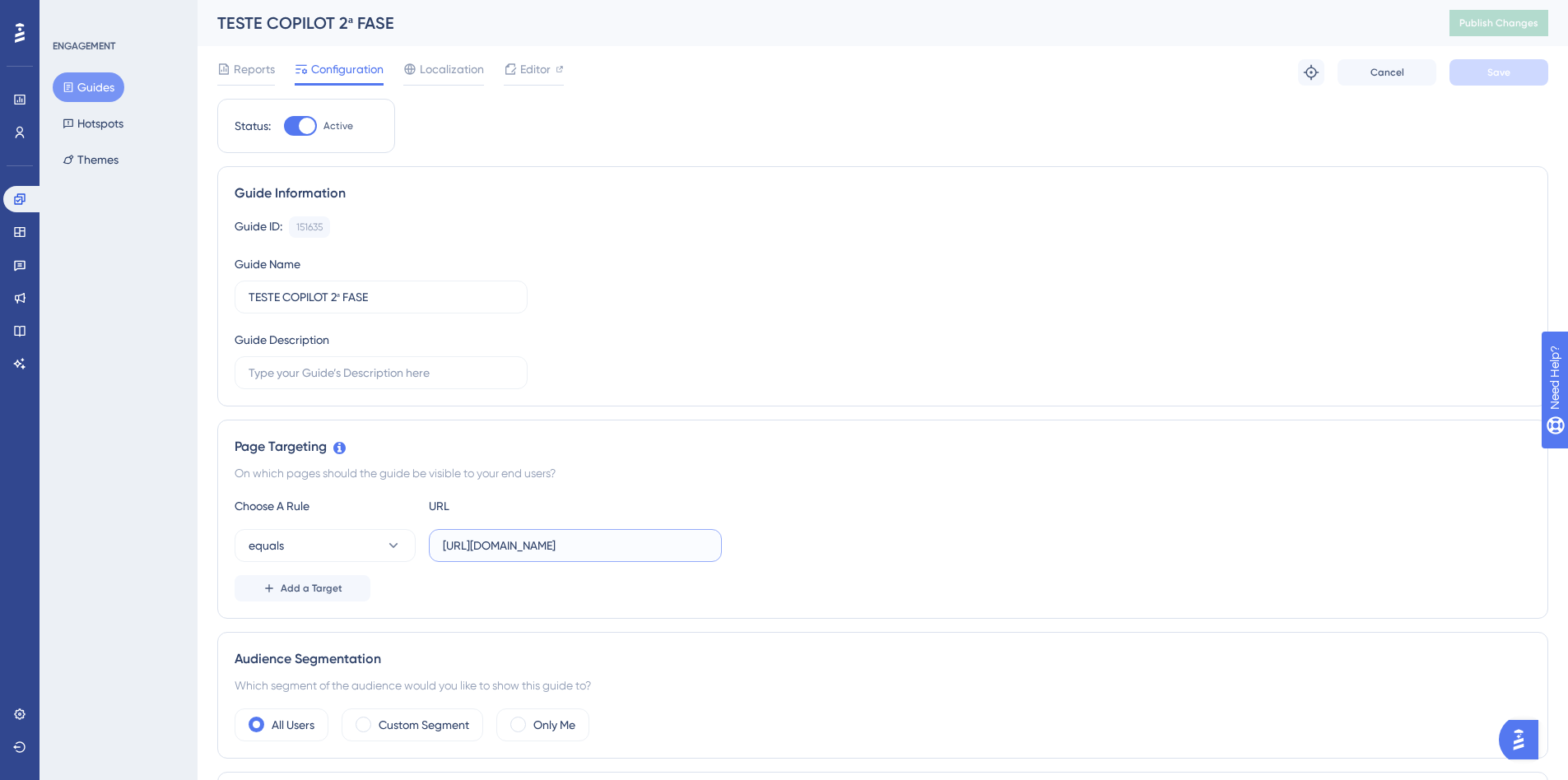
drag, startPoint x: 647, startPoint y: 548, endPoint x: 761, endPoint y: 553, distance: 114.1
click at [870, 545] on div "equals https://insights-staging.datalawyer.com.br/home" at bounding box center [882, 545] width 1296 height 33
click at [614, 548] on input "[URL][DOMAIN_NAME]" at bounding box center [575, 545] width 265 height 18
drag, startPoint x: 578, startPoint y: 542, endPoint x: 889, endPoint y: 542, distance: 311.0
click at [889, 542] on div "equals https://insights-staging.datalawyer.com.br/home" at bounding box center [882, 545] width 1296 height 33
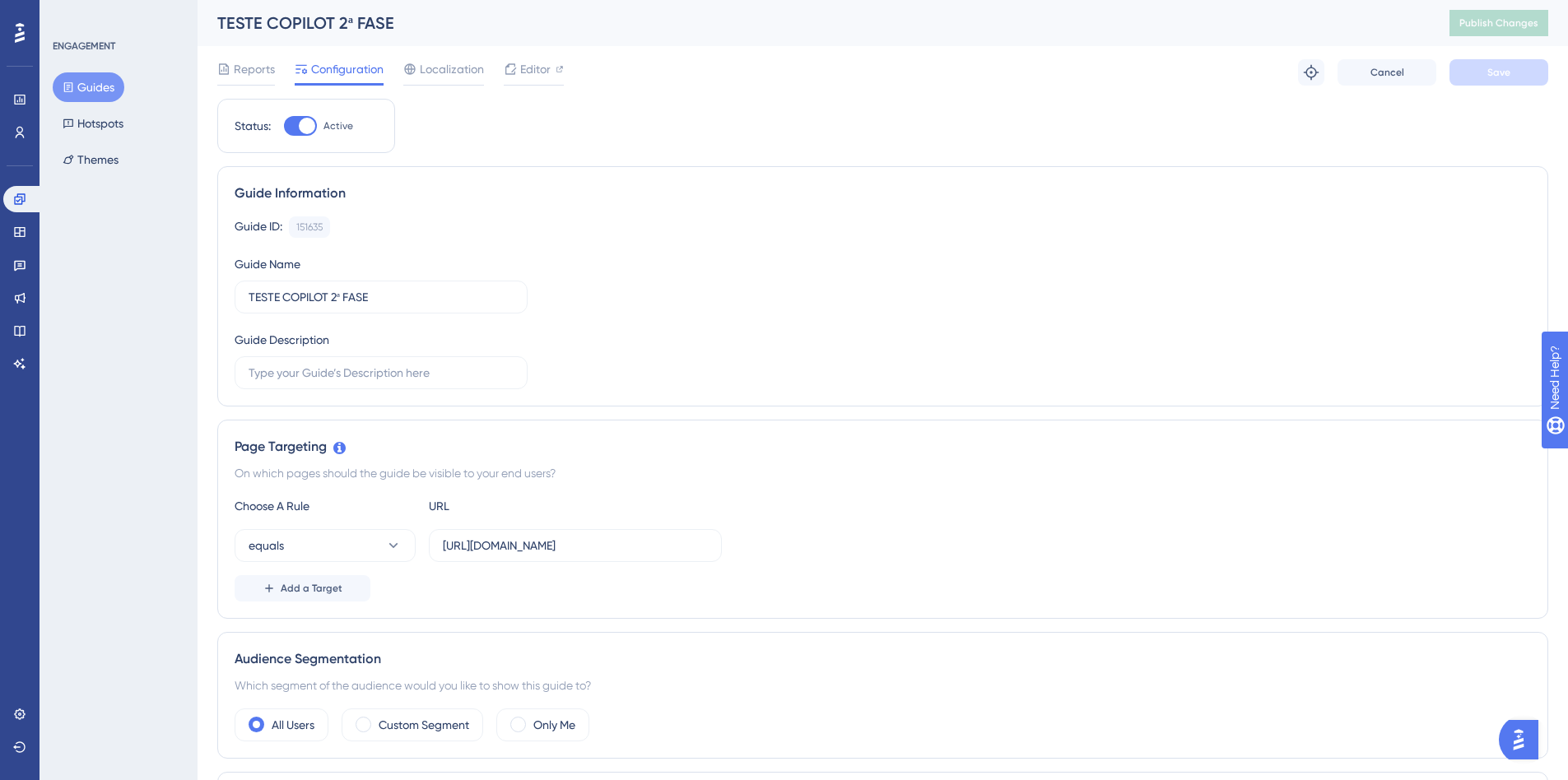
click at [848, 542] on div "equals https://insights-staging.datalawyer.com.br/home" at bounding box center [882, 545] width 1296 height 33
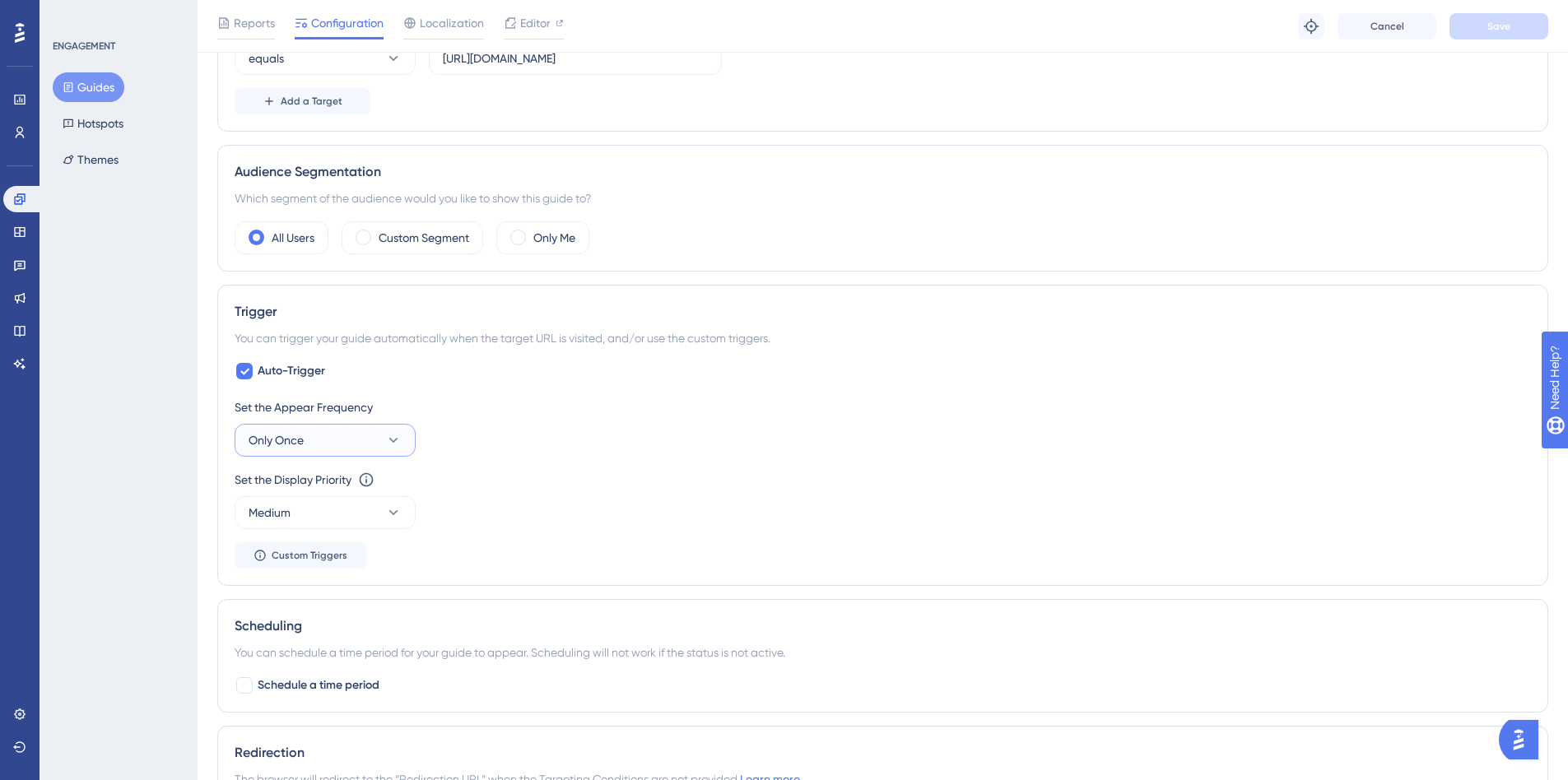
click at [324, 451] on button "Only Once" at bounding box center [325, 441] width 181 height 33
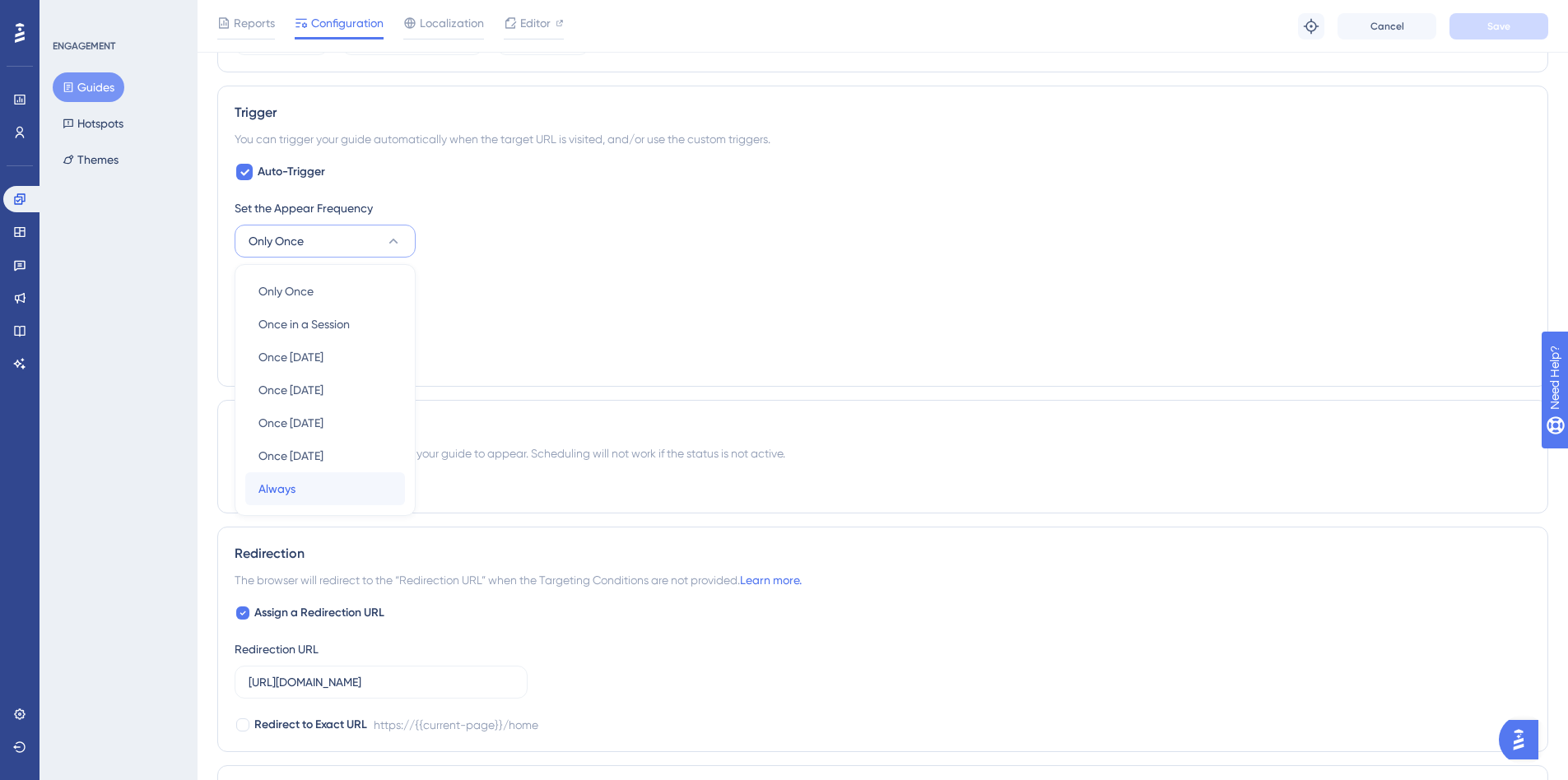
click at [337, 500] on div "Always Always" at bounding box center [325, 488] width 133 height 33
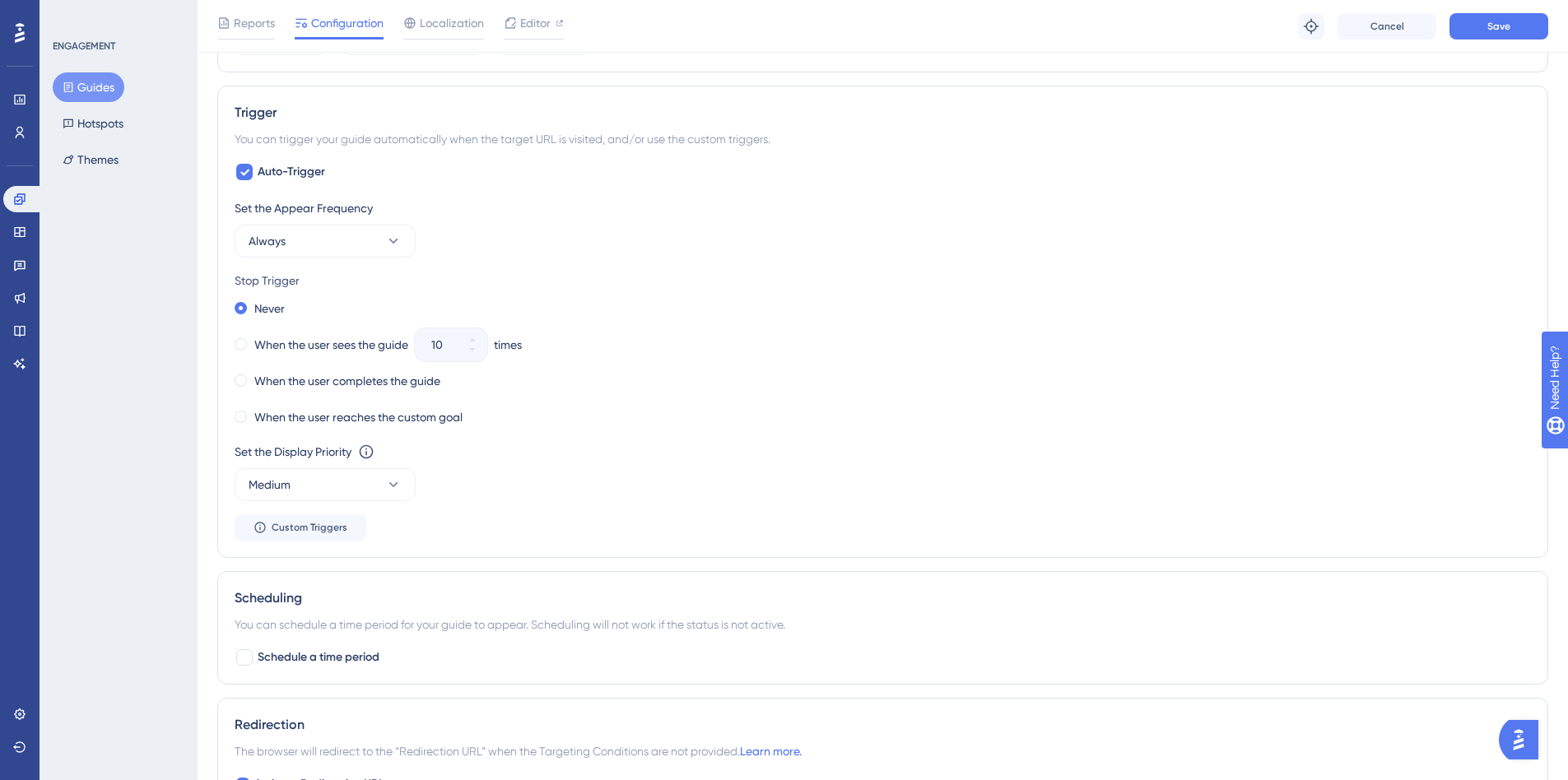
click at [343, 222] on div "Set the Appear Frequency Always" at bounding box center [882, 228] width 1296 height 59
click at [323, 381] on label "When the user completes the guide" at bounding box center [347, 380] width 186 height 19
click at [1520, 18] on button "Save" at bounding box center [1498, 26] width 98 height 27
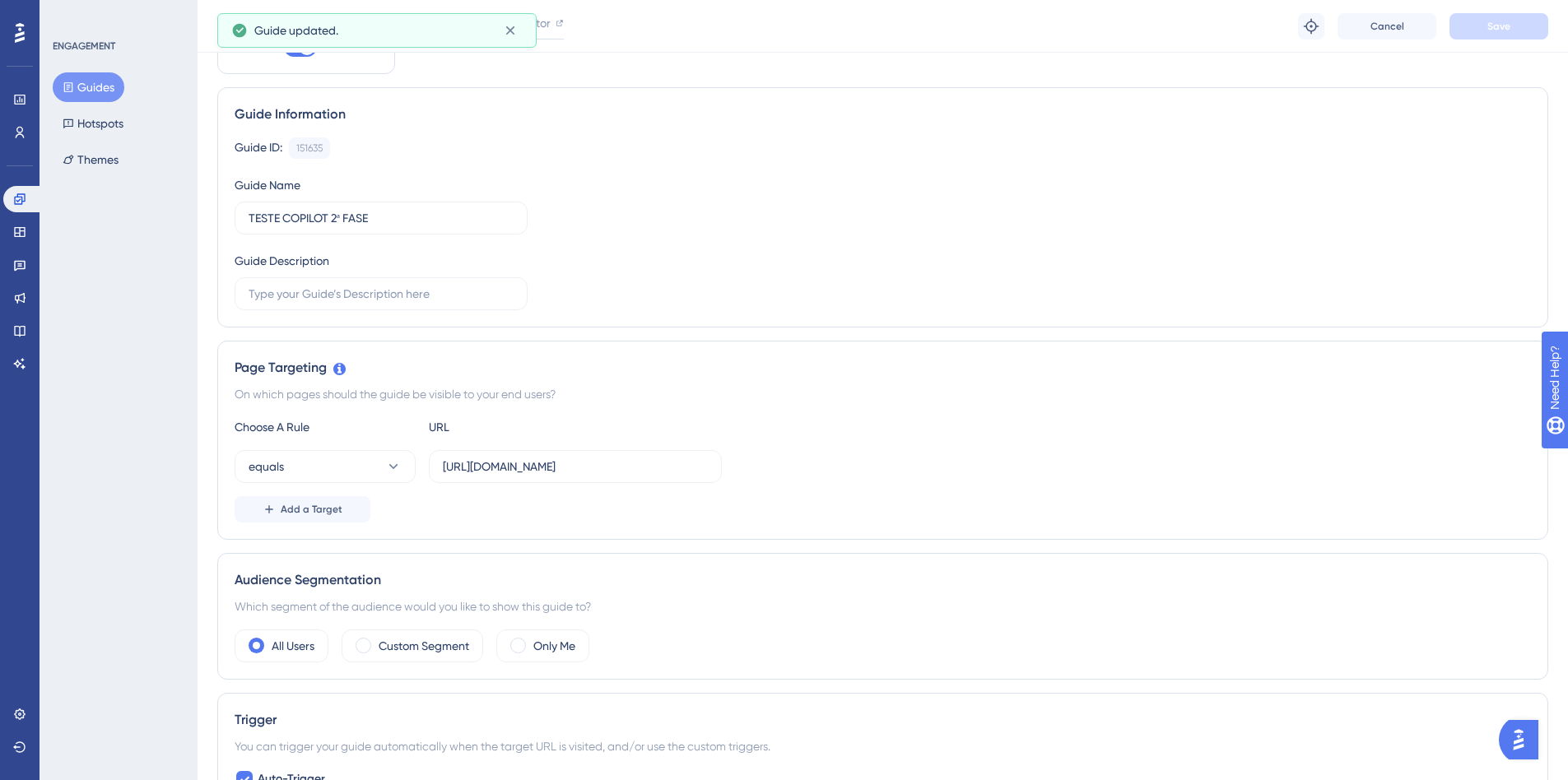
scroll to position [0, 0]
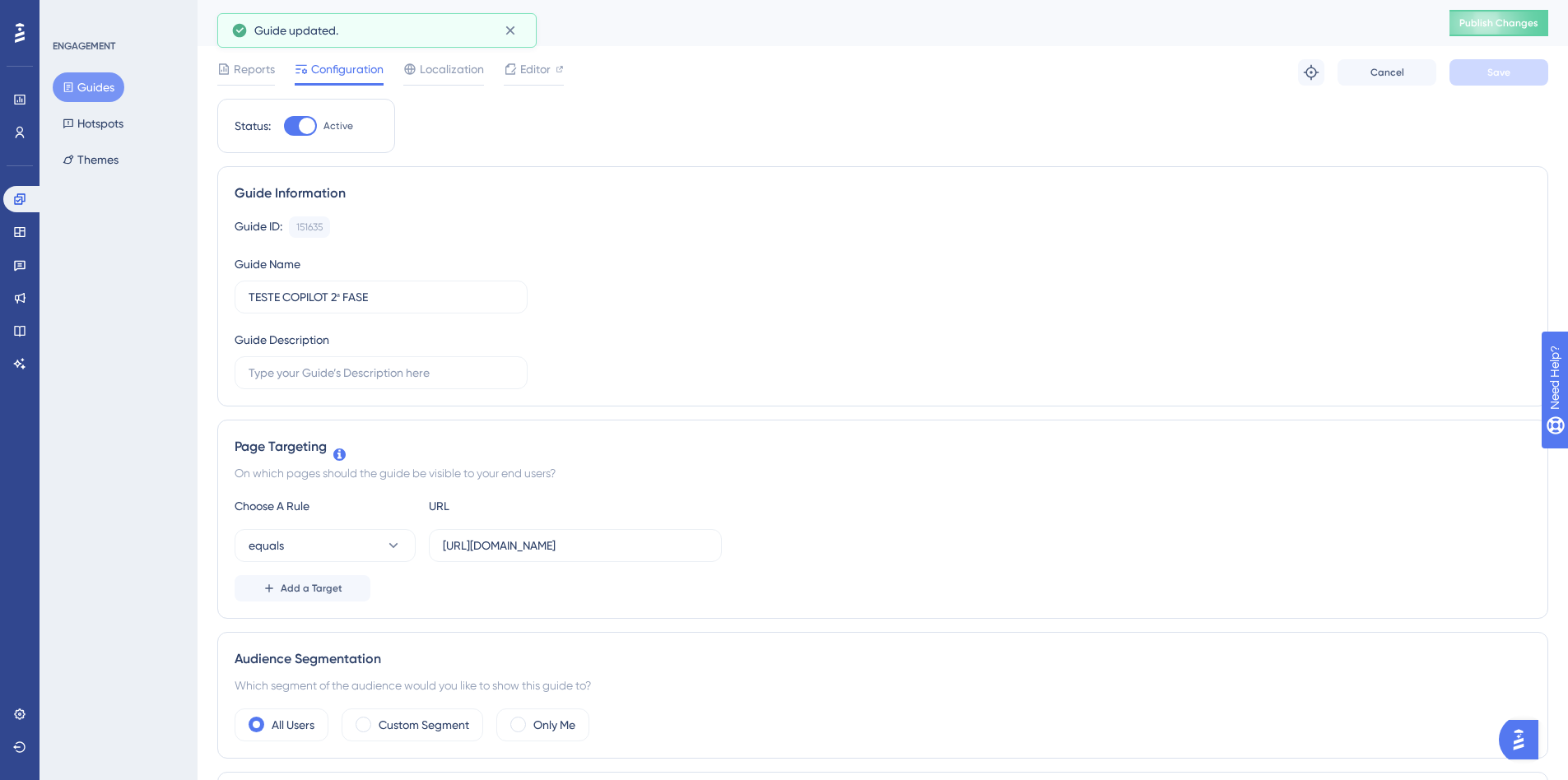
click at [1501, 40] on div "TESTE COPILOT 2ª FASE Publish Changes" at bounding box center [882, 23] width 1370 height 46
click at [1502, 23] on span "Publish Changes" at bounding box center [1499, 23] width 79 height 13
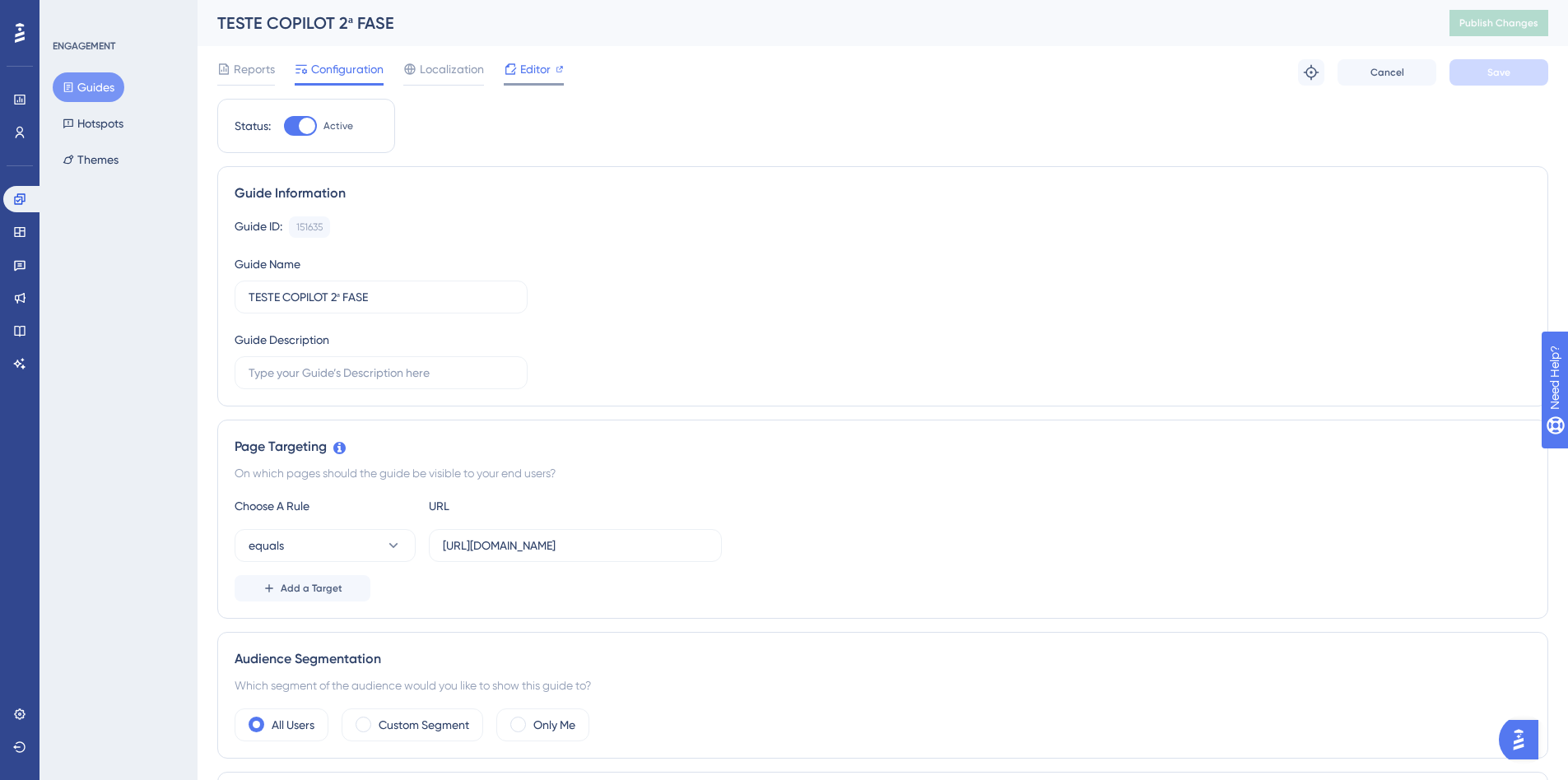
click at [531, 69] on span "Editor" at bounding box center [535, 68] width 30 height 19
click at [1488, 26] on span "Publish Changes" at bounding box center [1499, 23] width 79 height 13
